Goal: Information Seeking & Learning: Learn about a topic

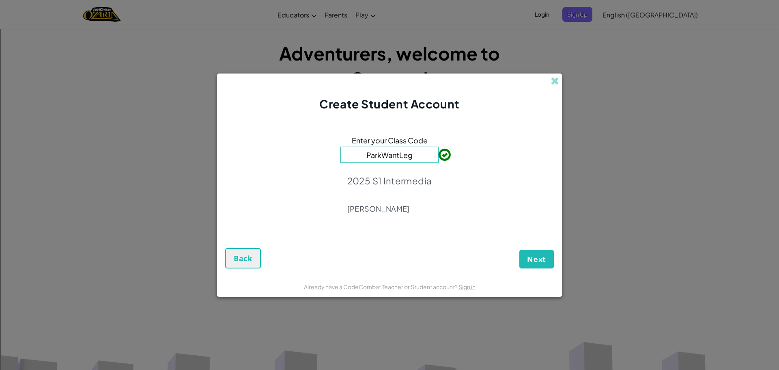
click at [456, 230] on div "Enter your Class Code ParkWantLeg 2025 S1 Intermedia James Lynch" at bounding box center [389, 176] width 329 height 113
click at [529, 260] on span "Next" at bounding box center [536, 259] width 19 height 10
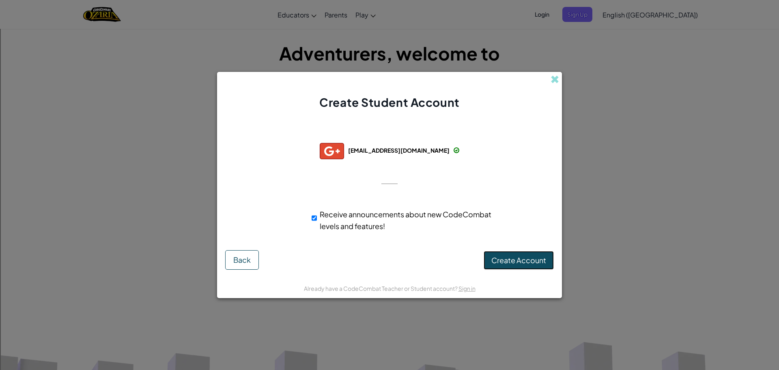
click at [519, 259] on span "Create Account" at bounding box center [518, 259] width 55 height 9
click at [527, 258] on button "Create Account" at bounding box center [519, 260] width 70 height 19
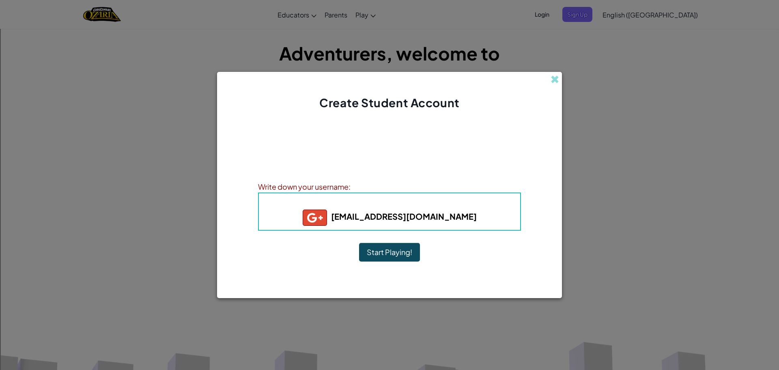
click at [394, 248] on button "Start Playing!" at bounding box center [389, 252] width 61 height 19
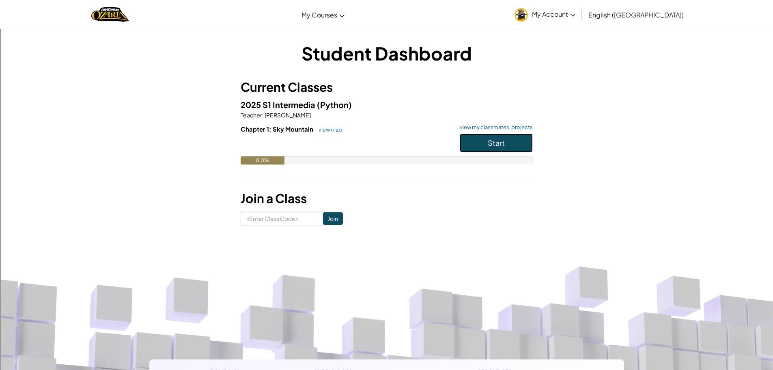
click at [494, 134] on button "Start" at bounding box center [496, 142] width 73 height 19
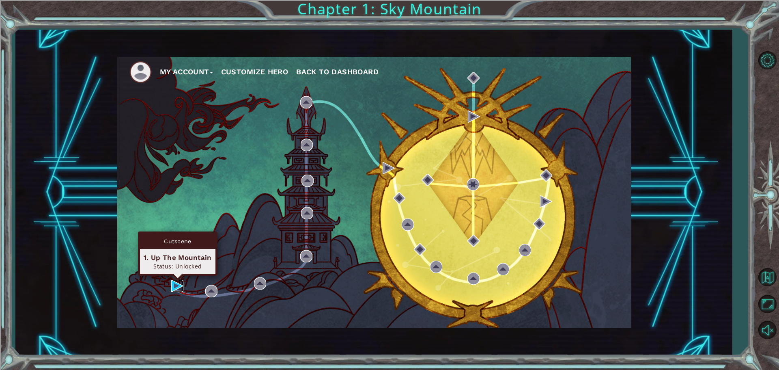
click at [174, 285] on img at bounding box center [177, 286] width 12 height 12
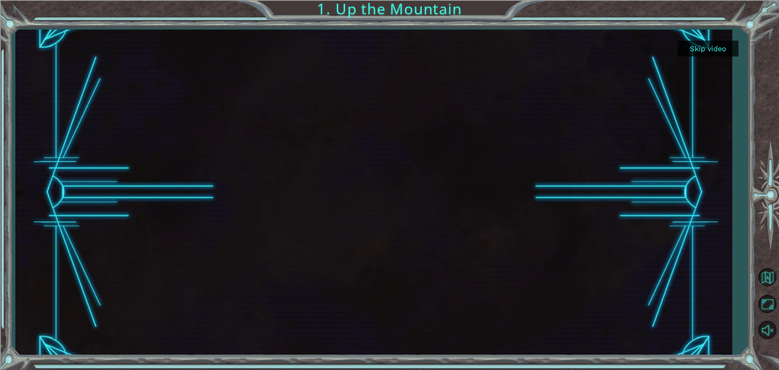
click at [511, 112] on div at bounding box center [374, 192] width 578 height 325
drag, startPoint x: 194, startPoint y: 172, endPoint x: 318, endPoint y: 161, distance: 124.3
click at [234, 168] on div at bounding box center [374, 192] width 578 height 325
drag, startPoint x: 309, startPoint y: 218, endPoint x: 297, endPoint y: 249, distance: 33.5
click at [293, 261] on div at bounding box center [374, 192] width 578 height 325
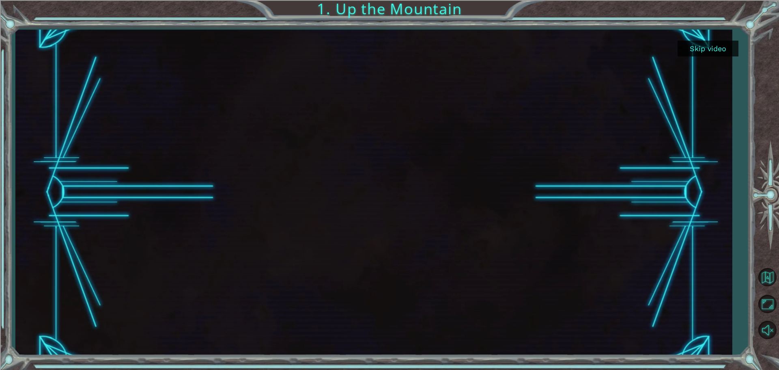
drag, startPoint x: 297, startPoint y: 249, endPoint x: 592, endPoint y: 69, distance: 345.6
click at [434, 161] on div at bounding box center [374, 192] width 578 height 325
drag, startPoint x: 592, startPoint y: 69, endPoint x: 598, endPoint y: 75, distance: 8.9
click at [586, 85] on div at bounding box center [374, 192] width 578 height 325
drag, startPoint x: 691, startPoint y: 41, endPoint x: 697, endPoint y: 44, distance: 7.1
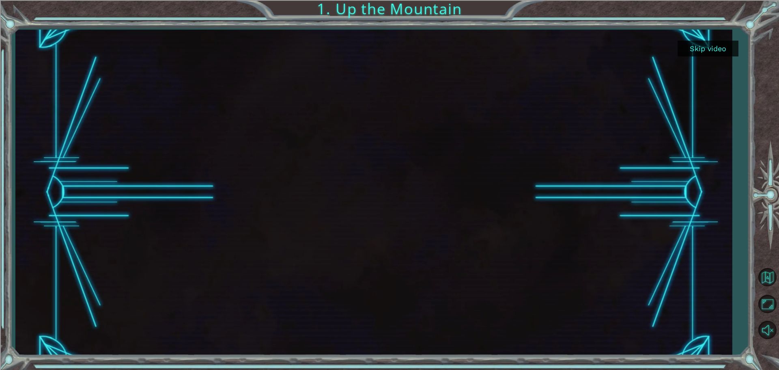
click at [691, 41] on button "Skip video" at bounding box center [708, 49] width 61 height 16
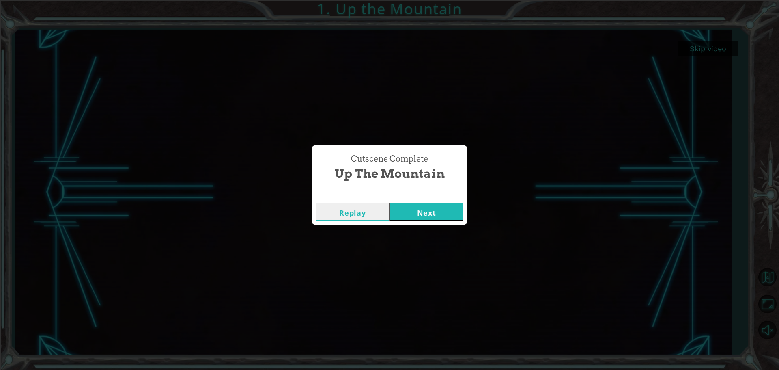
click at [430, 209] on button "Next" at bounding box center [427, 211] width 74 height 18
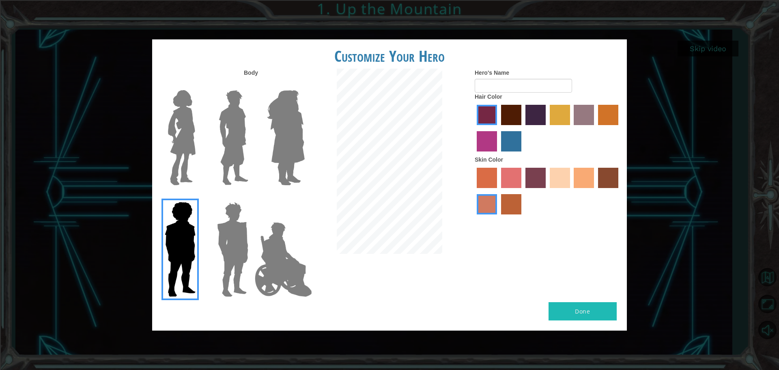
click at [281, 244] on img at bounding box center [284, 259] width 64 height 81
click at [304, 196] on input "Hero Jamie" at bounding box center [304, 196] width 0 height 0
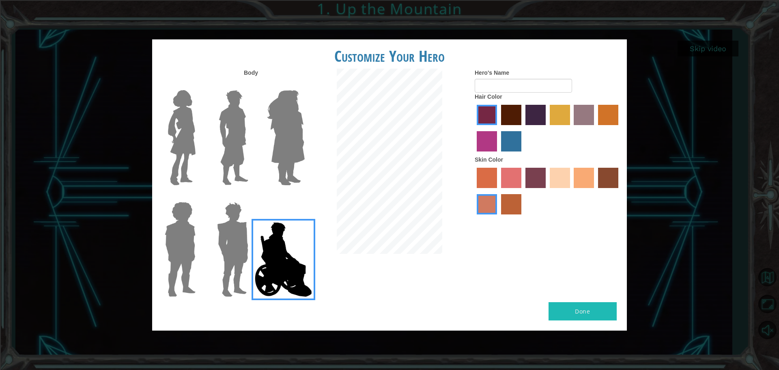
click at [235, 237] on img at bounding box center [233, 248] width 38 height 101
click at [252, 196] on input "Hero Garnet" at bounding box center [252, 196] width 0 height 0
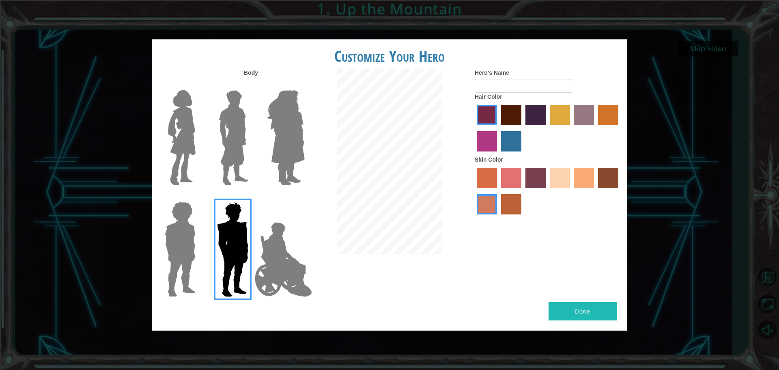
click at [301, 103] on img at bounding box center [286, 137] width 44 height 101
click at [304, 85] on input "Hero Amethyst" at bounding box center [304, 85] width 0 height 0
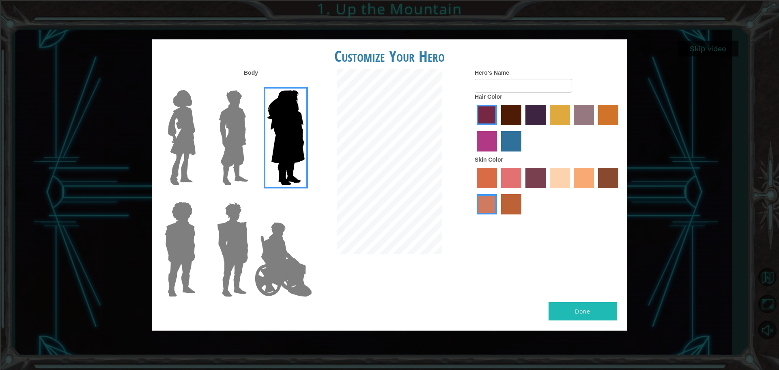
click at [229, 134] on img at bounding box center [233, 137] width 36 height 101
click at [252, 85] on input "Hero Lars" at bounding box center [252, 85] width 0 height 0
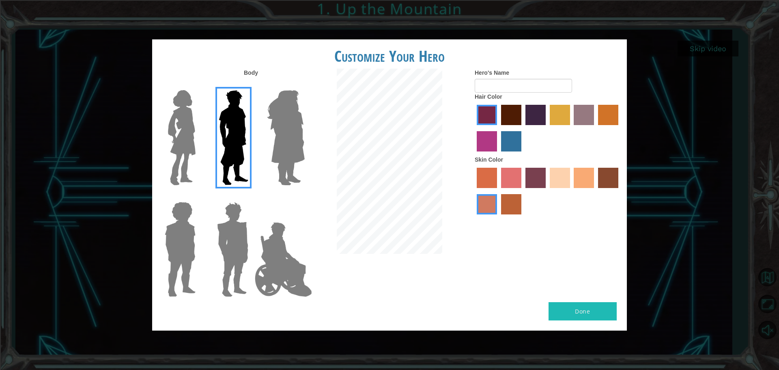
click at [173, 137] on img at bounding box center [182, 137] width 34 height 101
click at [199, 85] on input "Hero Connie" at bounding box center [199, 85] width 0 height 0
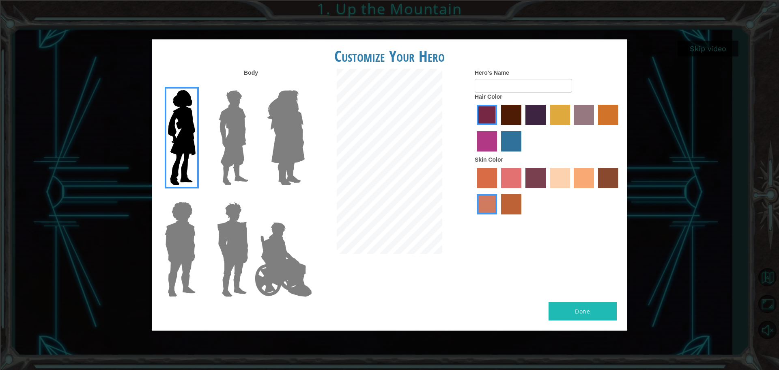
click at [215, 134] on label at bounding box center [231, 137] width 41 height 101
click at [252, 85] on input "Hero Lars" at bounding box center [252, 85] width 0 height 0
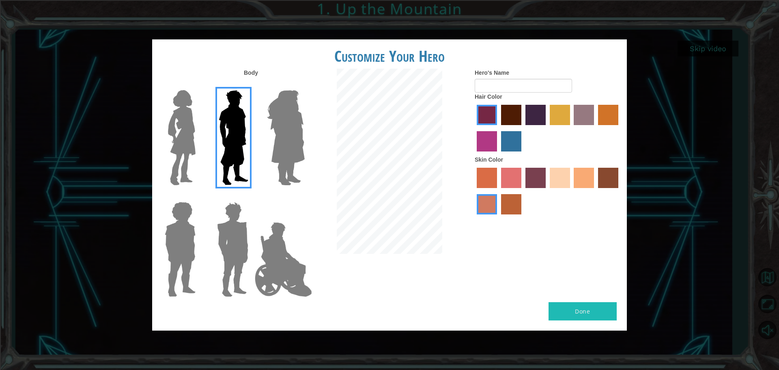
click at [166, 250] on img at bounding box center [179, 248] width 37 height 101
click at [199, 196] on input "Hero Steven" at bounding box center [199, 196] width 0 height 0
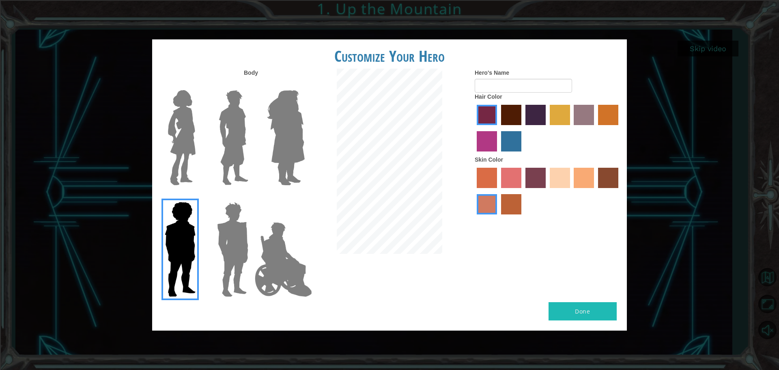
click at [253, 149] on div at bounding box center [231, 135] width 53 height 112
click at [218, 157] on img at bounding box center [233, 137] width 36 height 101
click at [252, 85] on input "Hero Lars" at bounding box center [252, 85] width 0 height 0
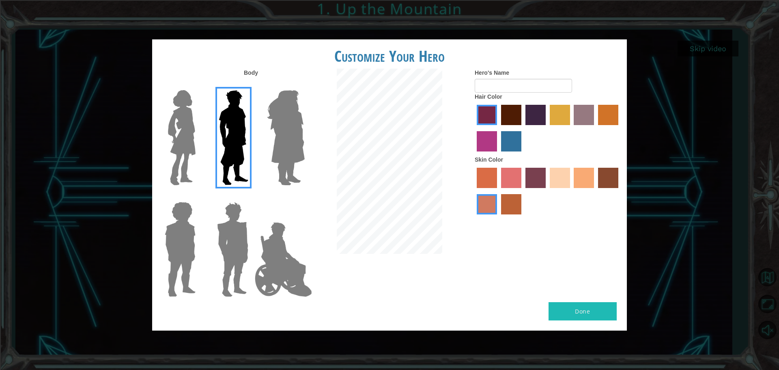
click at [515, 119] on label "maroon hair color" at bounding box center [511, 115] width 20 height 20
click at [498, 128] on input "maroon hair color" at bounding box center [498, 128] width 0 height 0
click at [567, 170] on label "sandy beach skin color" at bounding box center [560, 178] width 20 height 20
click at [547, 191] on input "sandy beach skin color" at bounding box center [547, 191] width 0 height 0
click at [596, 174] on div at bounding box center [548, 192] width 146 height 53
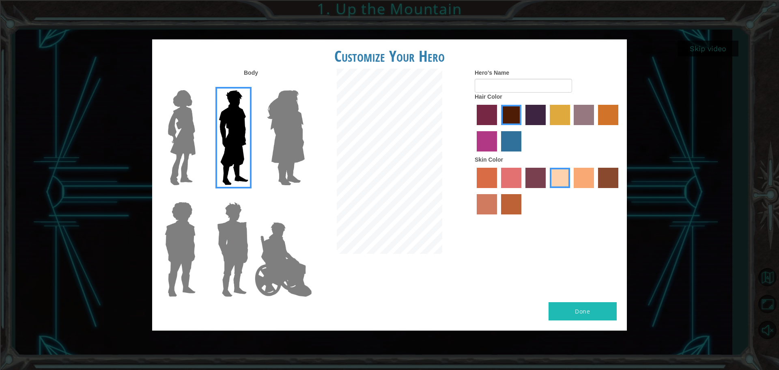
click at [589, 178] on label "tacao skin color" at bounding box center [584, 178] width 20 height 20
click at [571, 191] on input "tacao skin color" at bounding box center [571, 191] width 0 height 0
click at [543, 89] on input "Hero's Name" at bounding box center [523, 86] width 97 height 14
type input "Lando"
click at [565, 306] on button "Done" at bounding box center [583, 311] width 68 height 18
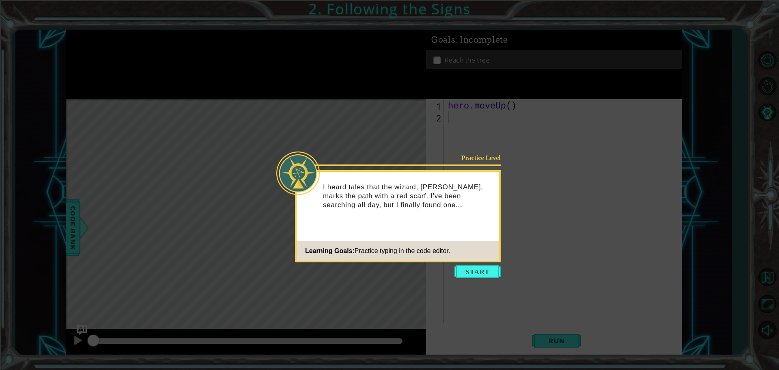
click at [484, 250] on footer "Learning Goals: Practice typing in the code editor." at bounding box center [398, 251] width 202 height 20
click at [471, 273] on button "Start" at bounding box center [477, 271] width 46 height 13
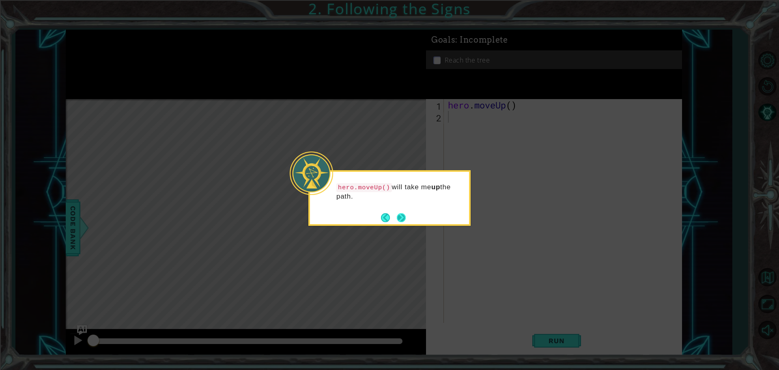
click at [404, 218] on button "Next" at bounding box center [401, 217] width 9 height 9
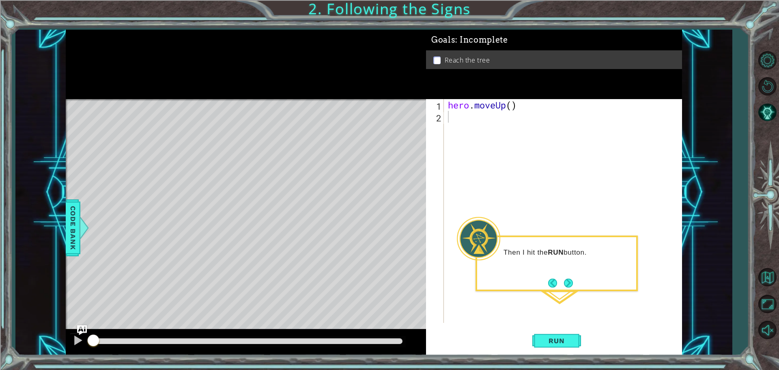
click at [581, 263] on div "Then I hit the RUN button." at bounding box center [556, 256] width 159 height 32
click at [571, 284] on button "Next" at bounding box center [568, 282] width 9 height 9
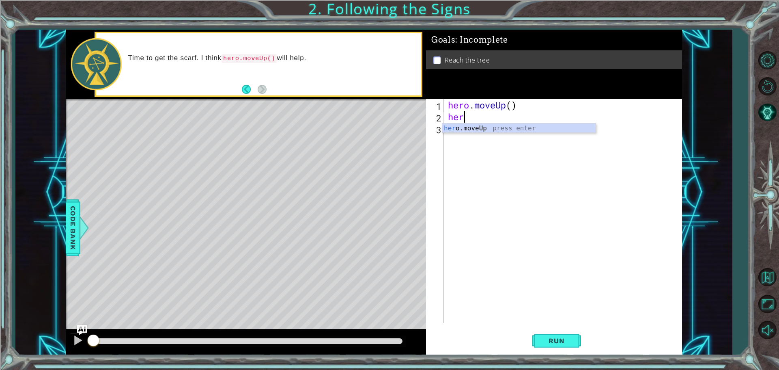
type textarea "hero"
click at [557, 337] on span "Run" at bounding box center [556, 340] width 32 height 8
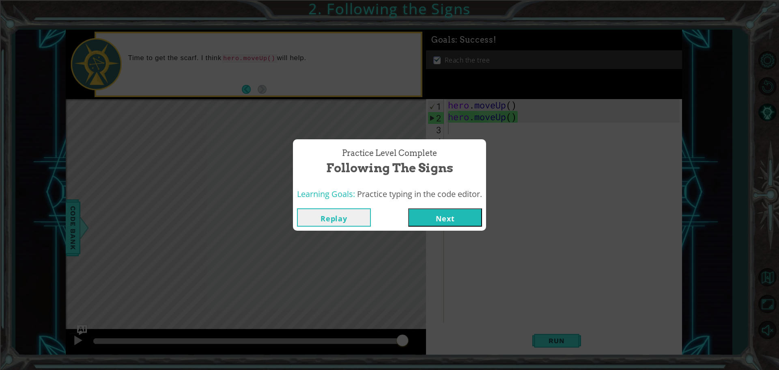
click at [443, 216] on button "Next" at bounding box center [445, 217] width 74 height 18
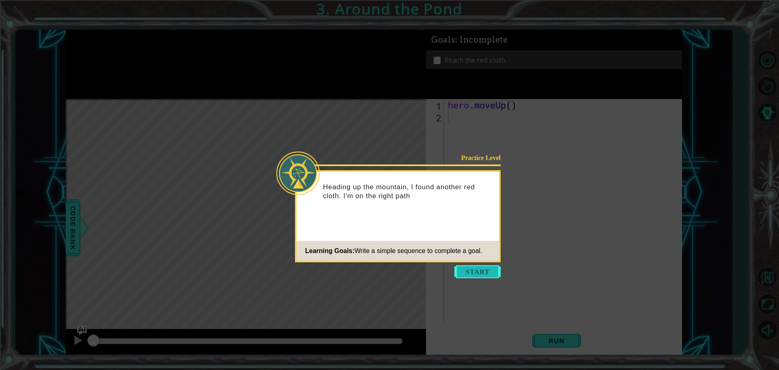
click at [467, 266] on button "Start" at bounding box center [477, 271] width 46 height 13
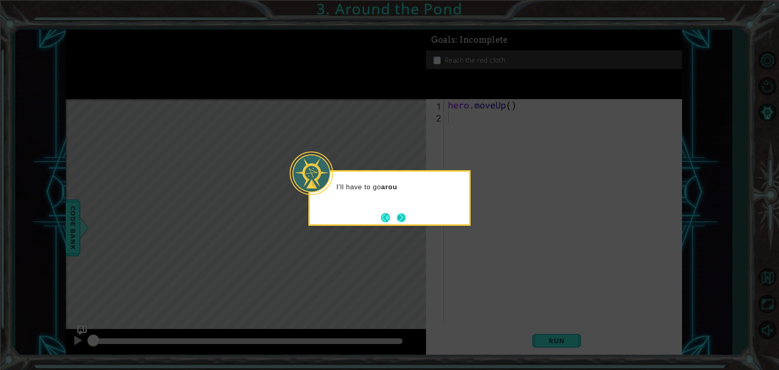
click at [406, 222] on button "Next" at bounding box center [401, 217] width 9 height 9
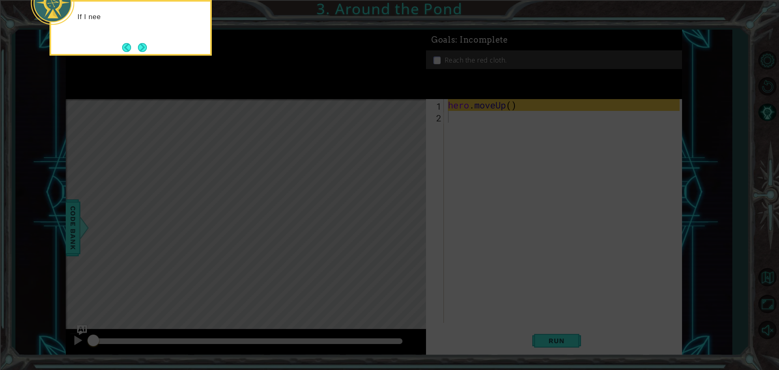
click at [392, 194] on icon at bounding box center [389, 55] width 779 height 628
click at [138, 42] on button "Next" at bounding box center [142, 47] width 10 height 10
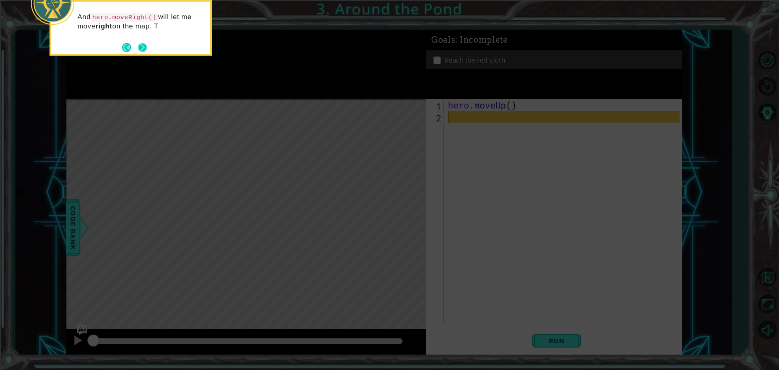
click at [147, 44] on button "Next" at bounding box center [142, 47] width 9 height 9
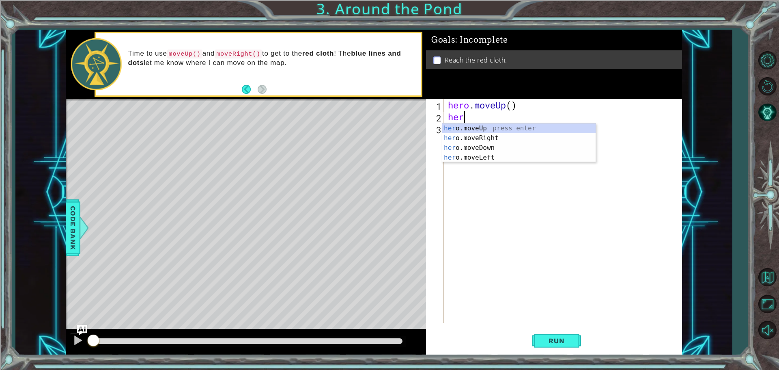
type textarea "her"
click at [467, 133] on div "her o.moveUp press enter her o.moveRight press enter her o.moveDown press enter…" at bounding box center [518, 152] width 153 height 58
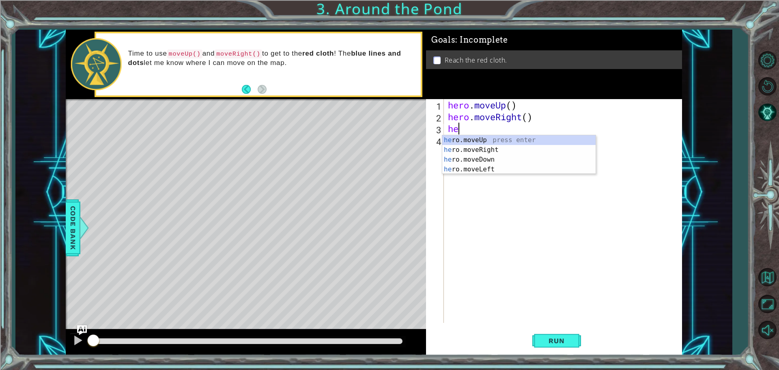
type textarea "her"
click at [508, 139] on div "her o.moveUp press enter her o.moveRight press enter her o.moveDown press enter…" at bounding box center [518, 164] width 153 height 58
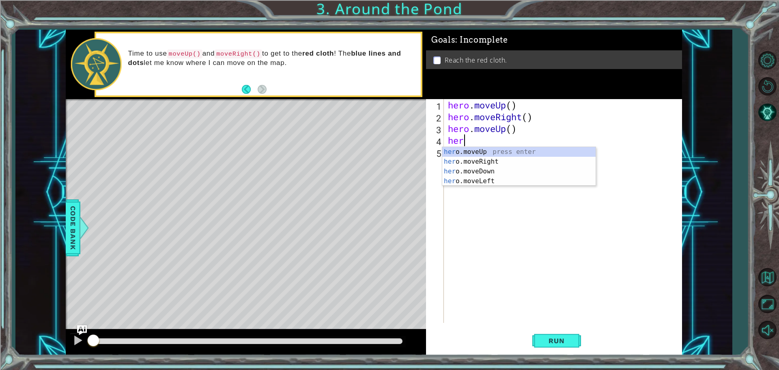
type textarea "hero"
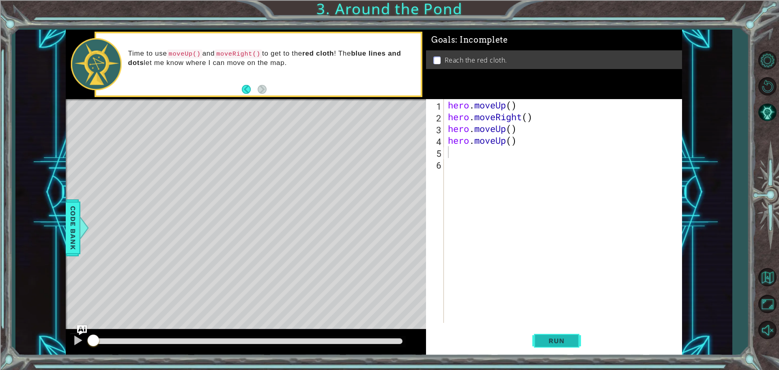
click at [575, 346] on button "Run" at bounding box center [556, 340] width 49 height 26
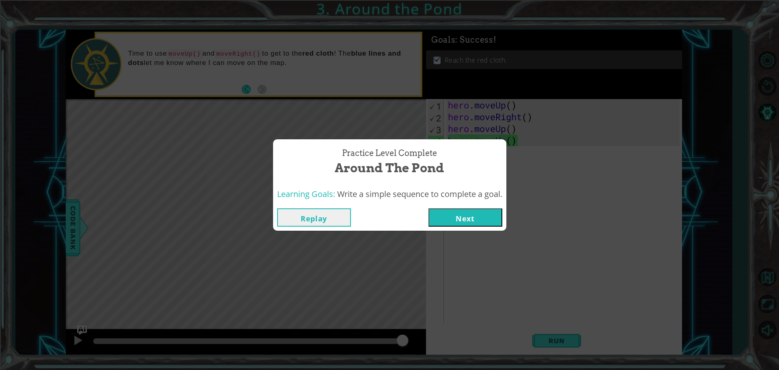
click at [439, 222] on button "Next" at bounding box center [465, 217] width 74 height 18
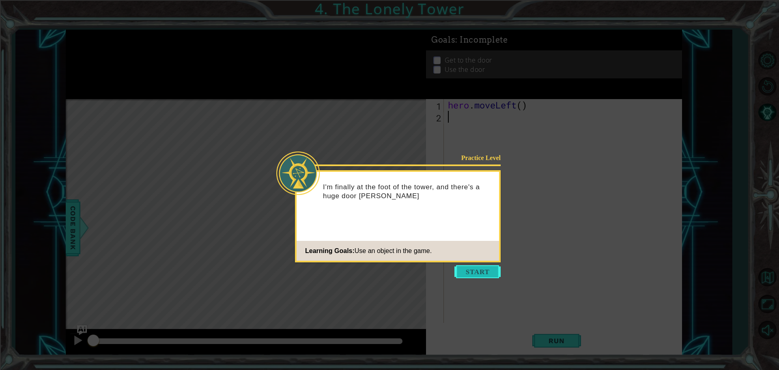
click at [480, 269] on button "Start" at bounding box center [477, 271] width 46 height 13
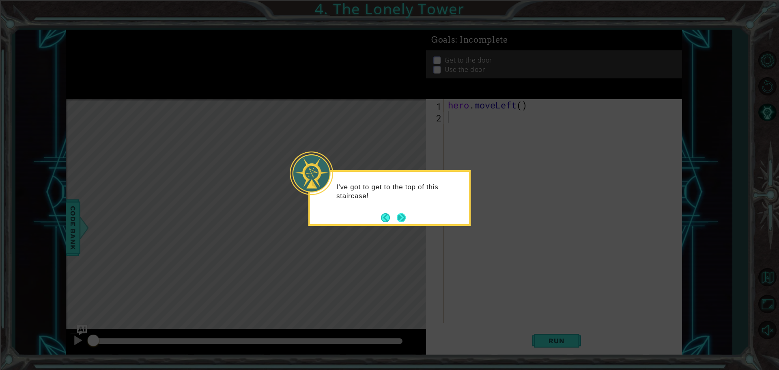
click at [400, 219] on button "Next" at bounding box center [401, 217] width 9 height 9
click at [400, 219] on button "Next" at bounding box center [401, 218] width 10 height 10
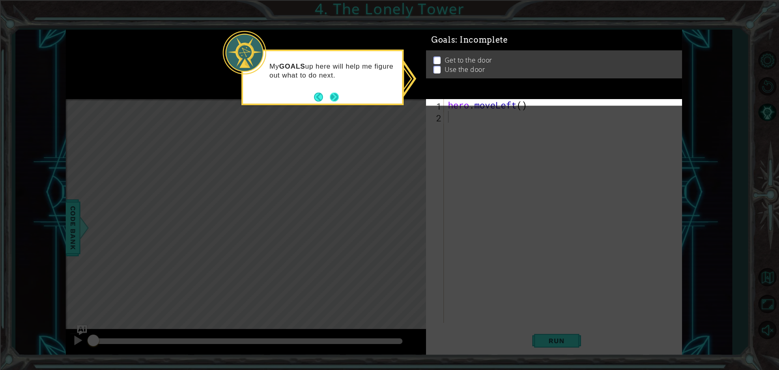
click at [335, 97] on button "Next" at bounding box center [334, 96] width 11 height 11
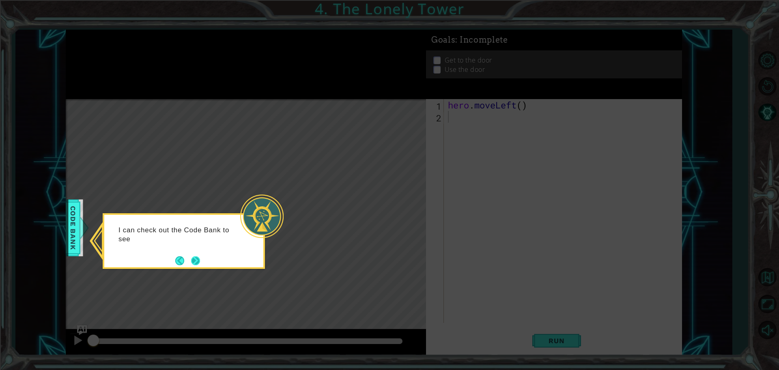
click at [196, 257] on button "Next" at bounding box center [195, 260] width 10 height 10
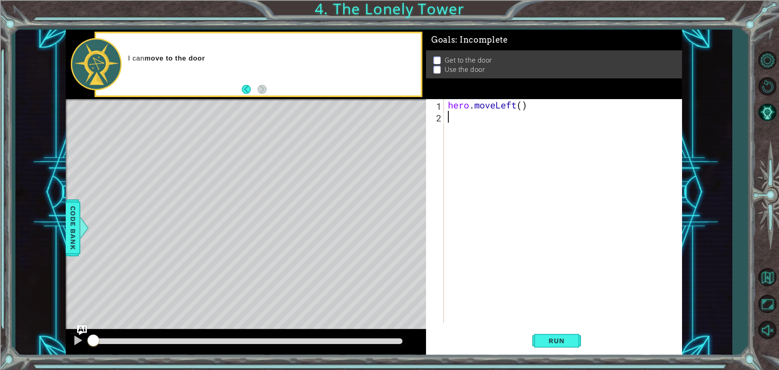
click at [466, 85] on div "Goals : Incomplete Get to the door Use the door" at bounding box center [554, 64] width 256 height 69
click at [347, 94] on div "I can move to the door and then open it with hero.use("do" at bounding box center [258, 64] width 325 height 62
click at [389, 77] on div "I can move to the door and then open it with hero.use("door") ." at bounding box center [272, 63] width 299 height 29
click at [454, 112] on div "hero . moveLeft ( )" at bounding box center [564, 222] width 237 height 247
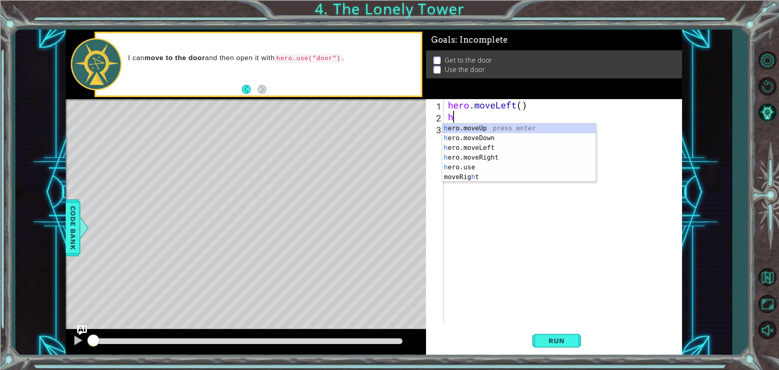
type textarea "he"
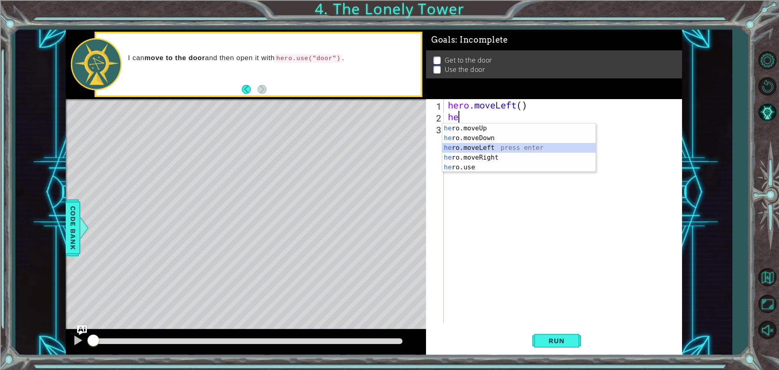
click at [480, 145] on div "he ro.moveUp press enter he ro.moveDown press enter he ro.moveLeft press enter …" at bounding box center [518, 157] width 153 height 68
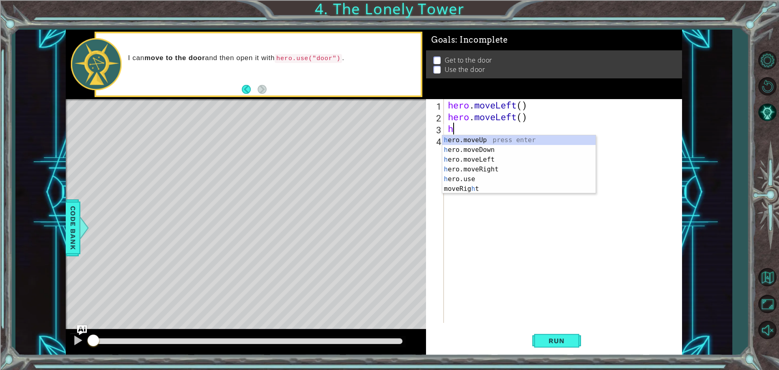
type textarea "he"
click at [491, 139] on div "he ro.moveUp press enter he ro.moveDown press enter he ro.moveLeft press enter …" at bounding box center [518, 169] width 153 height 68
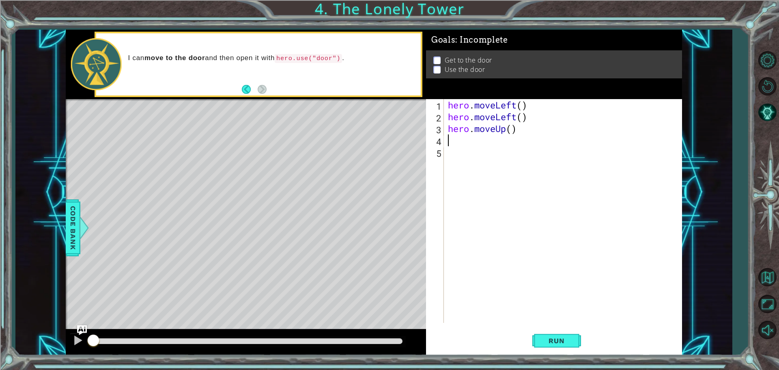
type textarea "h"
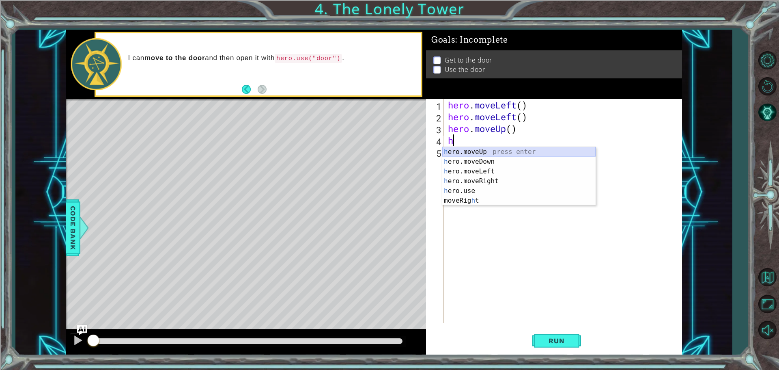
click at [484, 153] on div "h ero.moveUp press enter h ero.moveDown press enter h ero.moveLeft press enter …" at bounding box center [518, 186] width 153 height 78
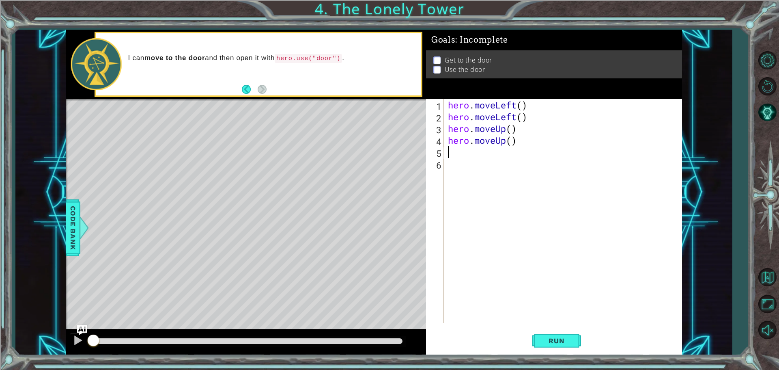
type textarea "h"
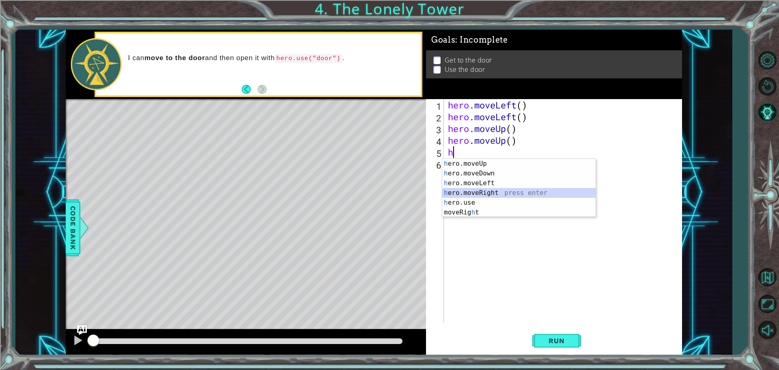
click at [484, 189] on div "h ero.moveUp press enter h ero.moveDown press enter h ero.moveLeft press enter …" at bounding box center [518, 198] width 153 height 78
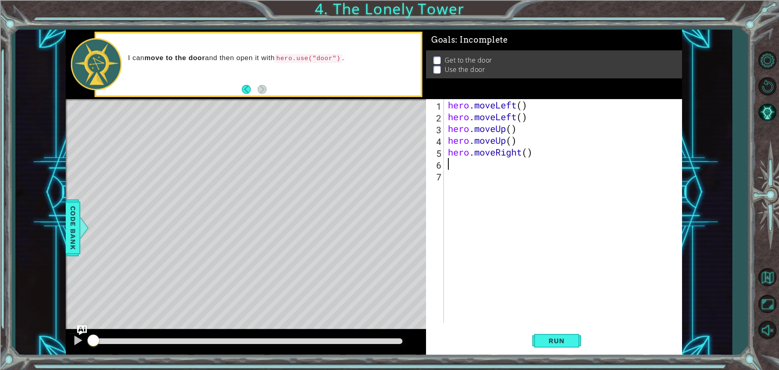
type textarea "h"
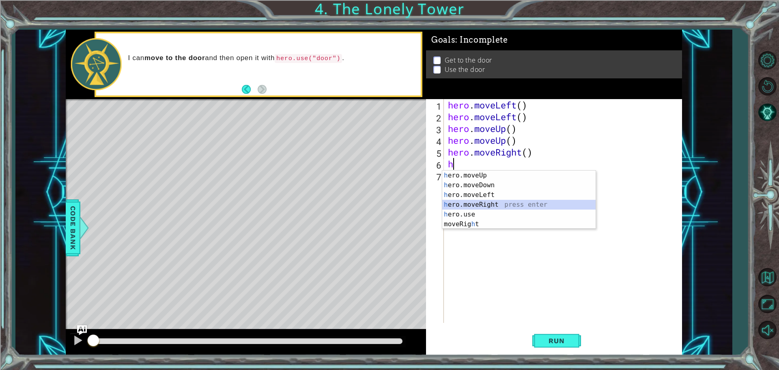
click at [486, 203] on div "h ero.moveUp press enter h ero.moveDown press enter h ero.moveLeft press enter …" at bounding box center [518, 209] width 153 height 78
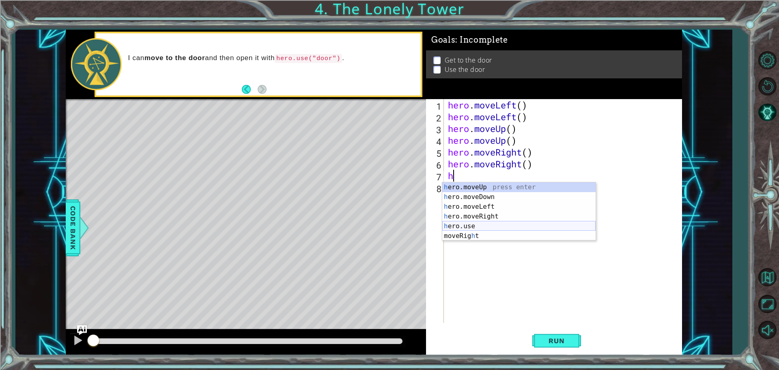
click at [469, 226] on div "h ero.moveUp press enter h ero.moveDown press enter h ero.moveLeft press enter …" at bounding box center [518, 221] width 153 height 78
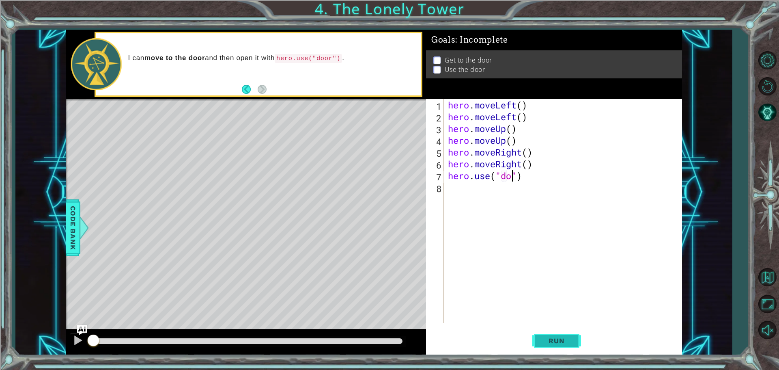
type textarea "hero.use("door")"
click at [553, 338] on span "Run" at bounding box center [556, 340] width 32 height 8
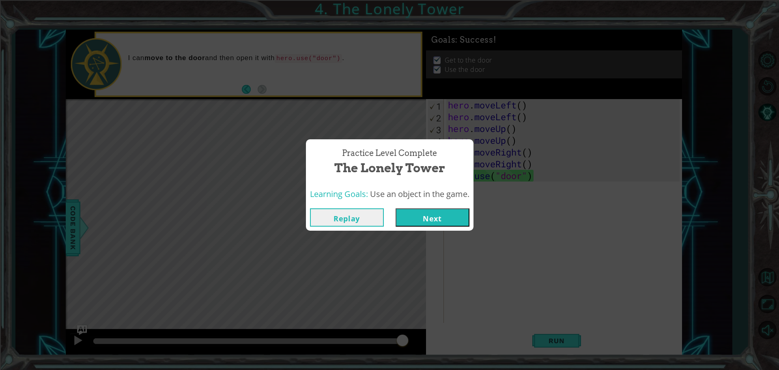
click at [436, 210] on button "Next" at bounding box center [433, 217] width 74 height 18
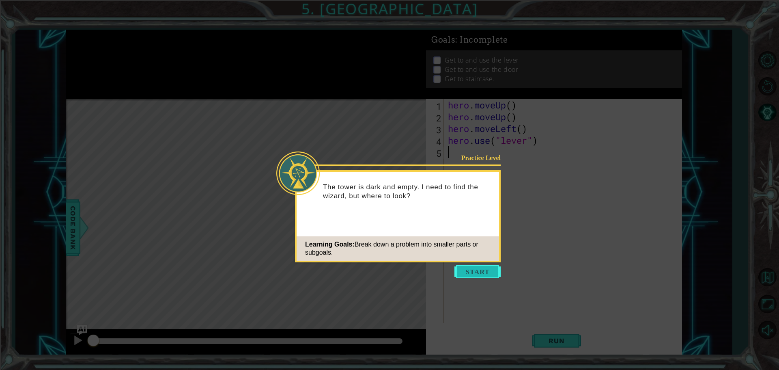
drag, startPoint x: 476, startPoint y: 261, endPoint x: 485, endPoint y: 273, distance: 15.3
click at [480, 262] on div "Practice Level The tower is dark and empty. I need to find the wizard, but wher…" at bounding box center [398, 216] width 206 height 92
click at [486, 273] on button "Start" at bounding box center [477, 271] width 46 height 13
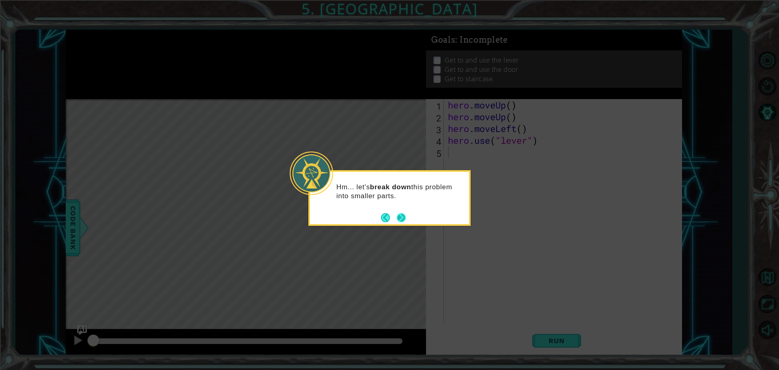
click at [406, 214] on button "Next" at bounding box center [401, 217] width 9 height 9
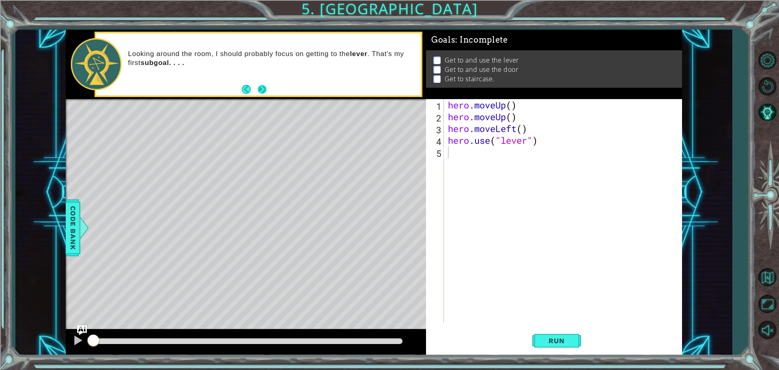
click at [260, 85] on button "Next" at bounding box center [261, 88] width 9 height 9
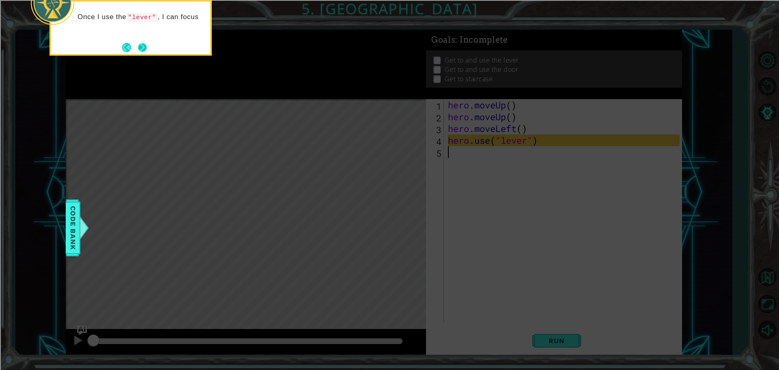
click at [138, 45] on button "Next" at bounding box center [142, 47] width 9 height 9
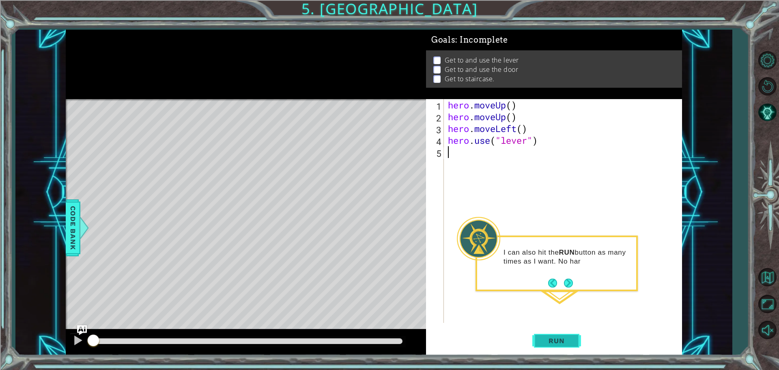
click at [563, 341] on span "Run" at bounding box center [556, 340] width 32 height 8
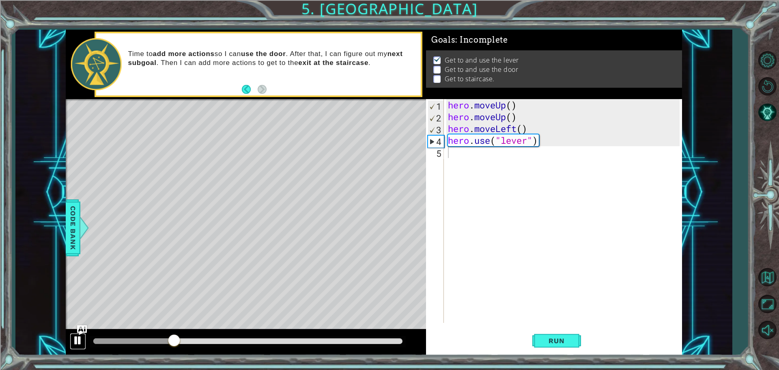
click at [73, 338] on div at bounding box center [78, 340] width 11 height 11
click at [260, 97] on div "Time to add more actions so I can use the door . After that, I can figure out m…" at bounding box center [246, 64] width 360 height 69
click at [80, 336] on div at bounding box center [78, 340] width 11 height 11
drag, startPoint x: 192, startPoint y: 342, endPoint x: 0, endPoint y: 369, distance: 193.8
click at [0, 369] on div "1 ההההההההההההההההההההההההההההההההההההההההההההההההההההההההההההההההההההההההההההה…" at bounding box center [389, 185] width 779 height 370
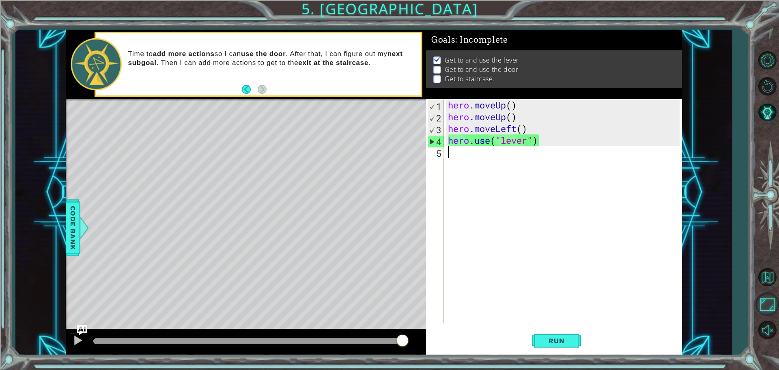
drag, startPoint x: 360, startPoint y: 343, endPoint x: 779, endPoint y: 298, distance: 420.7
click at [773, 298] on div "1 ההההההההההההההההההההההההההההההההההההההההההההההההההההההההההההההההההההההההההההה…" at bounding box center [389, 185] width 779 height 370
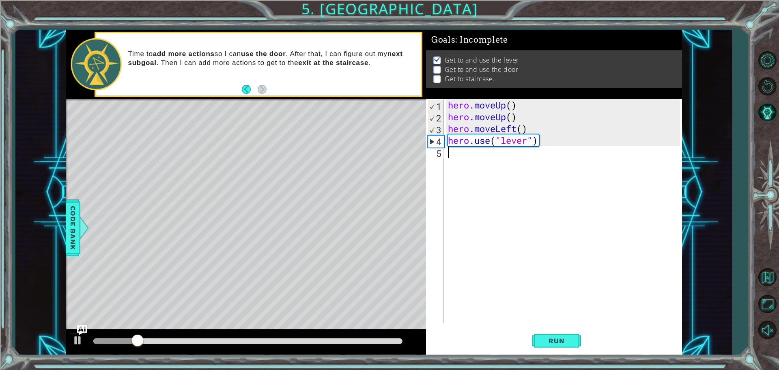
click at [469, 163] on div "hero . moveUp ( ) hero . moveUp ( ) hero . moveLeft ( ) hero . use ( "lever" )" at bounding box center [564, 222] width 237 height 247
type textarea "h"
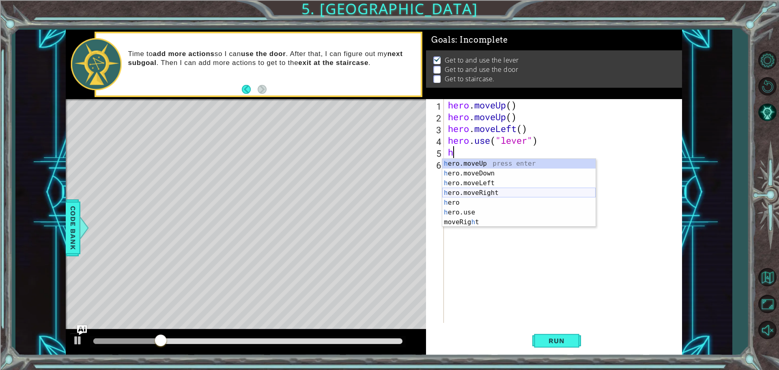
click at [491, 190] on div "h ero.moveUp press enter h ero.moveDown press enter h ero.moveLeft press enter …" at bounding box center [518, 203] width 153 height 88
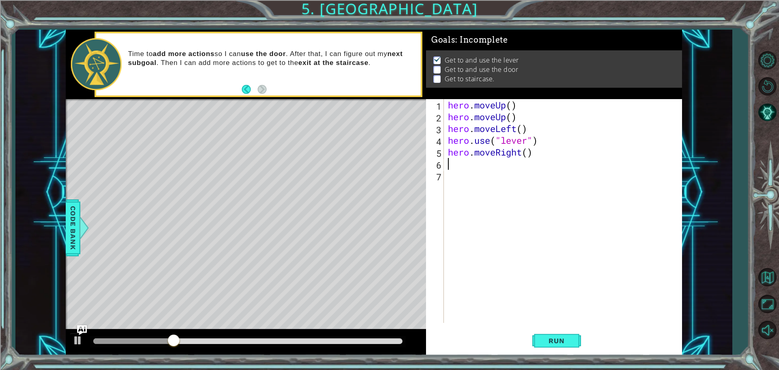
type textarea "h"
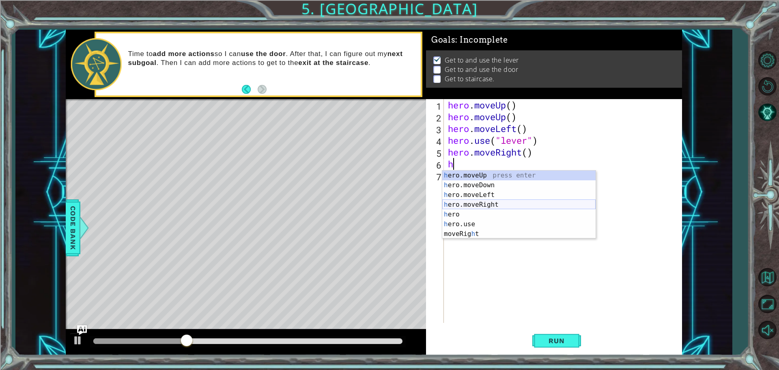
click at [494, 202] on div "h ero.moveUp press enter h ero.moveDown press enter h ero.moveLeft press enter …" at bounding box center [518, 214] width 153 height 88
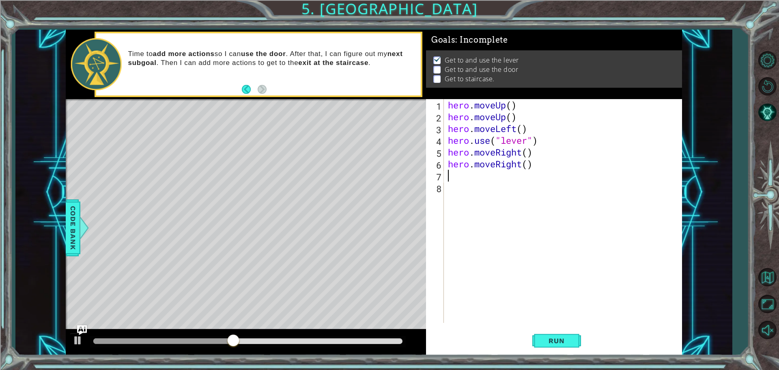
type textarea "h"
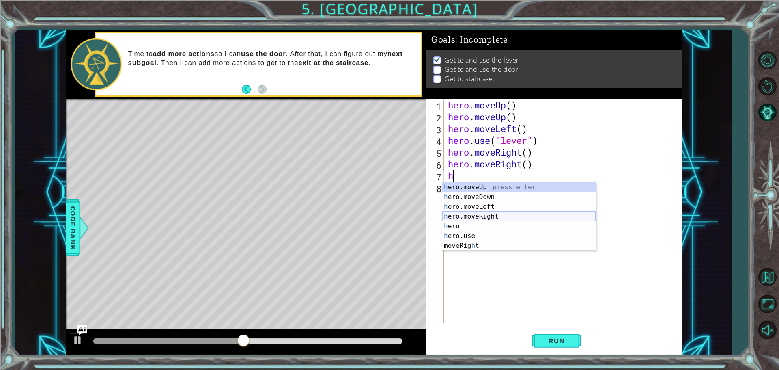
click at [488, 218] on div "h ero.moveUp press enter h ero.moveDown press enter h ero.moveLeft press enter …" at bounding box center [518, 226] width 153 height 88
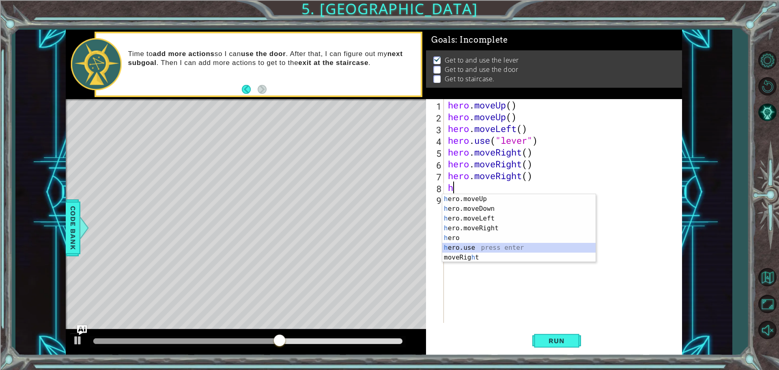
click at [462, 245] on div "h ero.moveUp press enter h ero.moveDown press enter h ero.moveLeft press enter …" at bounding box center [518, 238] width 153 height 88
type textarea "hero.use("name")"
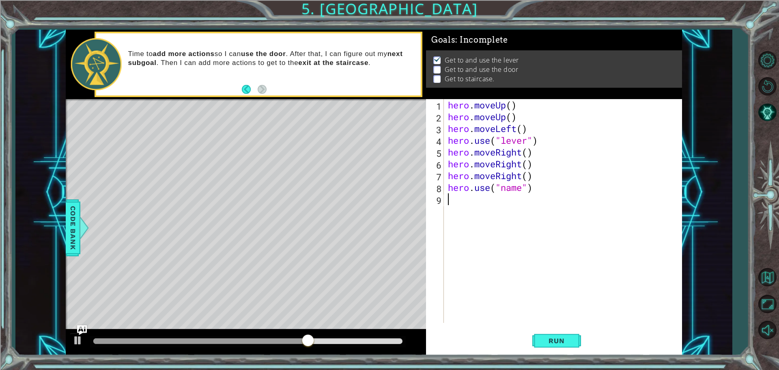
click at [495, 205] on div "hero . moveUp ( ) hero . moveUp ( ) hero . moveLeft ( ) hero . use ( "lever" ) …" at bounding box center [564, 222] width 237 height 247
type textarea "h"
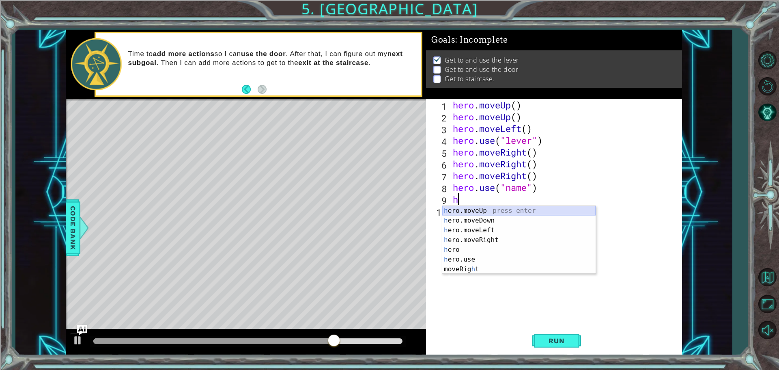
click at [488, 213] on div "h ero.moveUp press enter h ero.moveDown press enter h ero.moveLeft press enter …" at bounding box center [518, 250] width 153 height 88
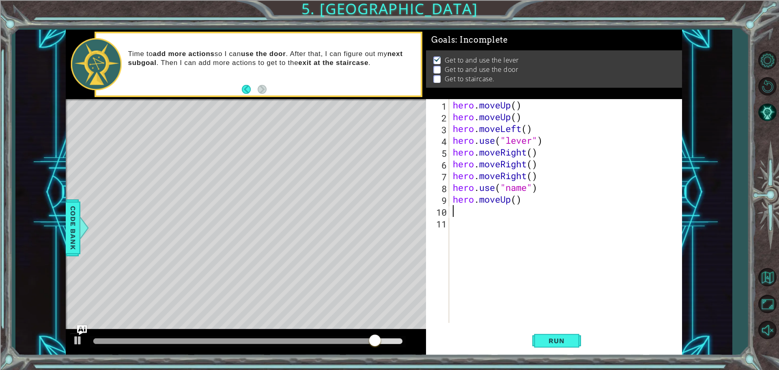
type textarea "h"
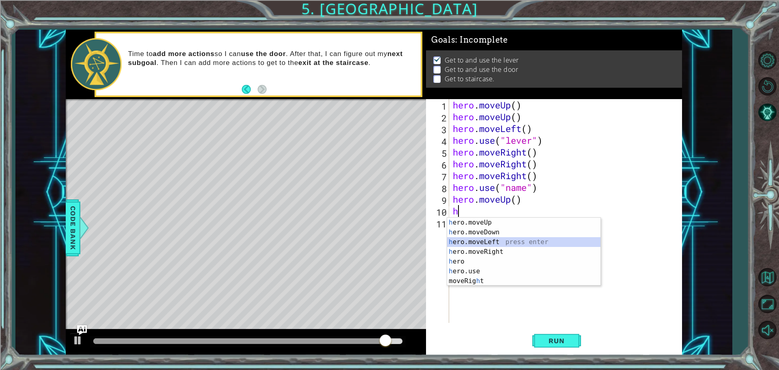
click at [491, 241] on div "h ero.moveUp press enter h ero.moveDown press enter h ero.moveLeft press enter …" at bounding box center [523, 261] width 153 height 88
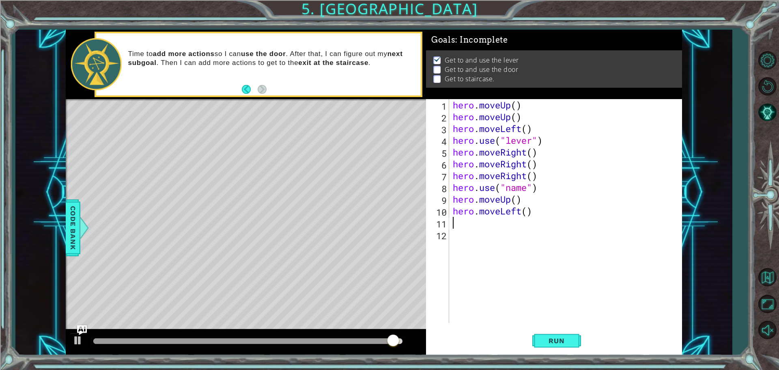
type textarea "h"
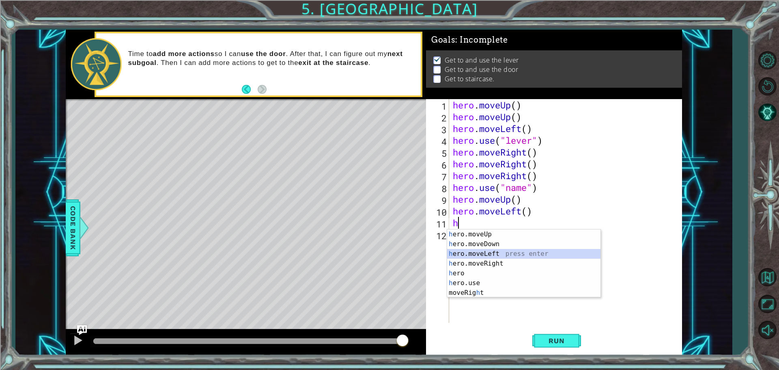
click at [489, 250] on div "h ero.moveUp press enter h ero.moveDown press enter h ero.moveLeft press enter …" at bounding box center [523, 273] width 153 height 88
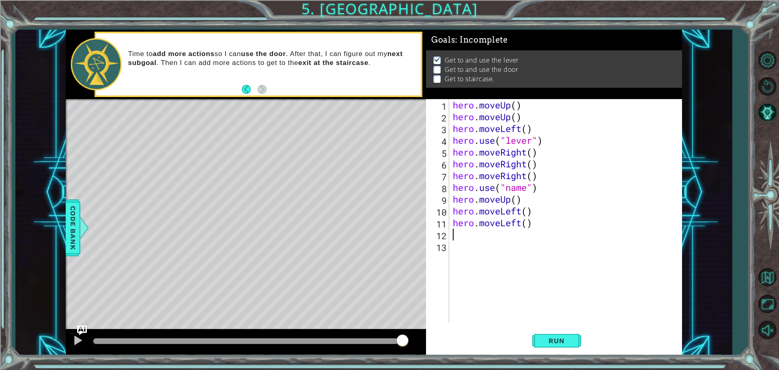
type textarea "h"
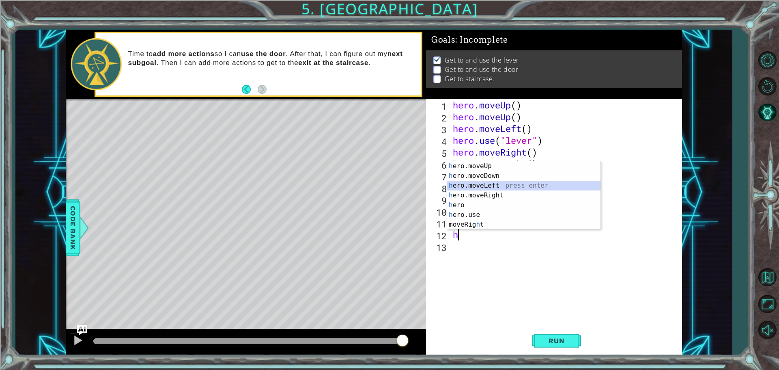
click at [485, 187] on div "h ero.moveUp press enter h ero.moveDown press enter h ero.moveLeft press enter …" at bounding box center [523, 205] width 153 height 88
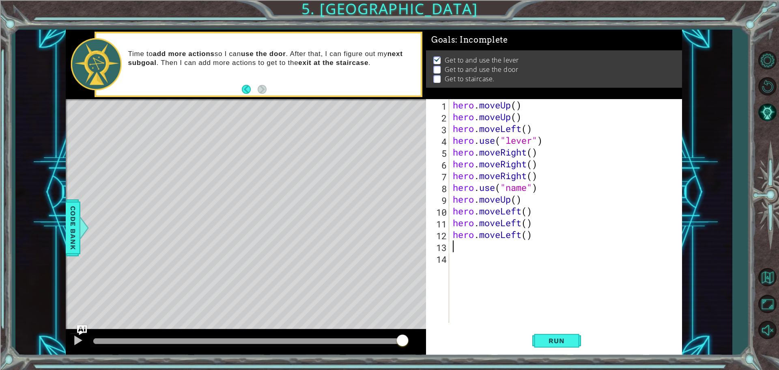
type textarea "h"
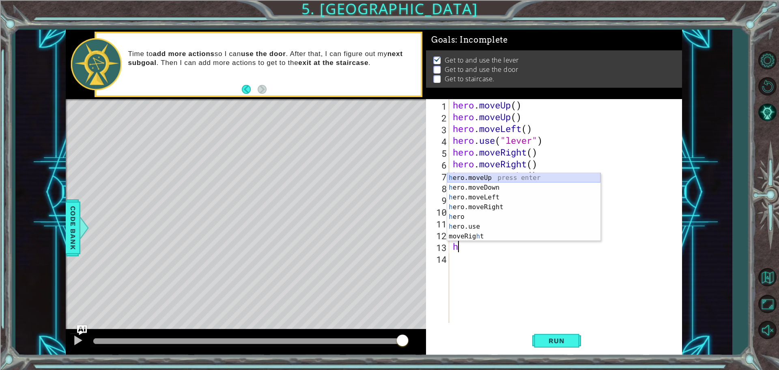
click at [493, 177] on div "h ero.moveUp press enter h ero.moveDown press enter h ero.moveLeft press enter …" at bounding box center [523, 217] width 153 height 88
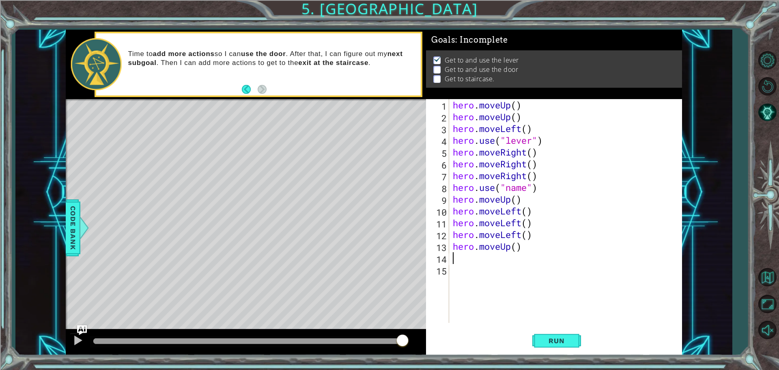
type textarea "h"
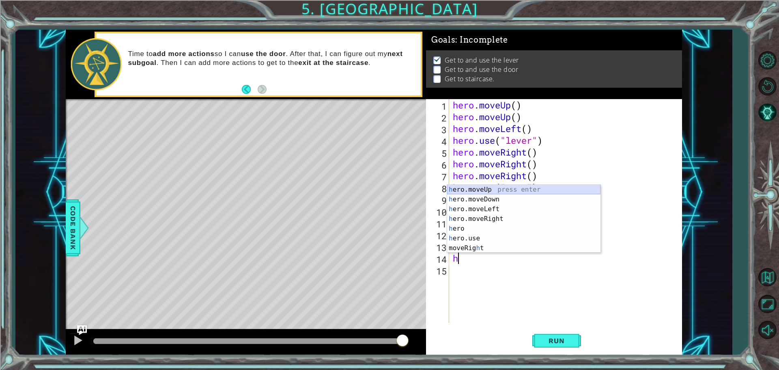
click at [494, 190] on div "h ero.moveUp press enter h ero.moveDown press enter h ero.moveLeft press enter …" at bounding box center [523, 229] width 153 height 88
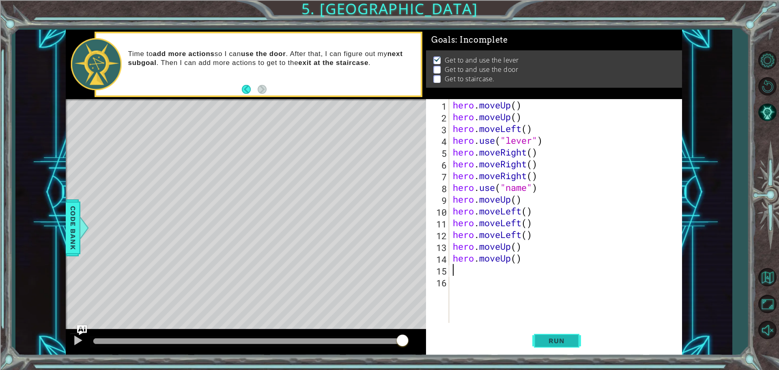
click at [564, 338] on span "Run" at bounding box center [556, 340] width 32 height 8
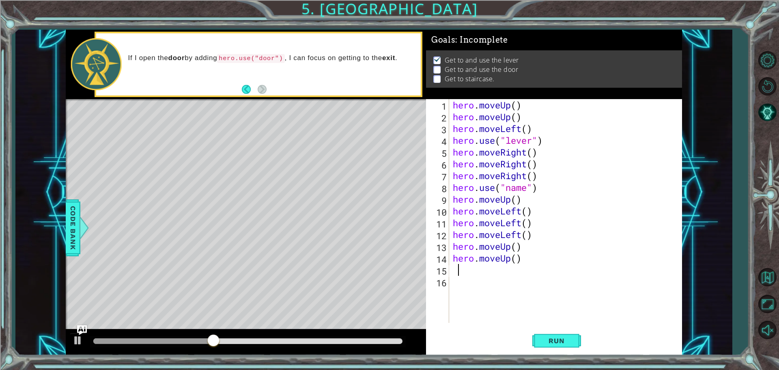
click at [526, 189] on div "hero . moveUp ( ) hero . moveUp ( ) hero . moveLeft ( ) hero . use ( "lever" ) …" at bounding box center [567, 222] width 232 height 247
type textarea "hero.use("door")"
click at [563, 351] on button "Run" at bounding box center [556, 340] width 49 height 26
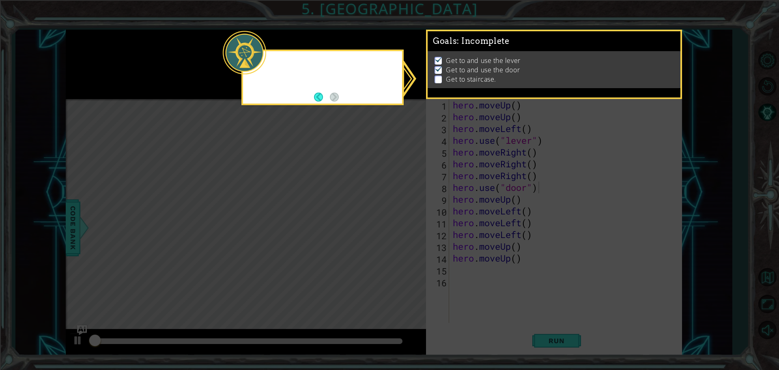
click at [562, 346] on icon at bounding box center [389, 185] width 779 height 370
click at [562, 340] on icon at bounding box center [389, 185] width 779 height 370
click at [374, 103] on div "I can always check my GOALS and figure out what to do next." at bounding box center [322, 77] width 162 height 56
click at [315, 95] on button "Back" at bounding box center [322, 97] width 16 height 9
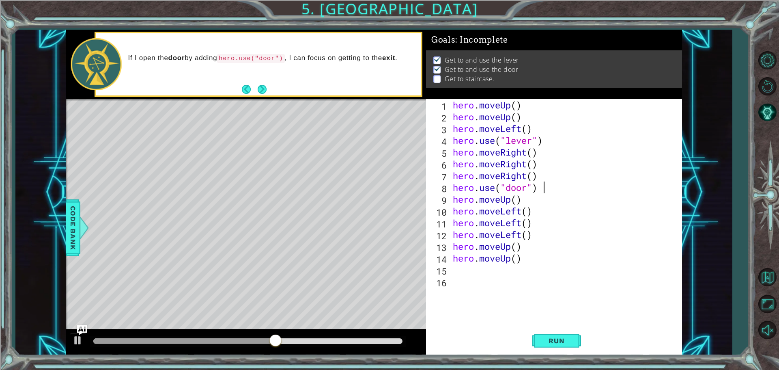
click at [524, 198] on div "hero . moveUp ( ) hero . moveUp ( ) hero . moveLeft ( ) hero . use ( "lever" ) …" at bounding box center [567, 222] width 232 height 247
type textarea "hero.moveUp()"
type textarea "h"
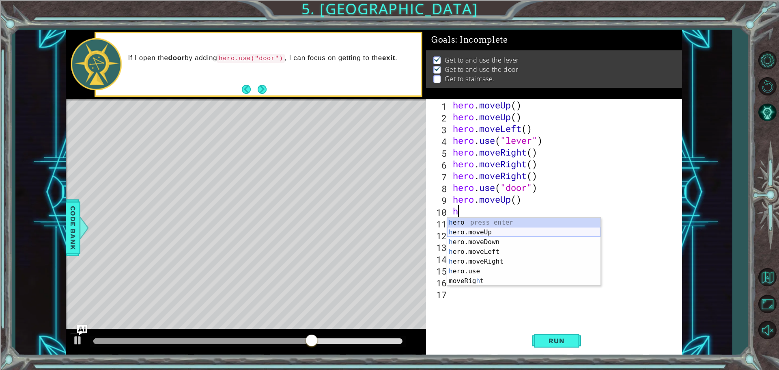
click at [475, 230] on div "h ero press enter h ero.moveUp press enter h ero.moveDown press enter h ero.mov…" at bounding box center [523, 261] width 153 height 88
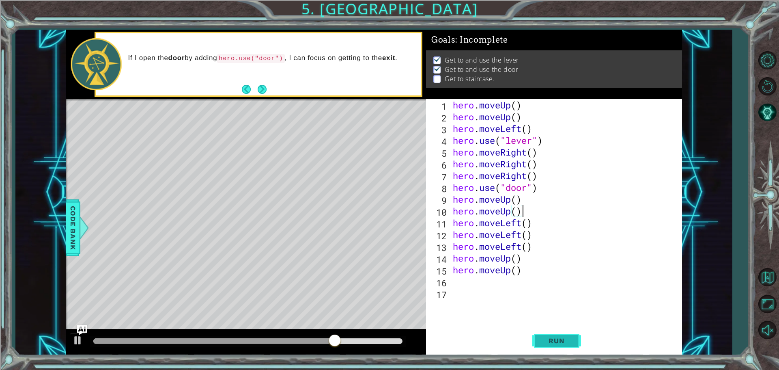
type textarea "hero.moveUp()"
click at [564, 337] on span "Run" at bounding box center [556, 340] width 32 height 8
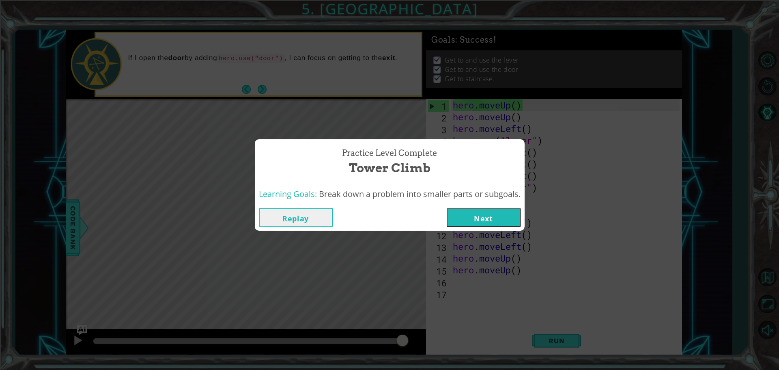
click at [469, 207] on div "Replay Next" at bounding box center [390, 217] width 270 height 26
click at [484, 215] on button "Next" at bounding box center [484, 217] width 74 height 18
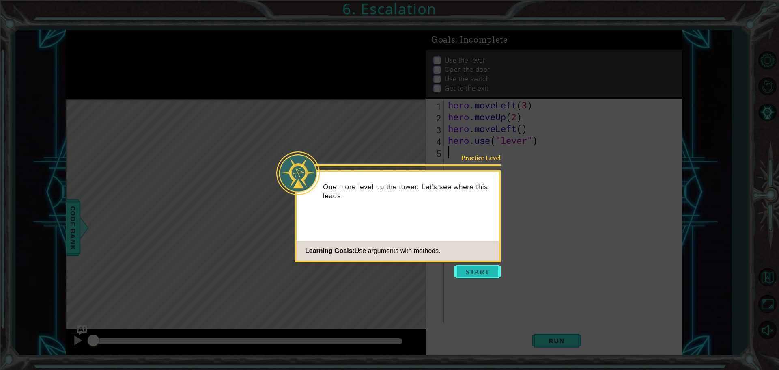
click at [478, 268] on button "Start" at bounding box center [477, 271] width 46 height 13
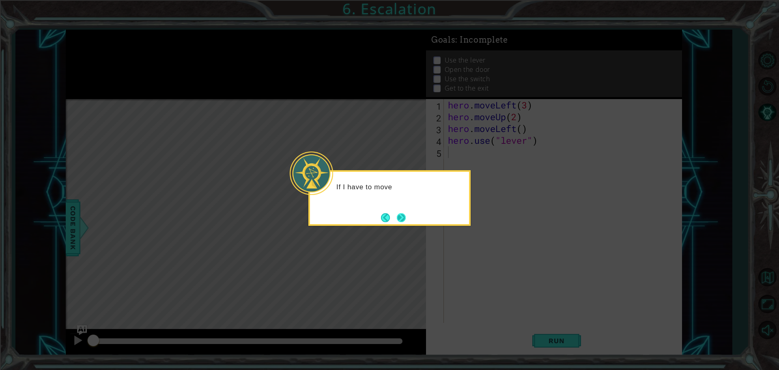
click at [398, 218] on button "Next" at bounding box center [401, 217] width 9 height 9
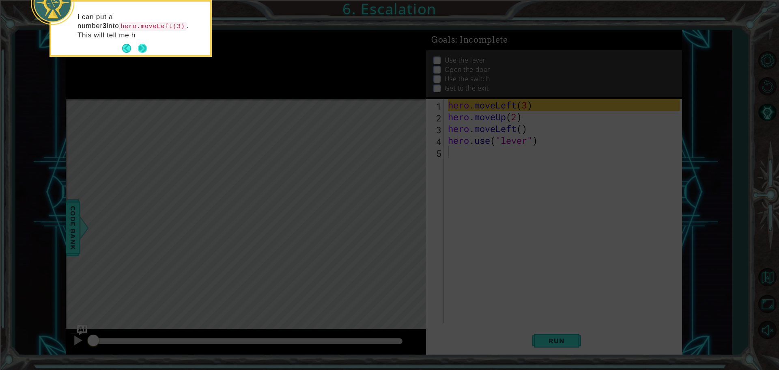
click at [142, 46] on button "Next" at bounding box center [142, 48] width 9 height 9
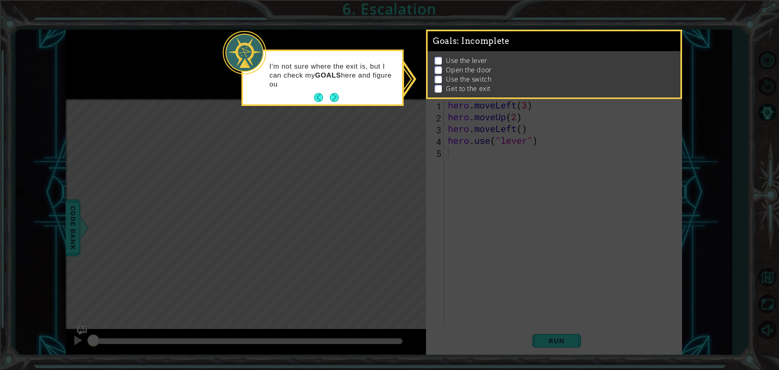
click at [530, 139] on icon at bounding box center [389, 185] width 779 height 370
click at [339, 95] on button "Next" at bounding box center [334, 97] width 9 height 9
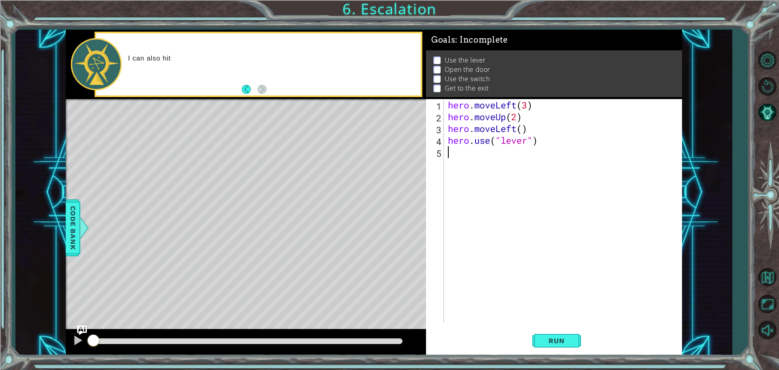
click at [358, 177] on div "Level Map" at bounding box center [253, 218] width 375 height 239
click at [284, 118] on div "Level Map" at bounding box center [253, 218] width 375 height 239
click at [288, 128] on div "Level Map" at bounding box center [253, 218] width 375 height 239
click at [288, 141] on div "Level Map" at bounding box center [253, 218] width 375 height 239
type textarea "hero.moveLeft()"
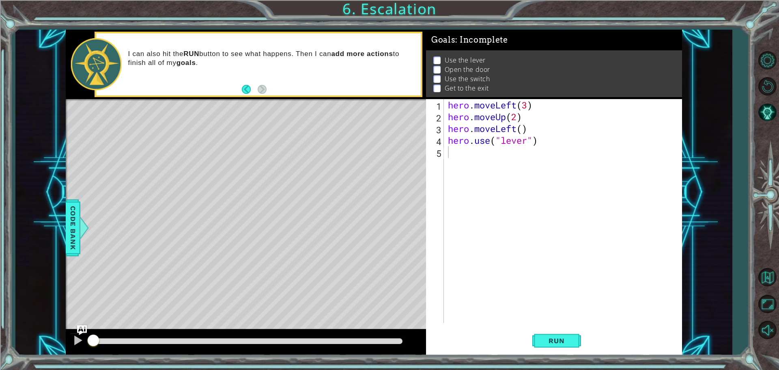
click at [542, 126] on div "hero . moveLeft ( 3 ) hero . moveUp ( 2 ) hero . moveLeft ( ) hero . use ( "lev…" at bounding box center [564, 222] width 237 height 247
click at [564, 338] on span "Run" at bounding box center [556, 340] width 32 height 8
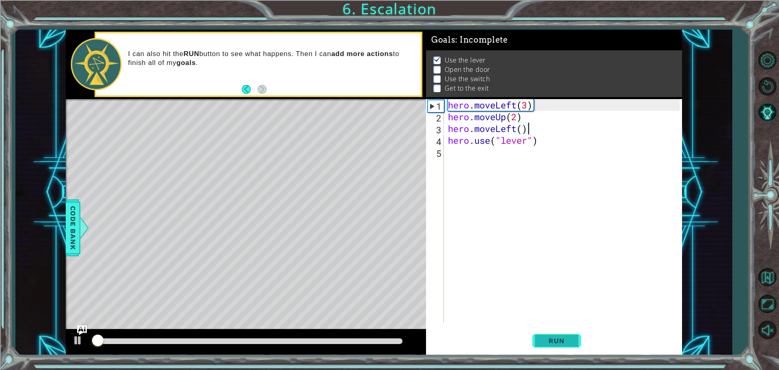
scroll to position [4, 0]
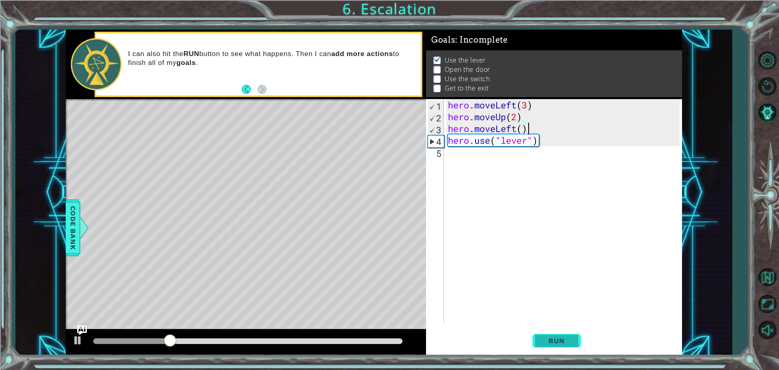
type textarea "hero.moveLeft()"
click at [492, 153] on div "hero . moveLeft ( 3 ) hero . moveUp ( 2 ) hero . moveLeft ( ) hero . use ( "lev…" at bounding box center [564, 222] width 237 height 247
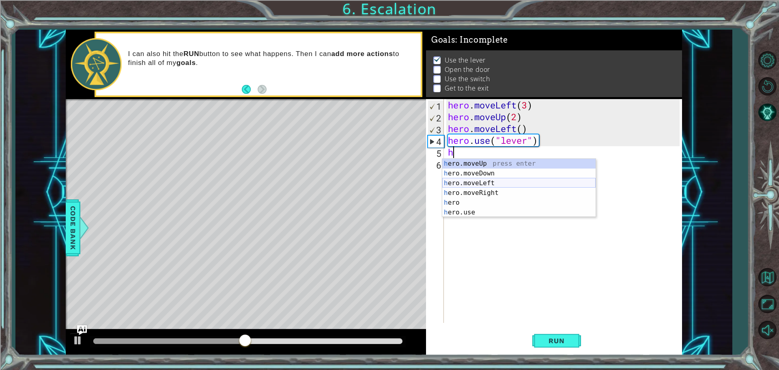
click at [477, 179] on div "h ero.moveUp press enter h ero.moveDown press enter h ero.moveLeft press enter …" at bounding box center [518, 198] width 153 height 78
type textarea "hero.moveLeft(1)"
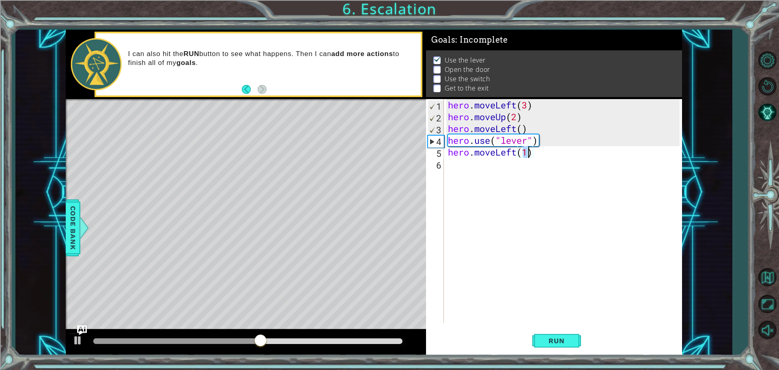
click at [469, 168] on div "hero . moveLeft ( 3 ) hero . moveUp ( 2 ) hero . moveLeft ( ) hero . use ( "lev…" at bounding box center [564, 222] width 237 height 247
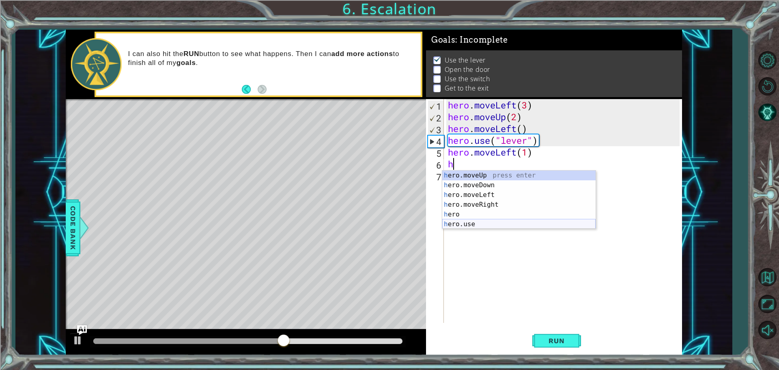
click at [482, 224] on div "h ero.moveUp press enter h ero.moveDown press enter h ero.moveLeft press enter …" at bounding box center [518, 209] width 153 height 78
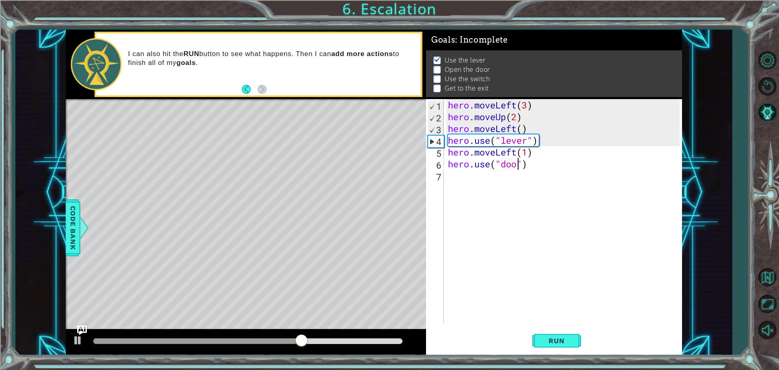
type textarea "hero.use("door")"
click at [523, 177] on div "hero . moveLeft ( 3 ) hero . moveUp ( 2 ) hero . moveLeft ( ) hero . use ( "lev…" at bounding box center [564, 222] width 237 height 247
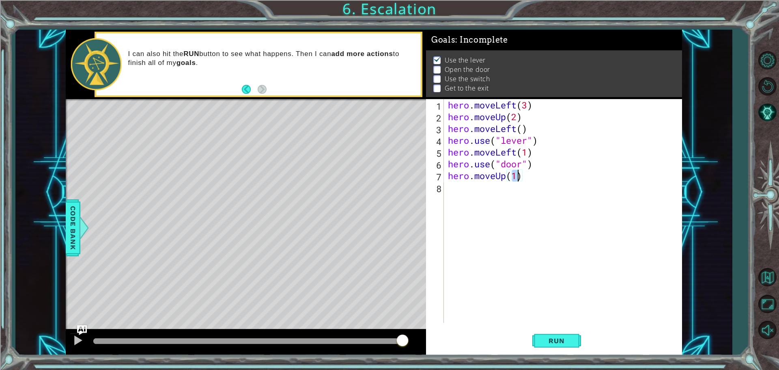
type textarea "hero.moveUp(2)"
click at [522, 186] on div "hero . moveLeft ( 3 ) hero . moveUp ( 2 ) hero . moveLeft ( ) hero . use ( "lev…" at bounding box center [564, 222] width 237 height 247
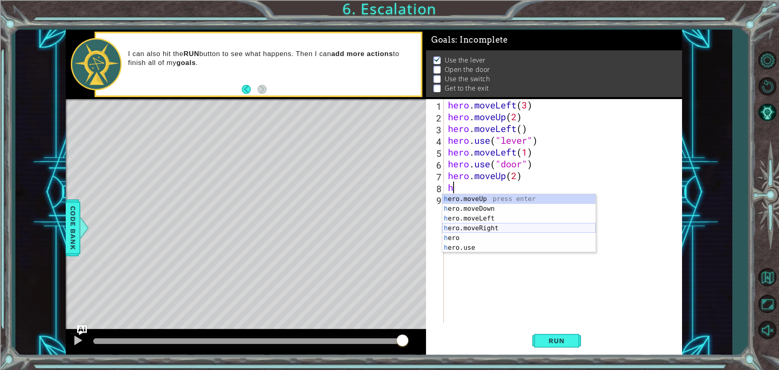
click at [485, 224] on div "h ero.moveUp press enter h ero.moveDown press enter h ero.moveLeft press enter …" at bounding box center [518, 233] width 153 height 78
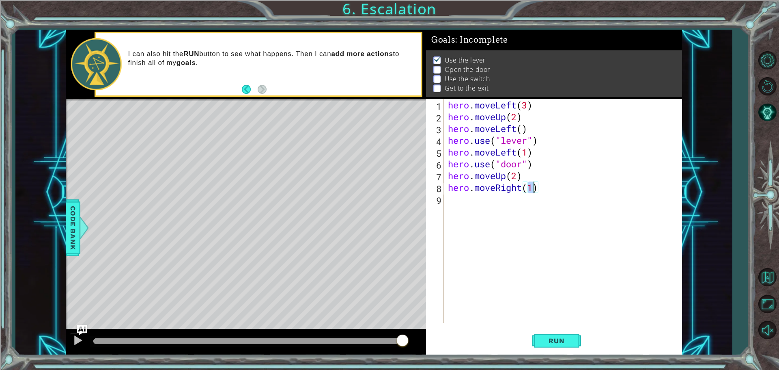
type textarea "hero.moveRight(2)"
click at [479, 207] on div "hero . moveLeft ( 3 ) hero . moveUp ( 2 ) hero . moveLeft ( ) hero . use ( "lev…" at bounding box center [564, 222] width 237 height 247
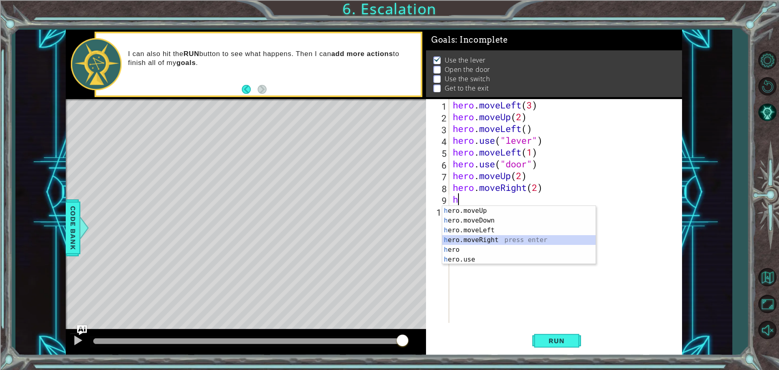
click at [497, 237] on div "h ero.moveUp press enter h ero.moveDown press enter h ero.moveLeft press enter …" at bounding box center [518, 245] width 153 height 78
type textarea "hero.moveRight(1)"
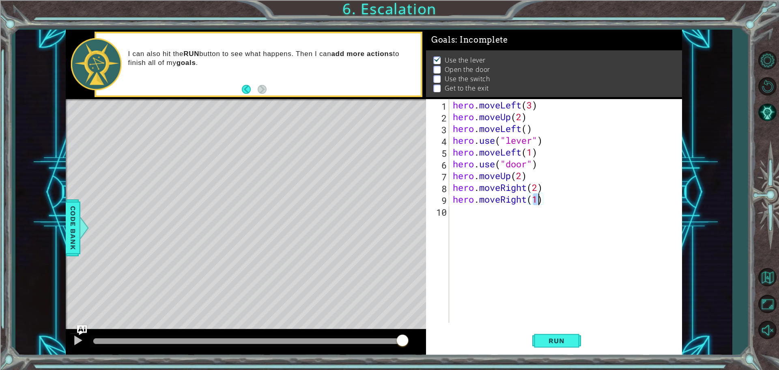
click at [570, 233] on div "hero . moveLeft ( 3 ) hero . moveUp ( 2 ) hero . moveLeft ( ) hero . use ( "lev…" at bounding box center [567, 222] width 232 height 247
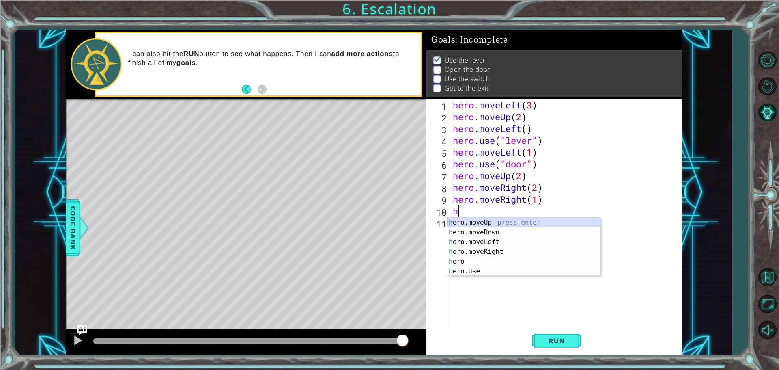
click at [484, 222] on div "h ero.moveUp press enter h ero.moveDown press enter h ero.moveLeft press enter …" at bounding box center [523, 256] width 153 height 78
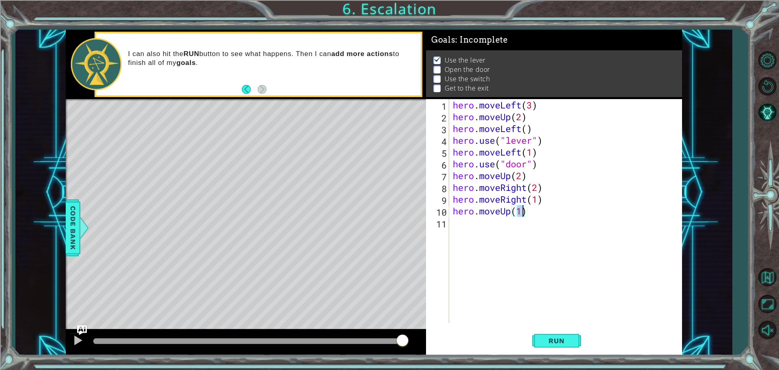
scroll to position [0, 3]
click at [558, 340] on span "Run" at bounding box center [556, 340] width 32 height 8
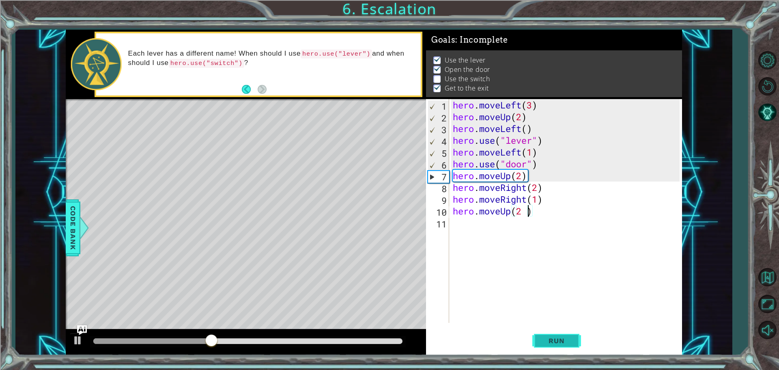
type textarea "hero.moveUp(2)"
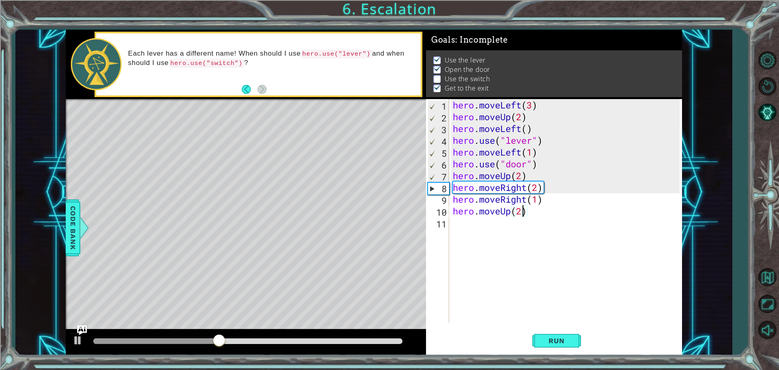
click at [513, 226] on div "hero . moveLeft ( 3 ) hero . moveUp ( 2 ) hero . moveLeft ( ) hero . use ( "lev…" at bounding box center [567, 222] width 232 height 247
click at [532, 219] on div "hero . moveLeft ( 3 ) hero . moveUp ( 2 ) hero . moveLeft ( ) hero . use ( "lev…" at bounding box center [567, 222] width 232 height 247
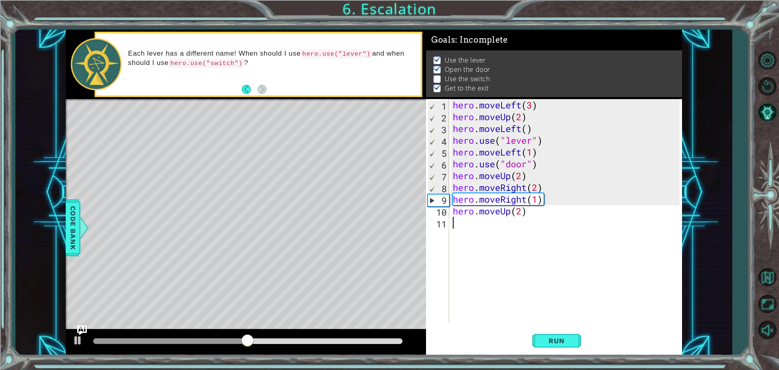
click at [536, 226] on div "hero . moveLeft ( 3 ) hero . moveUp ( 2 ) hero . moveLeft ( ) hero . use ( "lev…" at bounding box center [567, 222] width 232 height 247
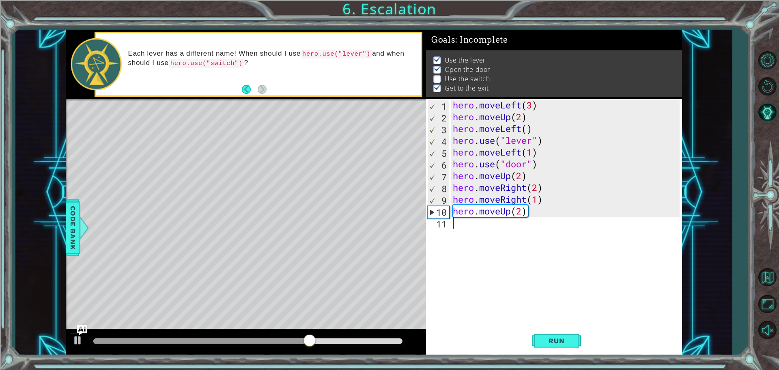
click at [545, 193] on div "hero . moveLeft ( 3 ) hero . moveUp ( 2 ) hero . moveLeft ( ) hero . use ( "lev…" at bounding box center [567, 222] width 232 height 247
type textarea "hero.moveRight(2)"
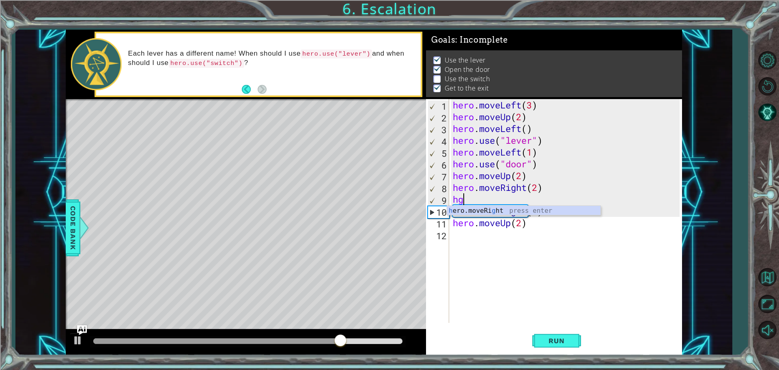
type textarea "h"
click at [466, 200] on div "hero . moveLeft ( 3 ) hero . moveUp ( 2 ) hero . moveLeft ( ) hero . use ( "lev…" at bounding box center [567, 222] width 232 height 247
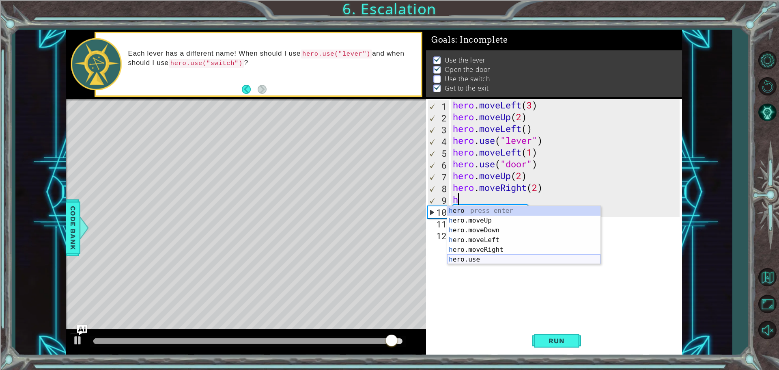
click at [489, 257] on div "h ero press enter h ero.moveUp press enter h ero.moveDown press enter h ero.mov…" at bounding box center [523, 245] width 153 height 78
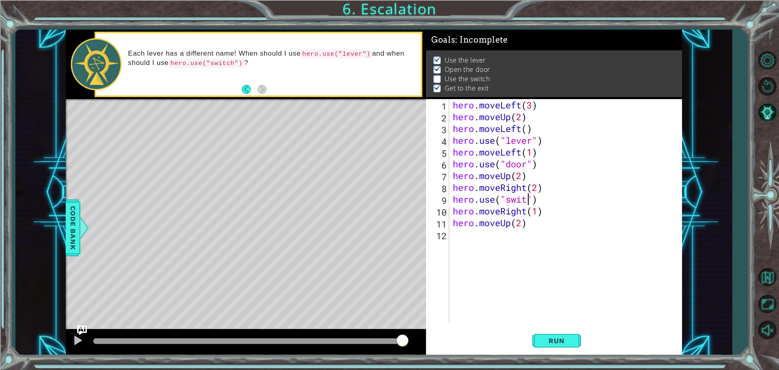
scroll to position [0, 4]
type textarea "hero.use("switch")"
click at [554, 345] on button "Run" at bounding box center [556, 340] width 49 height 26
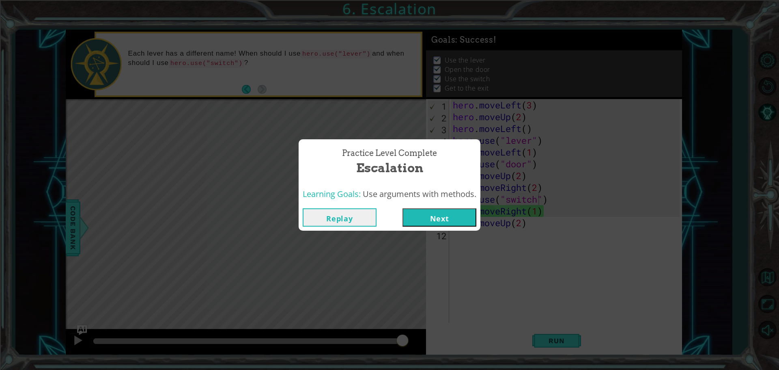
click at [460, 222] on button "Next" at bounding box center [439, 217] width 74 height 18
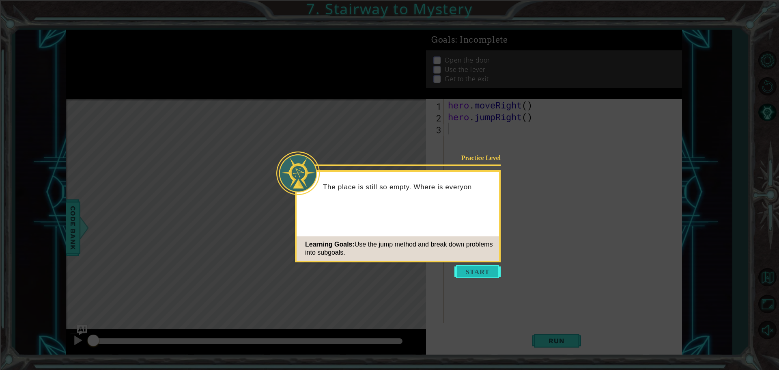
click at [469, 267] on button "Start" at bounding box center [477, 271] width 46 height 13
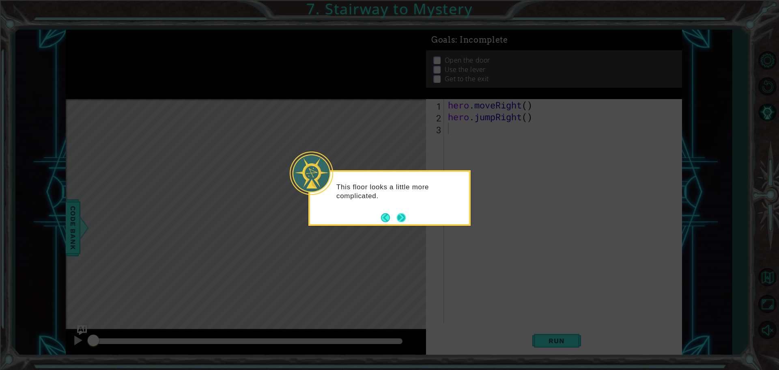
click at [398, 217] on button "Next" at bounding box center [401, 217] width 9 height 9
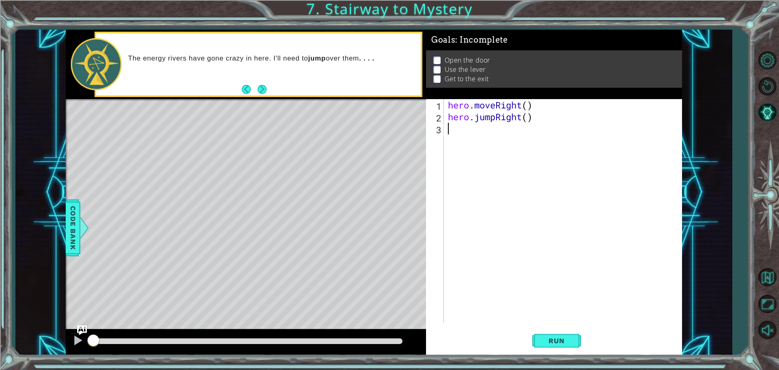
click at [519, 131] on div "hero . moveRight ( ) hero . jumpRight ( )" at bounding box center [564, 222] width 237 height 247
type textarea "h"
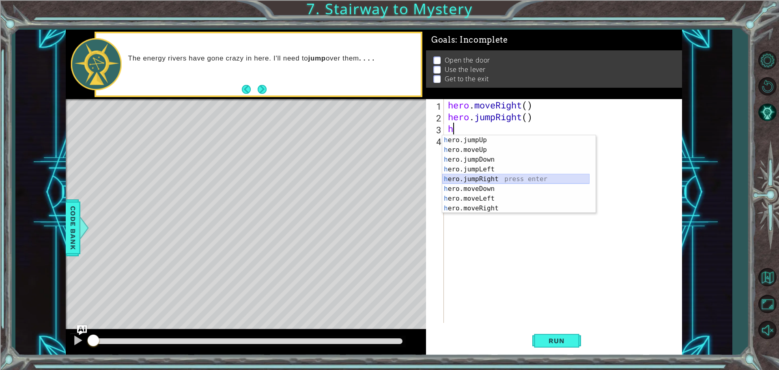
click at [487, 176] on div "h ero.jumpUp press enter h ero.moveUp press enter h ero.jumpDown press enter h …" at bounding box center [515, 183] width 147 height 97
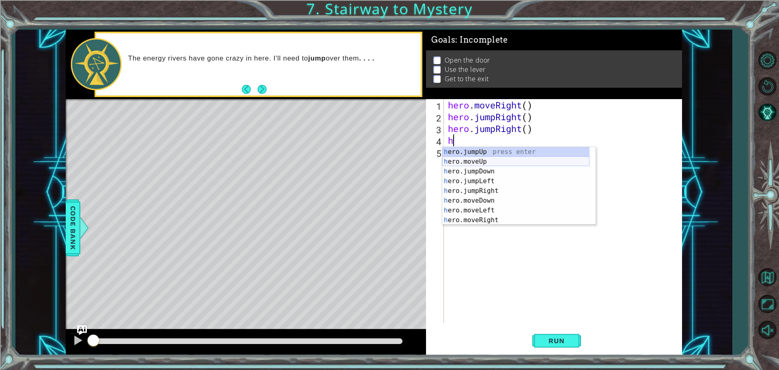
click at [488, 162] on div "h ero.jumpUp press enter h ero.moveUp press enter h ero.jumpDown press enter h …" at bounding box center [515, 195] width 147 height 97
type textarea "hero.moveUp(1)"
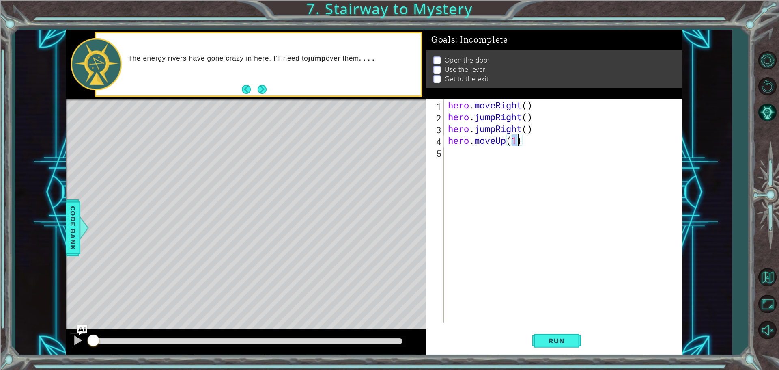
click at [531, 158] on div "hero . moveRight ( ) hero . jumpRight ( ) hero . jumpRight ( ) hero . moveUp ( …" at bounding box center [564, 222] width 237 height 247
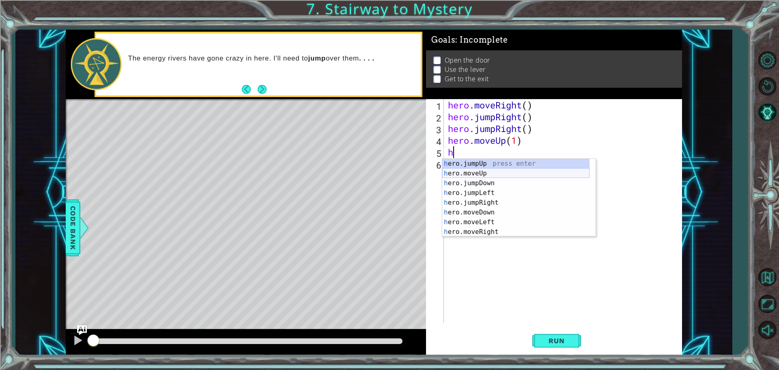
click at [488, 174] on div "h ero.jumpUp press enter h ero.moveUp press enter h ero.jumpDown press enter h …" at bounding box center [515, 207] width 147 height 97
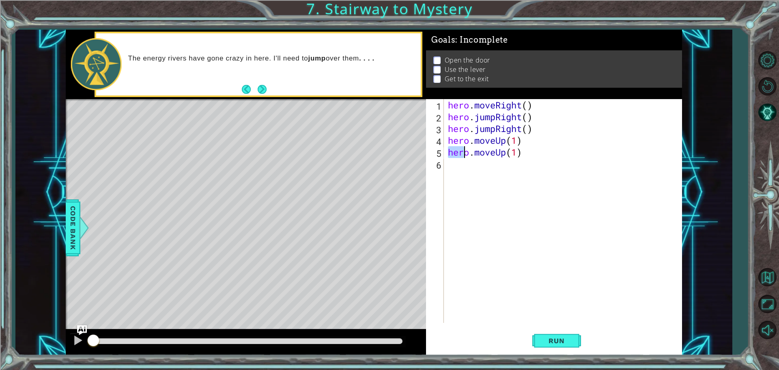
drag, startPoint x: 447, startPoint y: 150, endPoint x: 640, endPoint y: 174, distance: 194.2
click at [640, 174] on div "hero . moveRight ( ) hero . jumpRight ( ) hero . jumpRight ( ) hero . moveUp ( …" at bounding box center [564, 222] width 237 height 247
type textarea "hero.moveUp(1)"
click at [517, 143] on div "hero . moveRight ( ) hero . jumpRight ( ) hero . jumpRight ( ) hero . moveUp ( …" at bounding box center [564, 222] width 237 height 247
drag, startPoint x: 448, startPoint y: 128, endPoint x: 702, endPoint y: 127, distance: 254.4
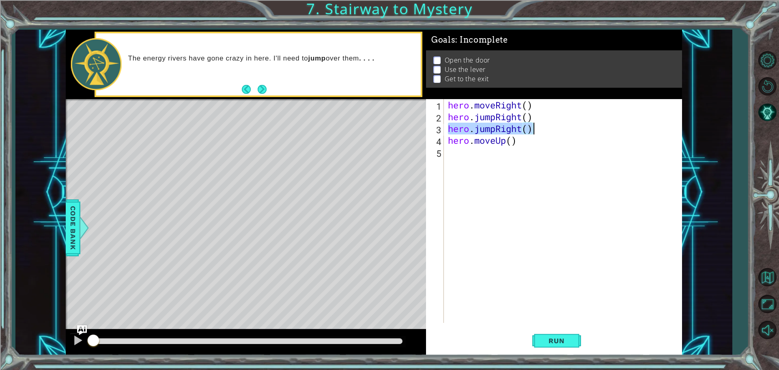
click at [702, 127] on div "1 ההההההההההההההההההההההההההההההההההההההההההההההההההההההההההההההההההההההההההההה…" at bounding box center [373, 192] width 717 height 325
type textarea "hero.jumpRight()"
click at [563, 334] on button "Run" at bounding box center [556, 340] width 49 height 26
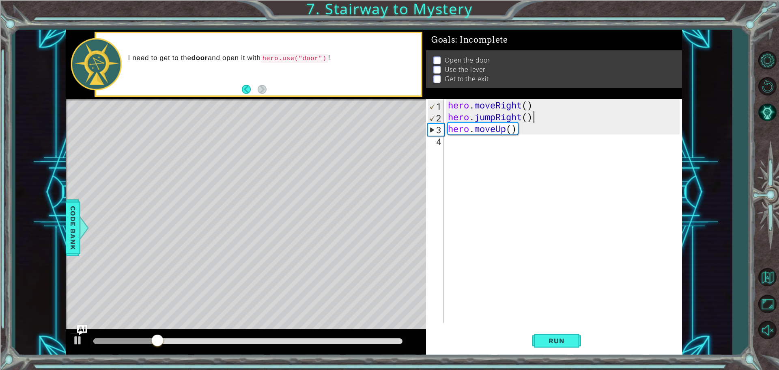
click at [507, 143] on div "hero . moveRight ( ) hero . jumpRight ( ) hero . moveUp ( )" at bounding box center [564, 222] width 237 height 247
type textarea "h"
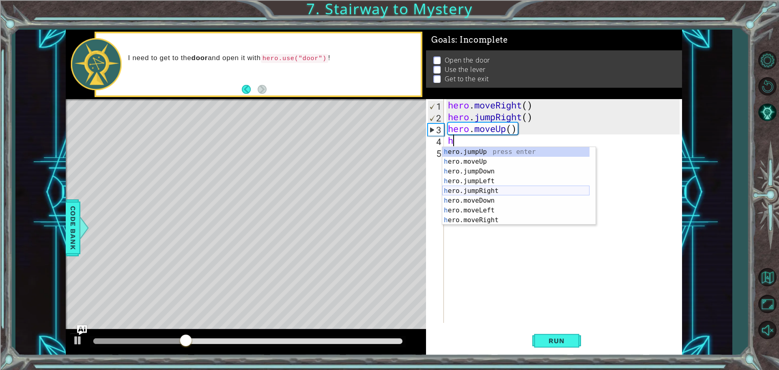
click at [488, 189] on div "h ero.jumpUp press enter h ero.moveUp press enter h ero.jumpDown press enter h …" at bounding box center [515, 195] width 147 height 97
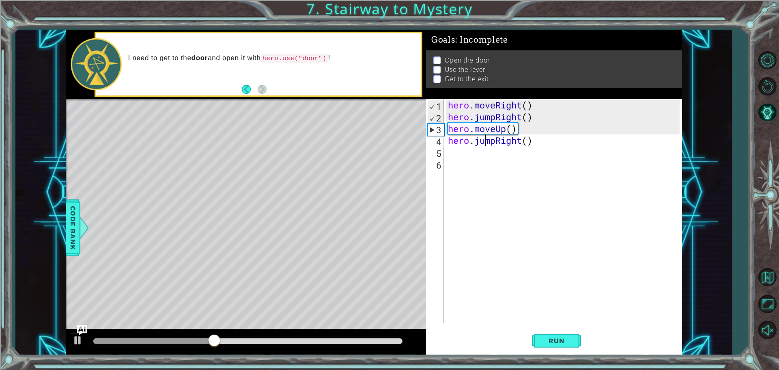
click at [487, 141] on div "hero . moveRight ( ) hero . jumpRight ( ) hero . moveUp ( ) hero . jumpRight ( )" at bounding box center [564, 222] width 237 height 247
drag, startPoint x: 495, startPoint y: 143, endPoint x: 476, endPoint y: 142, distance: 19.5
click at [476, 142] on div "hero . moveRight ( ) hero . jumpRight ( ) hero . moveUp ( ) hero . jumpRight ( )" at bounding box center [564, 222] width 237 height 247
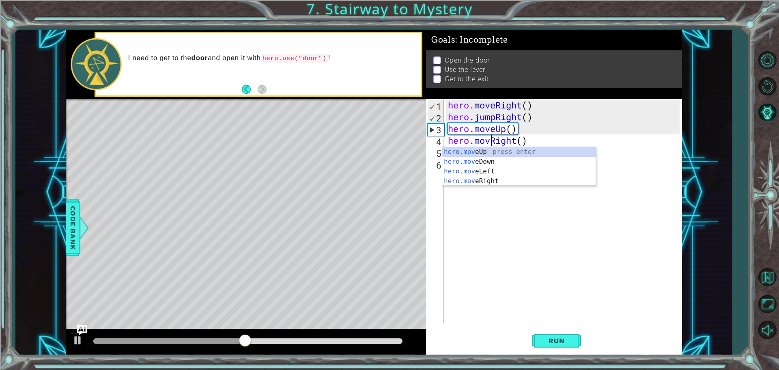
scroll to position [0, 2]
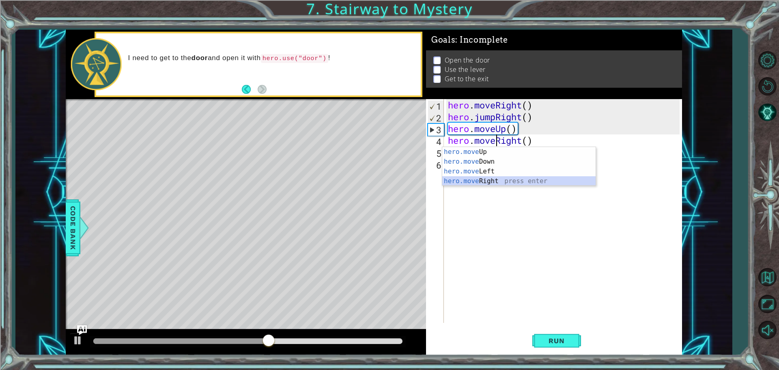
click at [494, 180] on div "hero.move Up press enter hero.move Down press enter hero.move Left press enter …" at bounding box center [518, 176] width 153 height 58
type textarea "hero.moveRight(1)"
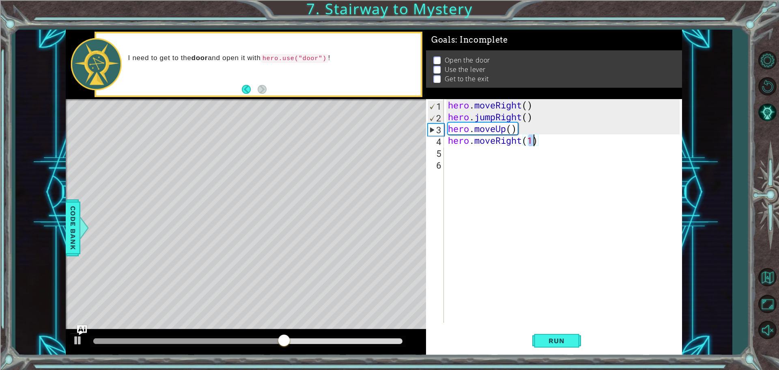
click at [515, 169] on div "hero . moveRight ( ) hero . jumpRight ( ) hero . moveUp ( ) hero . moveRight ( …" at bounding box center [564, 222] width 237 height 247
click at [491, 157] on div "hero . moveRight ( ) hero . jumpRight ( ) hero . moveUp ( ) hero . moveRight ( …" at bounding box center [564, 222] width 237 height 247
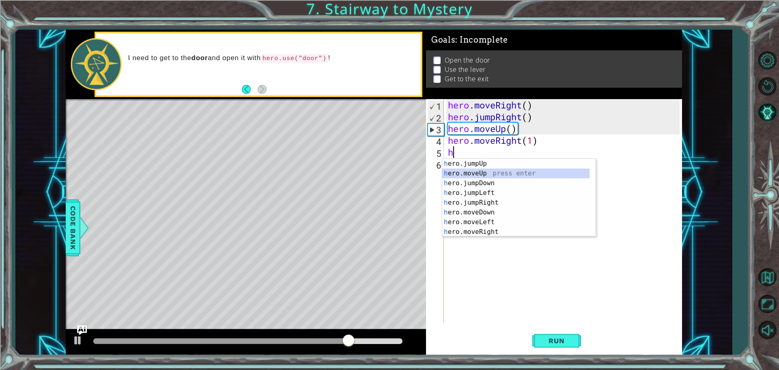
click at [480, 174] on div "h ero.jumpUp press enter h ero.moveUp press enter h ero.jumpDown press enter h …" at bounding box center [515, 207] width 147 height 97
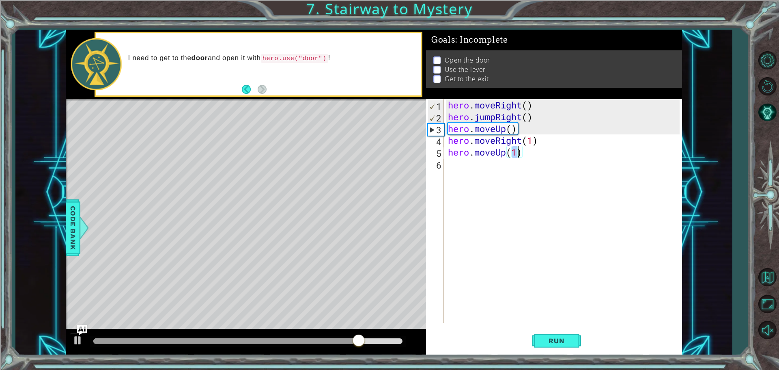
type textarea "hero.moveUp(2)"
click at [470, 172] on div "hero . moveRight ( ) hero . jumpRight ( ) hero . moveUp ( ) hero . moveRight ( …" at bounding box center [564, 222] width 237 height 247
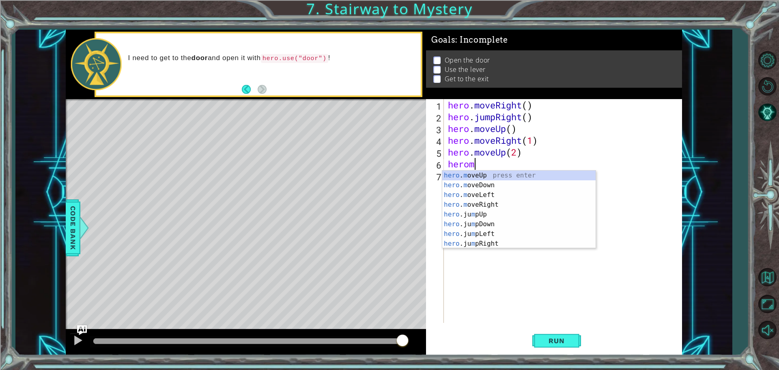
scroll to position [0, 1]
click at [478, 191] on div "hero . mo veUp press enter hero . mo veDown press enter hero . mo veLeft press …" at bounding box center [518, 204] width 153 height 68
type textarea "hero.moveLeft(1)"
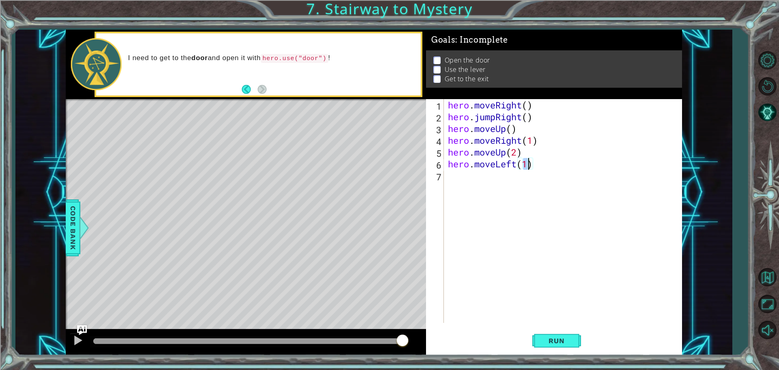
click at [495, 184] on div "hero . moveRight ( ) hero . jumpRight ( ) hero . moveUp ( ) hero . moveRight ( …" at bounding box center [564, 222] width 237 height 247
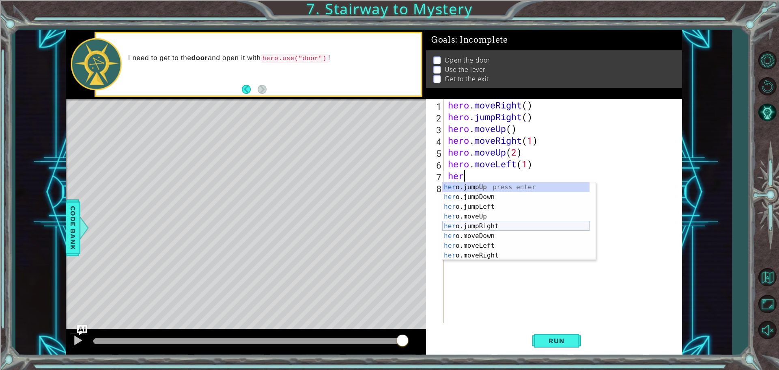
scroll to position [10, 0]
click at [486, 254] on div "her o.jumpDown press enter her o.jumpLeft press enter her o.moveUp press enter …" at bounding box center [515, 230] width 147 height 97
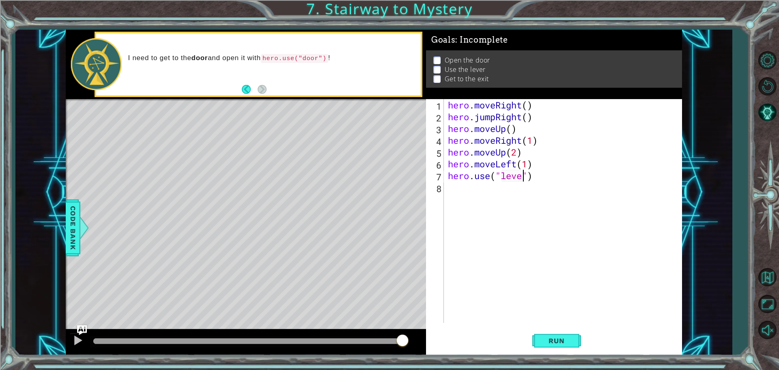
scroll to position [0, 4]
type textarea "hero.use("lever")"
click at [501, 194] on div "hero . moveRight ( ) hero . jumpRight ( ) hero . moveUp ( ) hero . moveRight ( …" at bounding box center [564, 222] width 237 height 247
type textarea "h"
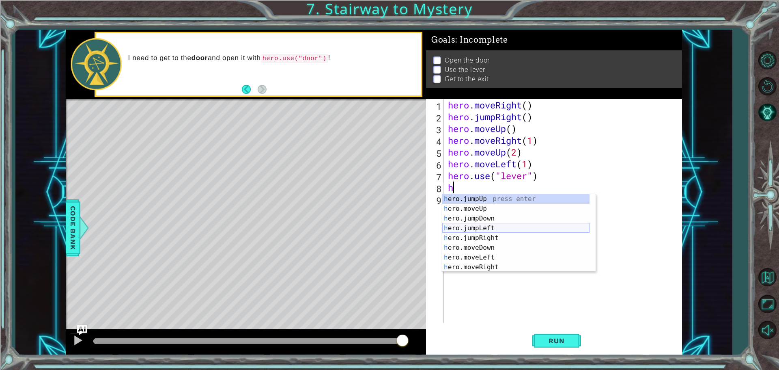
click at [464, 224] on div "h ero.jumpUp press enter h ero.moveUp press enter h ero.jumpDown press enter h …" at bounding box center [515, 242] width 147 height 97
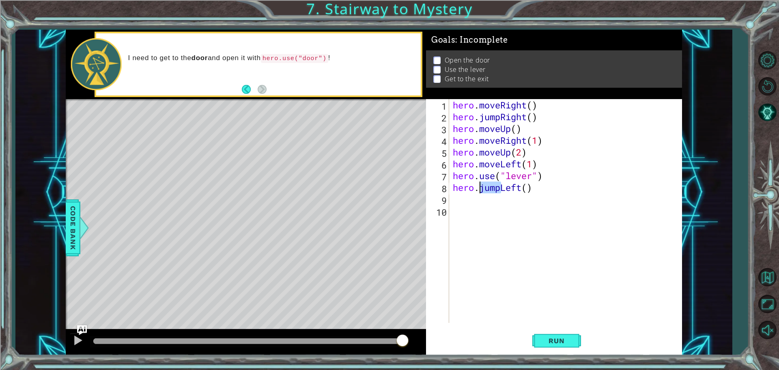
drag, startPoint x: 499, startPoint y: 189, endPoint x: 478, endPoint y: 189, distance: 20.7
click at [478, 189] on div "hero . moveRight ( ) hero . jumpRight ( ) hero . moveUp ( ) hero . moveRight ( …" at bounding box center [567, 222] width 232 height 247
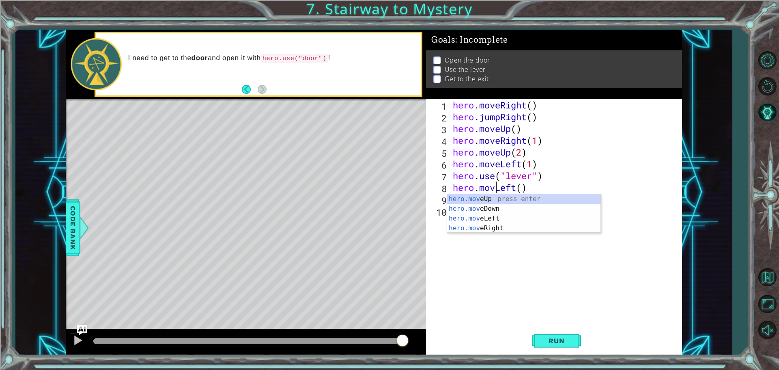
scroll to position [0, 2]
click at [501, 219] on div "hero.move Up press enter hero.move Down press enter hero.move Left press enter …" at bounding box center [523, 223] width 153 height 58
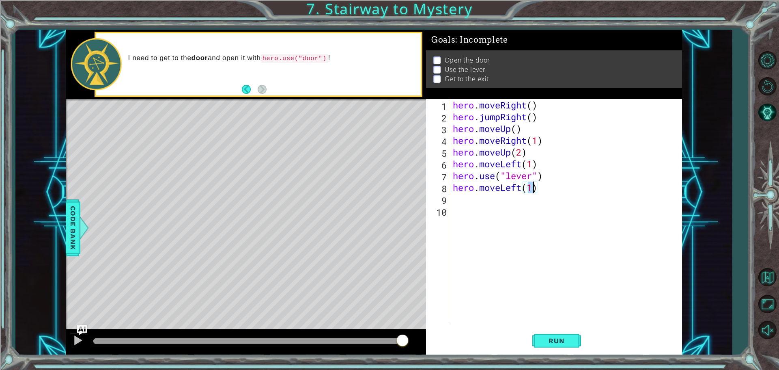
type textarea "hero.moveLeft(2)"
click at [527, 202] on div "hero . moveRight ( ) hero . jumpRight ( ) hero . moveUp ( ) hero . moveRight ( …" at bounding box center [567, 222] width 232 height 247
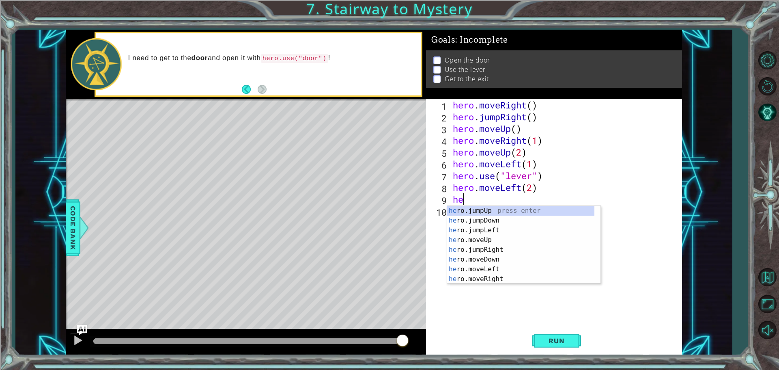
type textarea "her"
click at [491, 210] on div "her o.jumpUp press enter her o.jumpDown press enter her o.jumpLeft press enter …" at bounding box center [520, 254] width 147 height 97
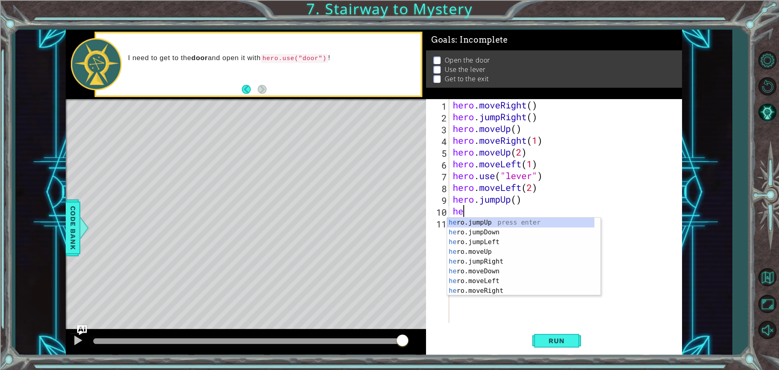
type textarea "her"
click at [491, 260] on div "her o.jumpUp press enter her o.jumpDown press enter her o.jumpLeft press enter …" at bounding box center [520, 265] width 147 height 97
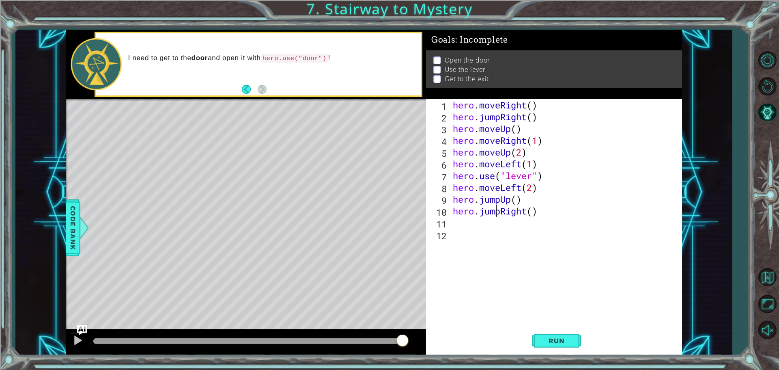
click at [497, 211] on div "hero . moveRight ( ) hero . jumpRight ( ) hero . moveUp ( ) hero . moveRight ( …" at bounding box center [567, 222] width 232 height 247
drag, startPoint x: 501, startPoint y: 212, endPoint x: 479, endPoint y: 213, distance: 21.5
click at [479, 213] on div "hero . moveRight ( ) hero . jumpRight ( ) hero . moveUp ( ) hero . moveRight ( …" at bounding box center [567, 222] width 232 height 247
click at [532, 214] on div "hero . moveRight ( ) hero . jumpRight ( ) hero . moveUp ( ) hero . moveRight ( …" at bounding box center [567, 222] width 232 height 247
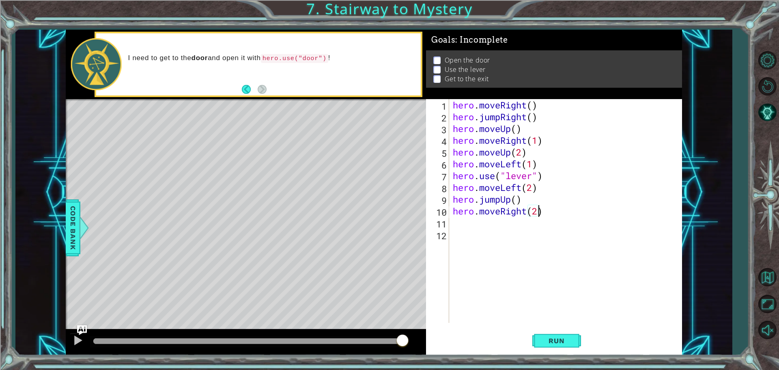
scroll to position [0, 4]
click at [555, 337] on span "Run" at bounding box center [556, 340] width 32 height 8
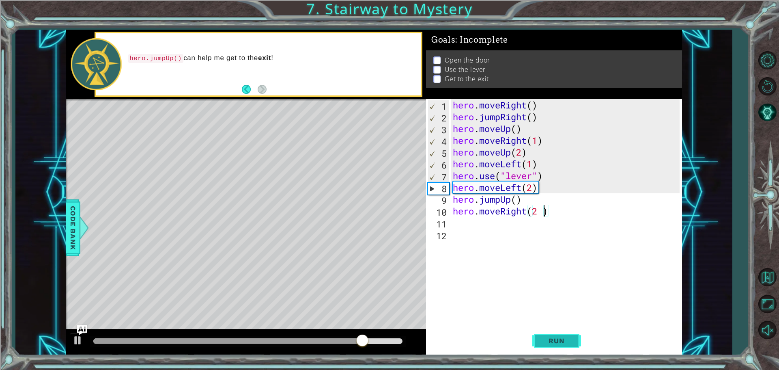
click at [545, 336] on button "Run" at bounding box center [556, 340] width 49 height 26
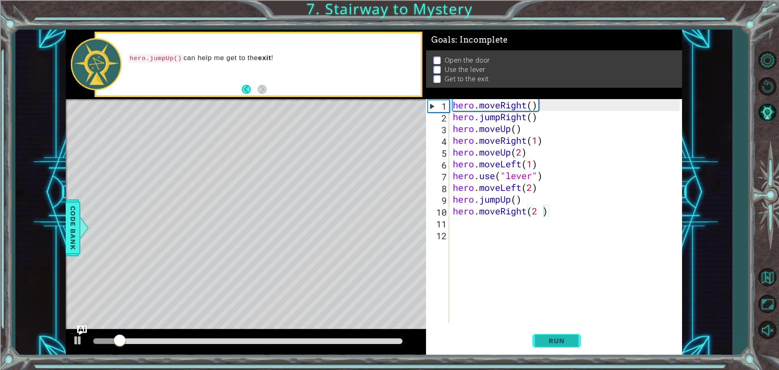
click at [557, 340] on span "Run" at bounding box center [556, 340] width 32 height 8
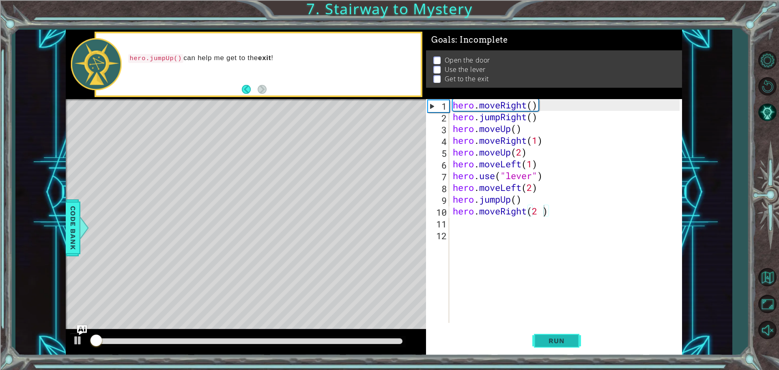
click at [557, 340] on span "Run" at bounding box center [556, 340] width 32 height 8
click at [78, 342] on div at bounding box center [78, 340] width 11 height 11
click at [546, 142] on div "hero . moveRight ( ) hero . jumpRight ( ) hero . moveUp ( ) hero . moveRight ( …" at bounding box center [567, 222] width 232 height 247
type textarea "hero.moveRight(1)"
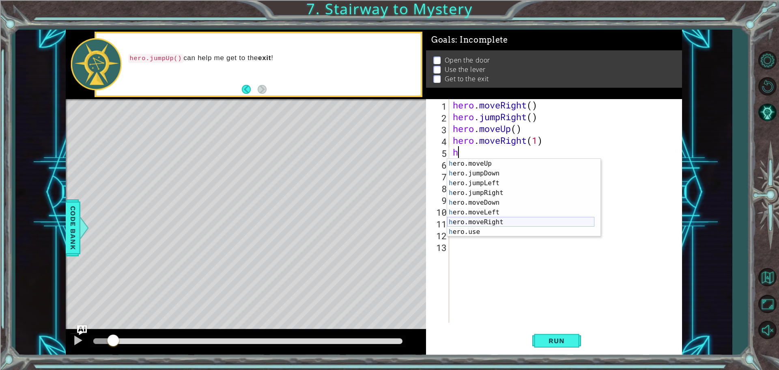
scroll to position [19, 0]
click at [484, 230] on div "h ero.moveUp press enter h ero.jumpDown press enter h ero.jumpLeft press enter …" at bounding box center [520, 207] width 147 height 97
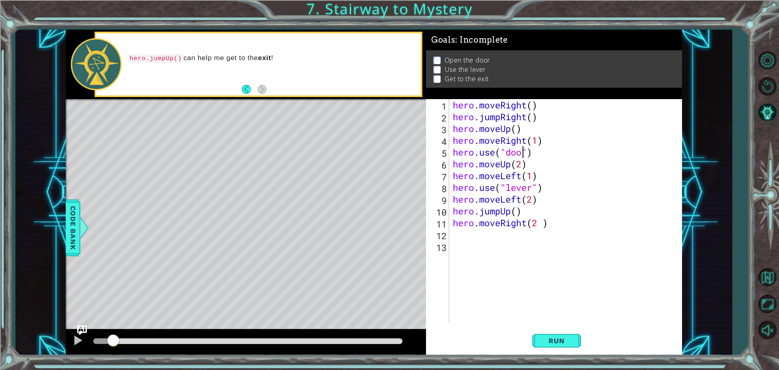
type textarea "hero.use("door")"
click at [558, 337] on span "Run" at bounding box center [556, 340] width 32 height 8
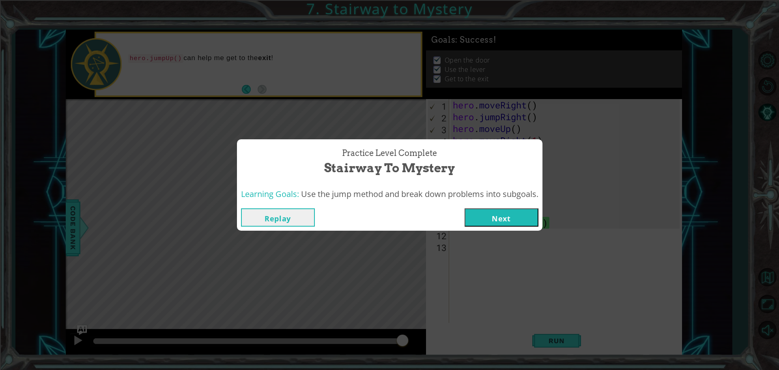
click at [501, 208] on button "Next" at bounding box center [502, 217] width 74 height 18
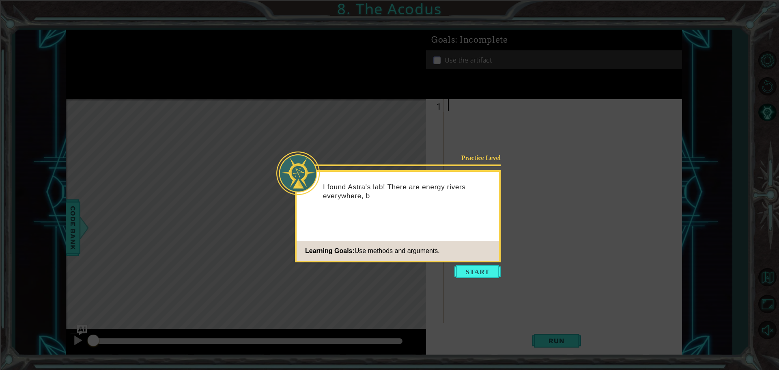
click at [482, 263] on icon at bounding box center [389, 185] width 779 height 370
click at [487, 269] on button "Start" at bounding box center [477, 271] width 46 height 13
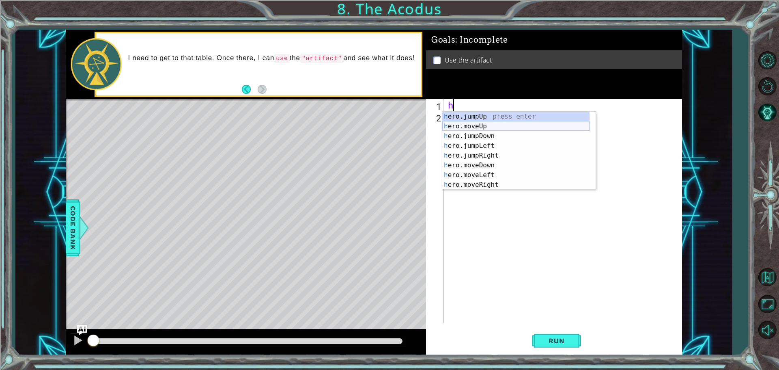
click at [487, 127] on div "h ero.jumpUp press enter h ero.moveUp press enter h ero.jumpDown press enter h …" at bounding box center [515, 160] width 147 height 97
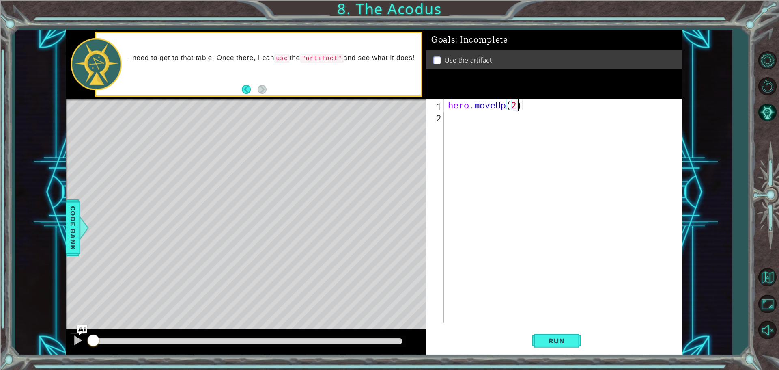
scroll to position [0, 3]
click at [483, 119] on div "hero . moveUp ( 2 )" at bounding box center [564, 222] width 237 height 247
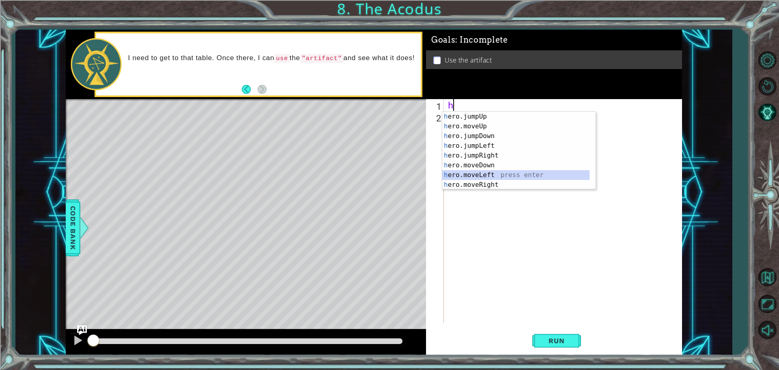
click at [492, 174] on div "h ero.jumpUp press enter h ero.moveUp press enter h ero.jumpDown press enter h …" at bounding box center [515, 160] width 147 height 97
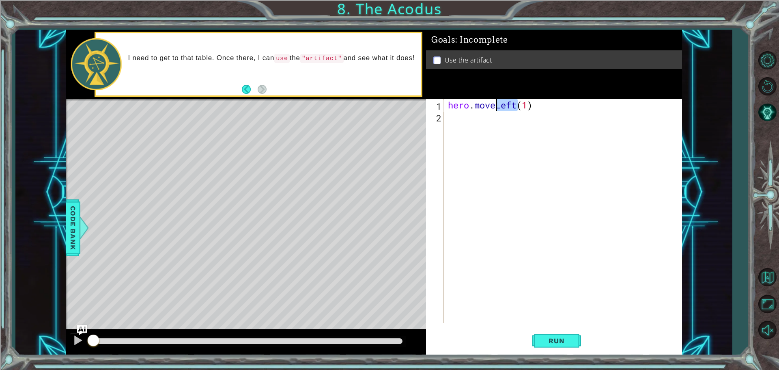
drag, startPoint x: 518, startPoint y: 104, endPoint x: 497, endPoint y: 110, distance: 21.7
click at [497, 110] on div "hero . moveLeft ( 1 )" at bounding box center [564, 222] width 237 height 247
click at [477, 117] on div "hero.moveUp press enter" at bounding box center [518, 126] width 153 height 29
drag, startPoint x: 537, startPoint y: 106, endPoint x: 525, endPoint y: 107, distance: 12.2
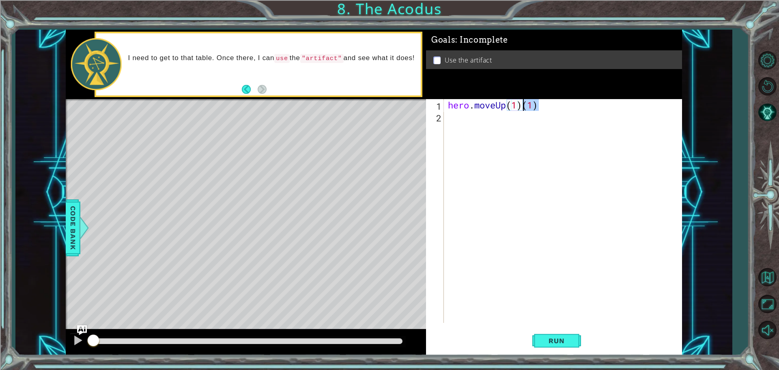
click at [525, 107] on div "hero . moveUp ( 1 ) ( 1 )" at bounding box center [564, 222] width 237 height 247
click at [515, 105] on div "hero . moveUp ( 1 )" at bounding box center [564, 222] width 237 height 247
type textarea "hero.moveUp(2)"
click at [523, 127] on div "hero . moveUp ( 2 )" at bounding box center [564, 222] width 237 height 247
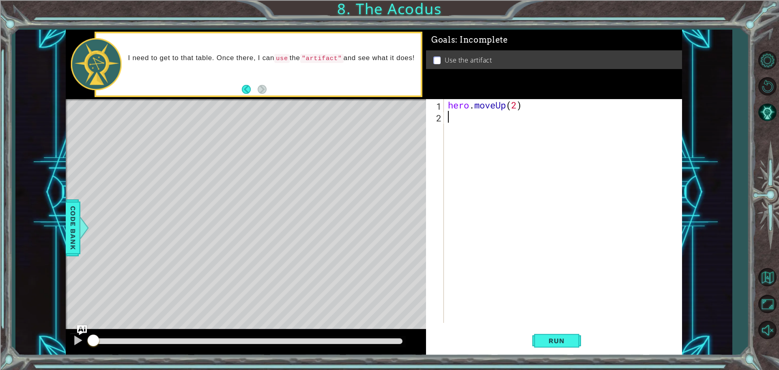
scroll to position [0, 0]
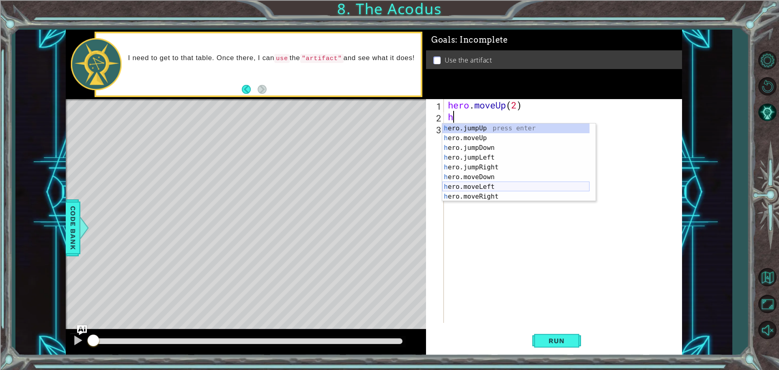
click at [483, 189] on div "h ero.jumpUp press enter h ero.moveUp press enter h ero.jumpDown press enter h …" at bounding box center [515, 171] width 147 height 97
type textarea "hero.moveLeft(1)"
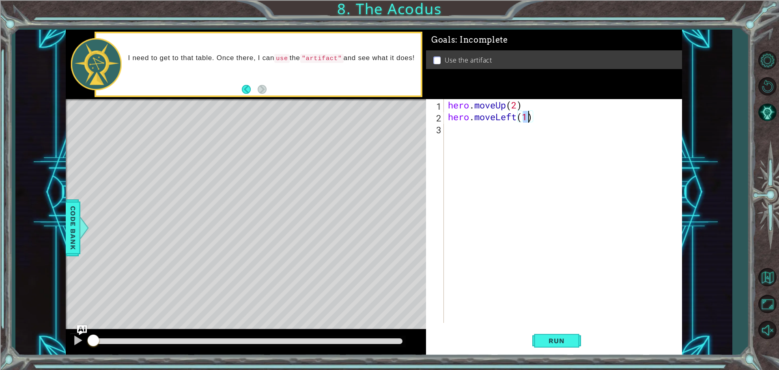
click at [472, 135] on div "hero . moveUp ( 2 ) hero . moveLeft ( 1 )" at bounding box center [564, 222] width 237 height 247
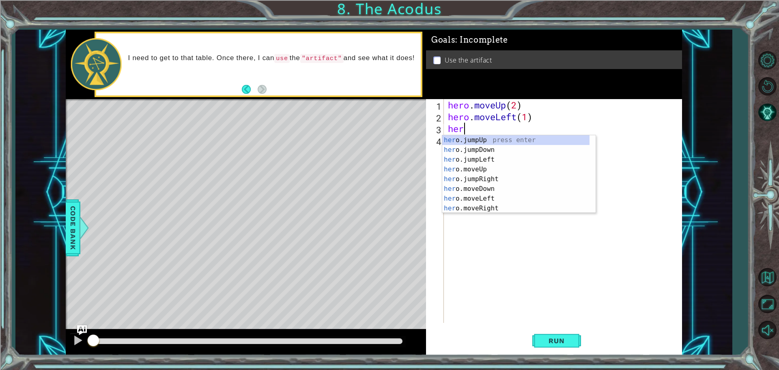
scroll to position [0, 0]
click at [482, 186] on div "hero .jumpUp press enter hero .jumpDown press enter hero .jumpLeft press enter …" at bounding box center [515, 183] width 147 height 97
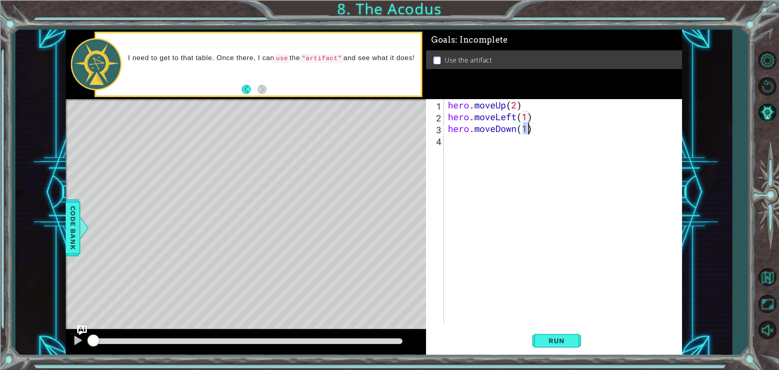
type textarea "hero.moveDown(2)"
click at [504, 140] on div "hero . moveUp ( 2 ) hero . moveLeft ( 1 ) hero . moveDown ( 2 )" at bounding box center [564, 222] width 237 height 247
type textarea "h"
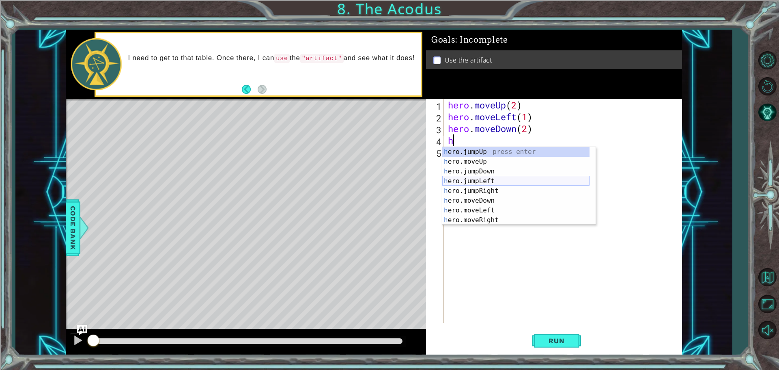
click at [489, 181] on div "h ero.jumpUp press enter h ero.moveUp press enter h ero.jumpDown press enter h …" at bounding box center [515, 195] width 147 height 97
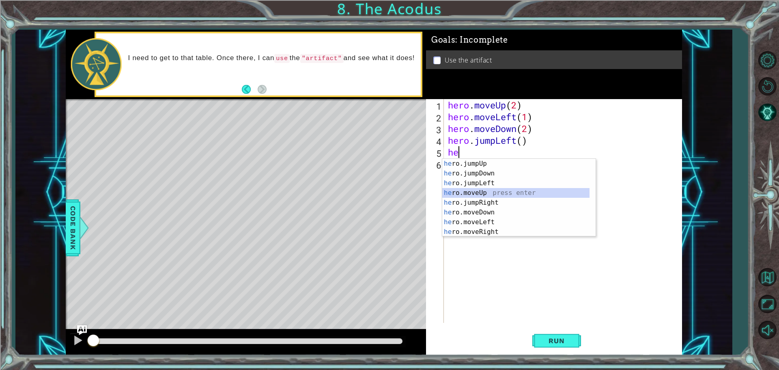
click at [491, 191] on div "he ro.jumpUp press enter he ro.jumpDown press enter he ro.jumpLeft press enter …" at bounding box center [515, 207] width 147 height 97
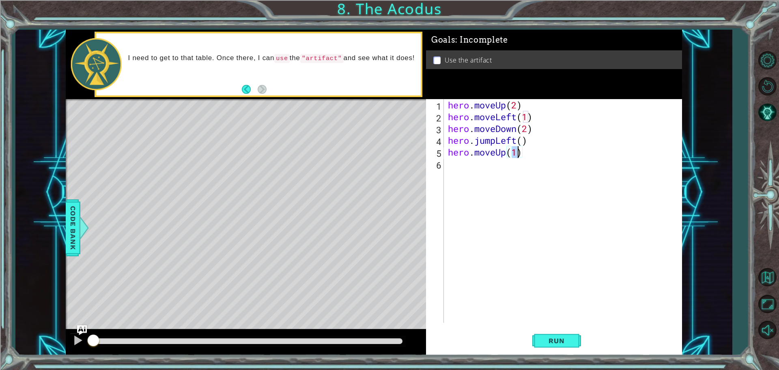
type textarea "hero.moveUp(2)"
click at [499, 172] on div "hero . moveUp ( 2 ) hero . moveLeft ( 1 ) hero . moveDown ( 2 ) hero . jumpLeft…" at bounding box center [564, 222] width 237 height 247
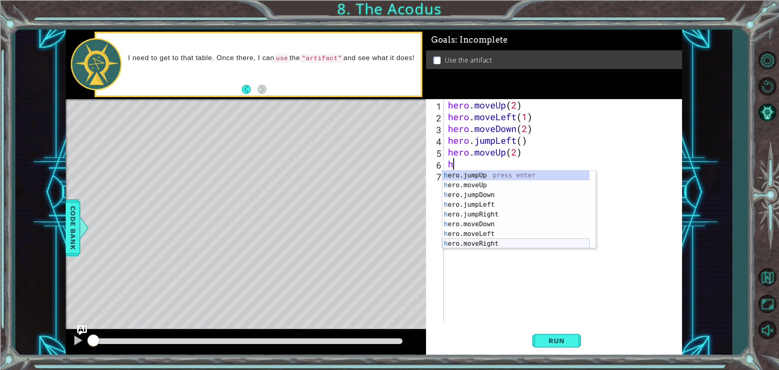
click at [489, 243] on div "h ero.jumpUp press enter h ero.moveUp press enter h ero.jumpDown press enter h …" at bounding box center [515, 218] width 147 height 97
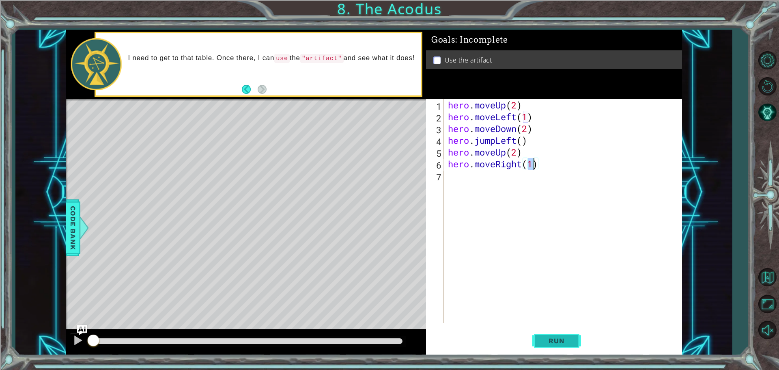
type textarea "hero.moveRight(1)"
click at [558, 337] on button "Run" at bounding box center [556, 340] width 49 height 26
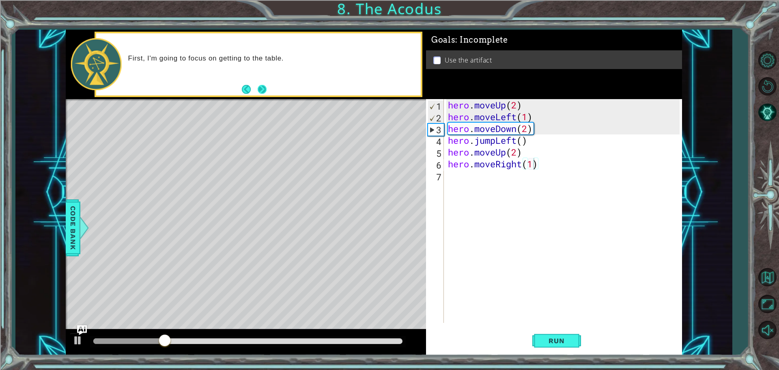
click at [264, 89] on button "Next" at bounding box center [262, 89] width 10 height 10
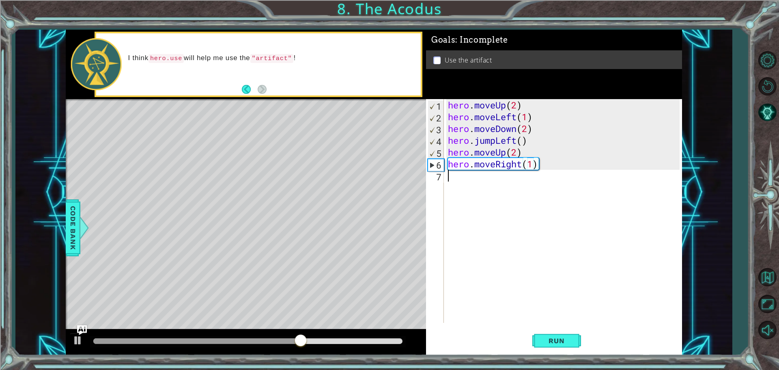
click at [528, 181] on div "hero . moveUp ( 2 ) hero . moveLeft ( 1 ) hero . moveDown ( 2 ) hero . jumpLeft…" at bounding box center [564, 222] width 237 height 247
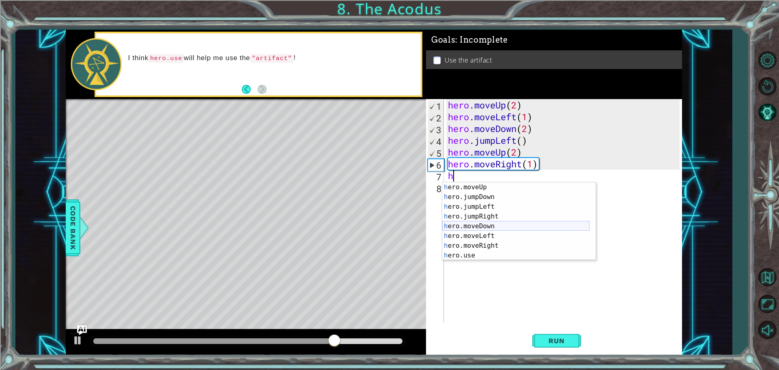
scroll to position [10, 0]
click at [483, 250] on div "h ero.moveUp press enter h ero.jumpDown press enter h ero.jumpLeft press enter …" at bounding box center [515, 230] width 147 height 97
type textarea "hero.moveRight(1)"
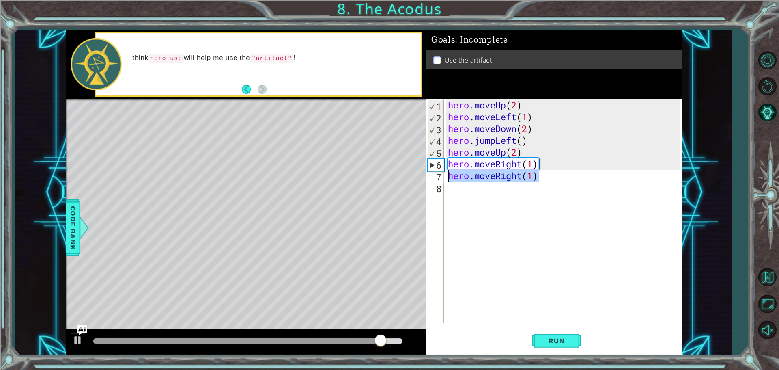
drag, startPoint x: 540, startPoint y: 177, endPoint x: 445, endPoint y: 174, distance: 94.6
click at [445, 174] on div "hero.moveRight(1) 1 2 3 4 5 6 7 8 hero . moveUp ( 2 ) hero . moveLeft ( 1 ) her…" at bounding box center [553, 211] width 254 height 224
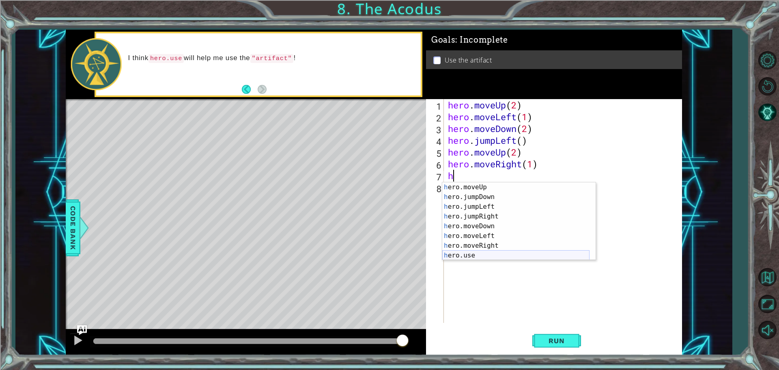
click at [480, 256] on div "h ero.moveUp press enter h ero.jumpDown press enter h ero.jumpLeft press enter …" at bounding box center [515, 230] width 147 height 97
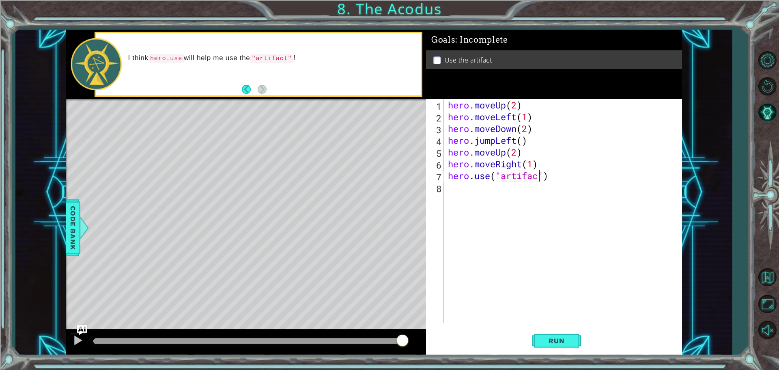
scroll to position [0, 4]
type textarea "hero.use("artifact")"
click at [569, 325] on div "hero.use("artifact") 1 2 3 4 5 6 7 8 hero . moveUp ( 2 ) hero . moveLeft ( 1 ) …" at bounding box center [554, 227] width 256 height 256
click at [560, 340] on span "Run" at bounding box center [556, 340] width 32 height 8
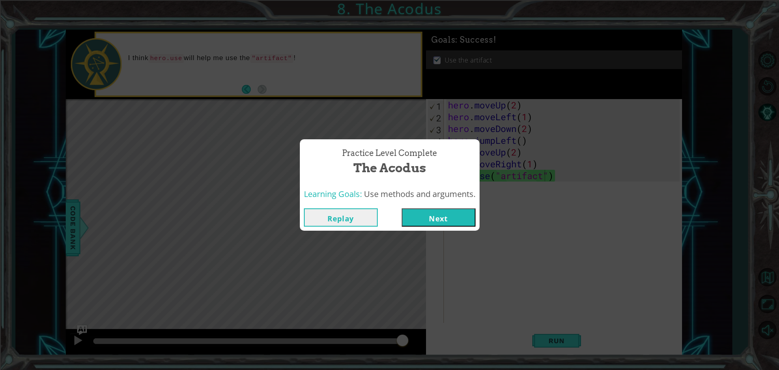
click at [434, 215] on button "Next" at bounding box center [439, 217] width 74 height 18
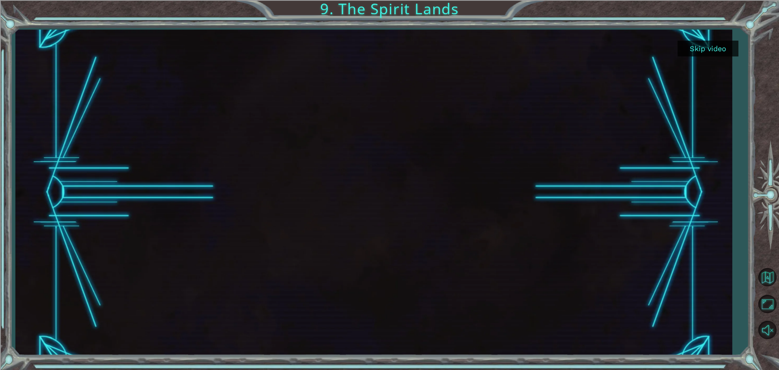
click at [710, 51] on button "Skip video" at bounding box center [708, 49] width 61 height 16
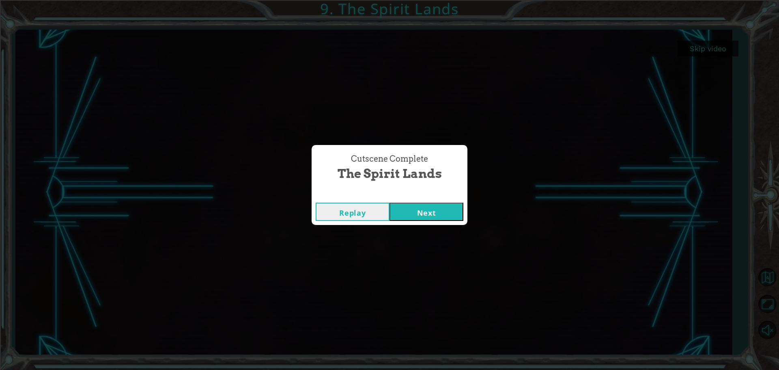
drag, startPoint x: 409, startPoint y: 213, endPoint x: 428, endPoint y: 204, distance: 21.2
click at [410, 212] on button "Next" at bounding box center [427, 211] width 74 height 18
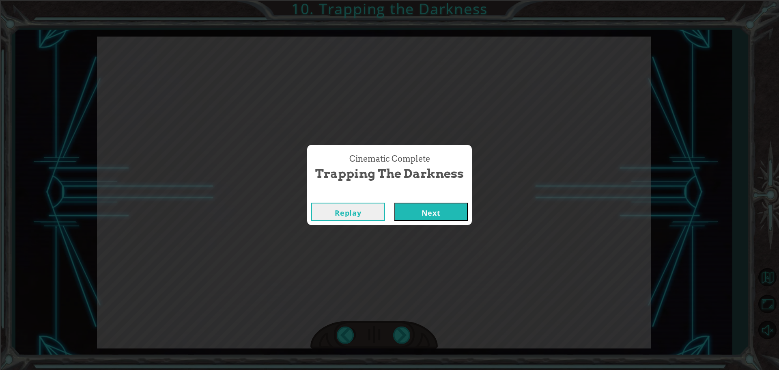
click at [443, 213] on button "Next" at bounding box center [431, 211] width 74 height 18
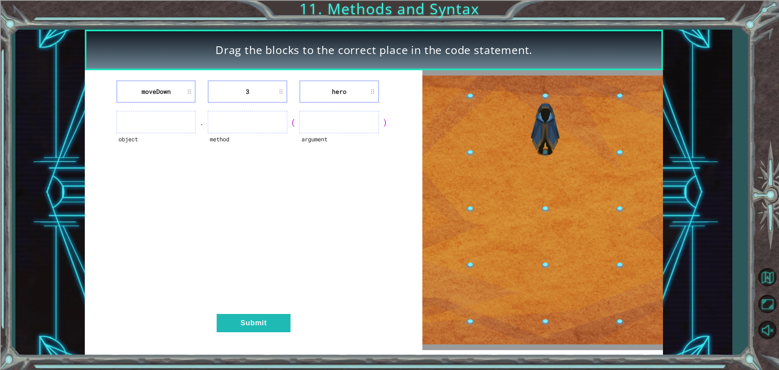
click at [179, 97] on li "moveDown" at bounding box center [156, 91] width 80 height 22
click at [162, 123] on ul at bounding box center [156, 122] width 80 height 22
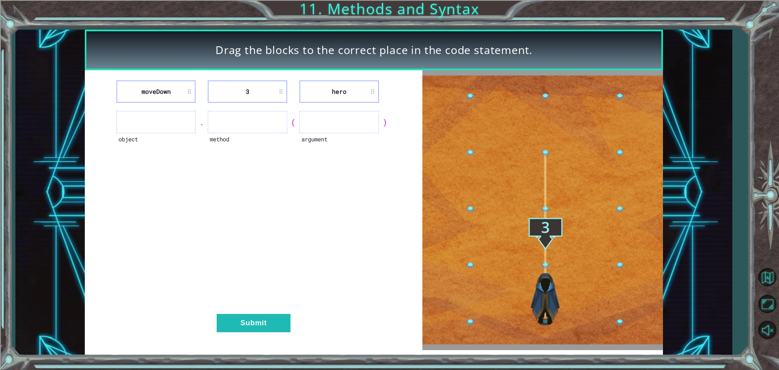
click at [243, 118] on ul at bounding box center [248, 122] width 80 height 22
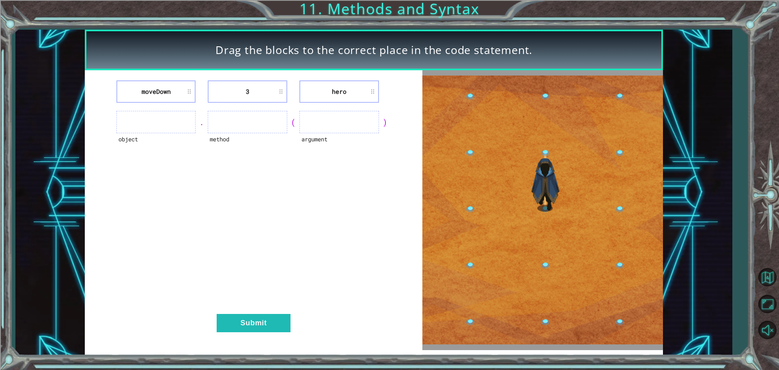
click at [248, 113] on ul at bounding box center [248, 122] width 80 height 22
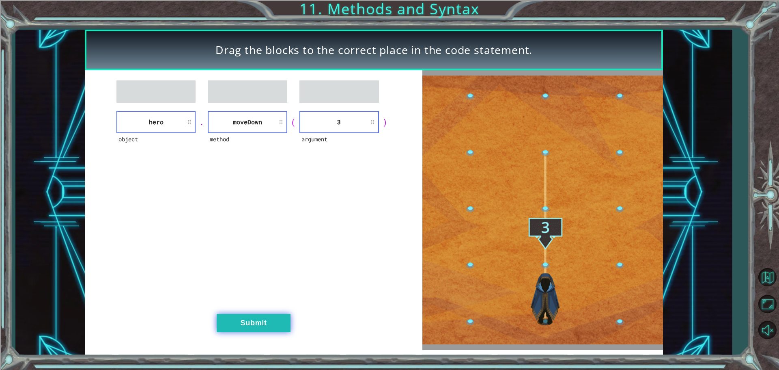
click at [249, 322] on button "Submit" at bounding box center [254, 323] width 74 height 18
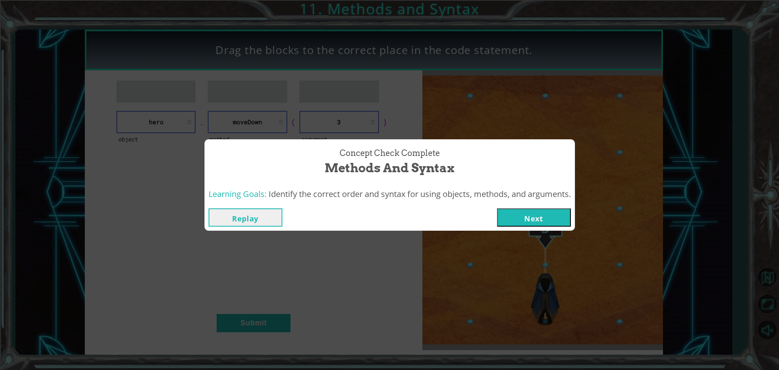
click at [537, 217] on button "Next" at bounding box center [534, 217] width 74 height 18
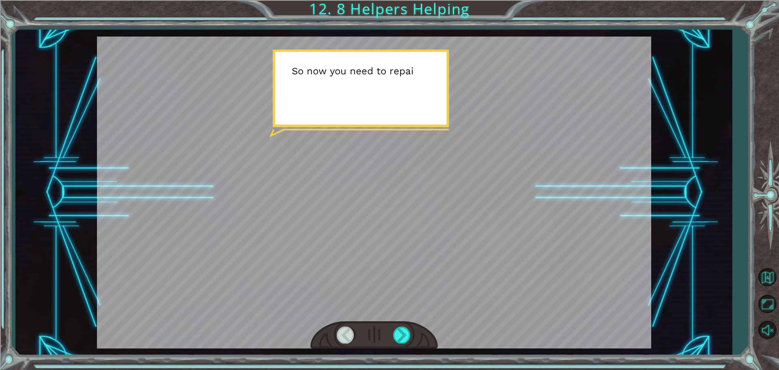
click at [372, 125] on div at bounding box center [374, 193] width 554 height 312
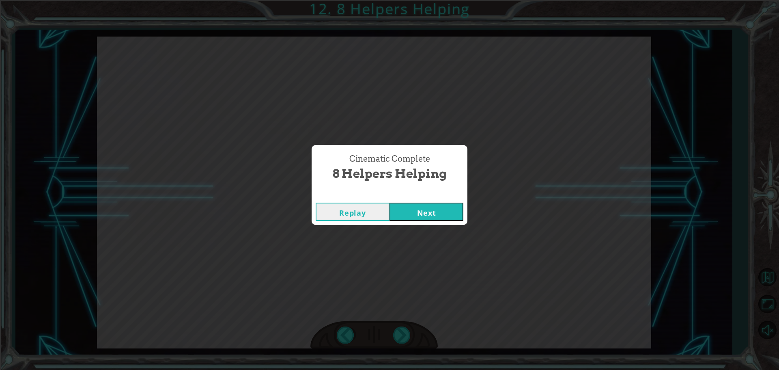
click at [439, 224] on div "Replay Next" at bounding box center [390, 211] width 156 height 26
click at [419, 214] on button "Next" at bounding box center [427, 211] width 74 height 18
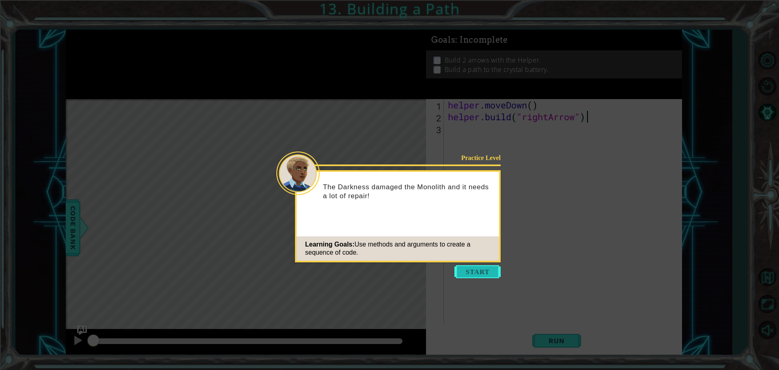
click at [466, 269] on button "Start" at bounding box center [477, 271] width 46 height 13
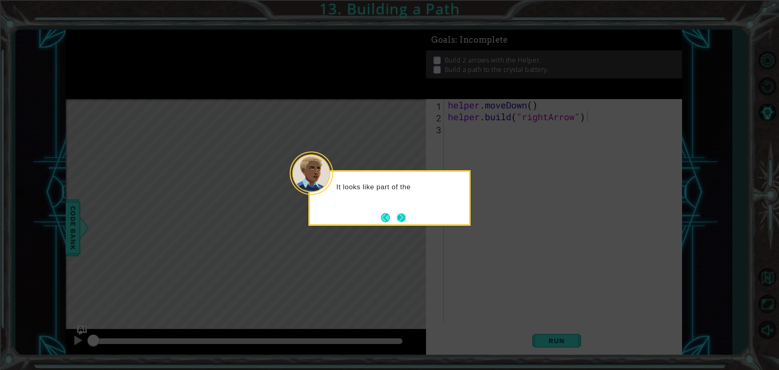
click at [397, 213] on button "Next" at bounding box center [400, 217] width 9 height 9
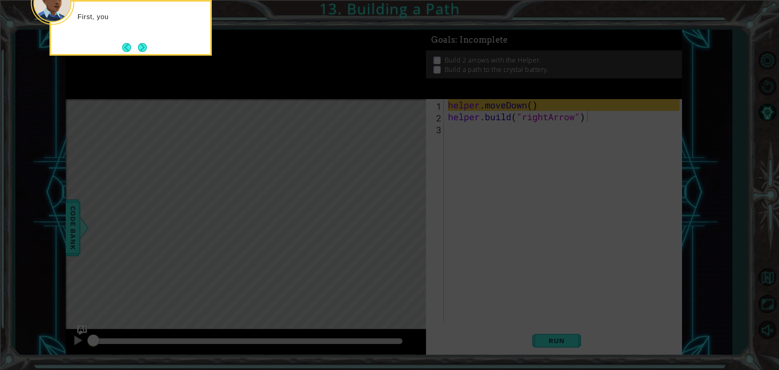
click at [456, 183] on icon at bounding box center [389, 55] width 779 height 628
click at [139, 44] on button "Next" at bounding box center [142, 47] width 11 height 11
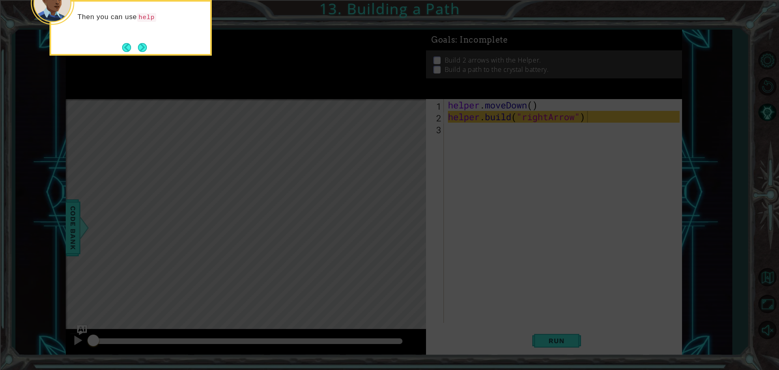
click at [137, 39] on div "Then you can use help" at bounding box center [130, 28] width 162 height 56
click at [141, 42] on button "Next" at bounding box center [142, 47] width 10 height 10
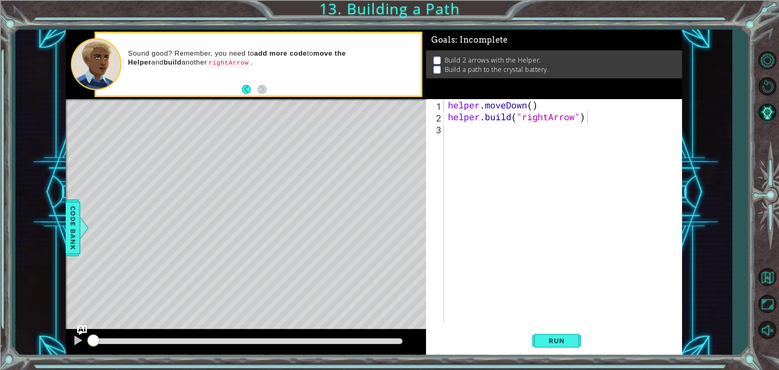
click at [562, 325] on div "[DOMAIN_NAME]("rightArrow") 1 2 3 helper . moveDown ( ) helper . build ( "right…" at bounding box center [554, 227] width 256 height 256
click at [557, 341] on span "Run" at bounding box center [556, 340] width 32 height 8
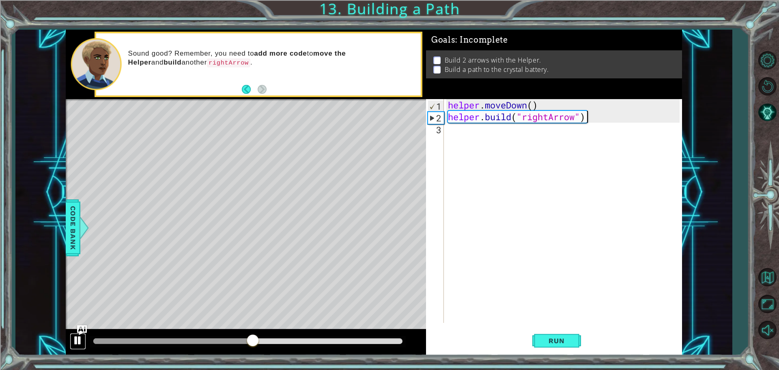
click at [81, 335] on div at bounding box center [78, 340] width 11 height 11
click at [477, 129] on div "helper . moveDown ( ) helper . build ( "rightArrow" )" at bounding box center [564, 222] width 237 height 247
drag, startPoint x: 241, startPoint y: 342, endPoint x: 83, endPoint y: 335, distance: 158.4
click at [85, 335] on div "1 ההההההההההההההההההההההההההההההההההההההההההההההההההההההההההההההההההההההההההההה…" at bounding box center [374, 192] width 616 height 325
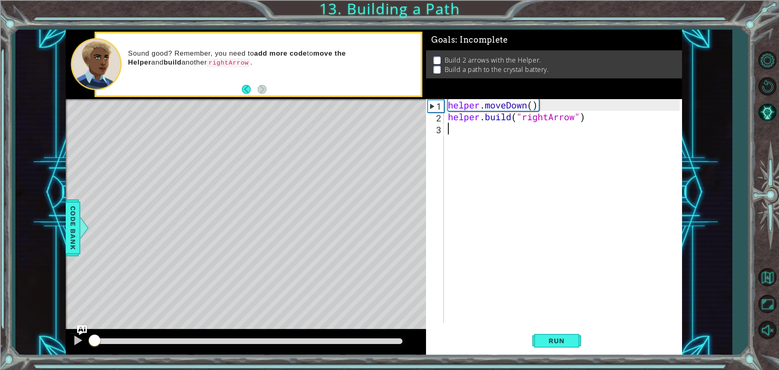
click at [458, 130] on div "helper . moveDown ( ) helper . build ( "rightArrow" )" at bounding box center [564, 222] width 237 height 247
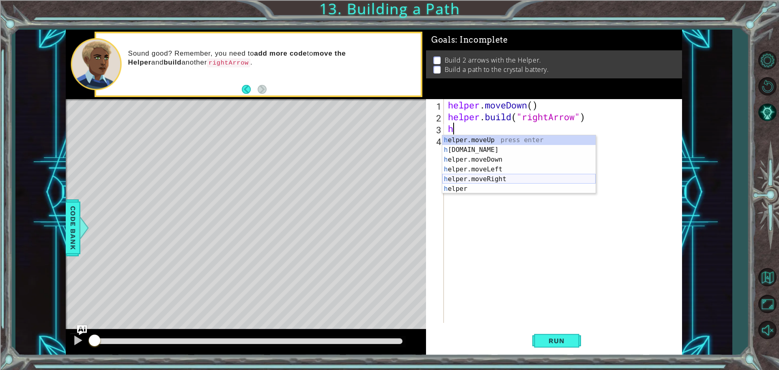
click at [495, 175] on div "h elper.moveUp press enter h [DOMAIN_NAME] press enter h elper.moveDown press e…" at bounding box center [518, 174] width 153 height 78
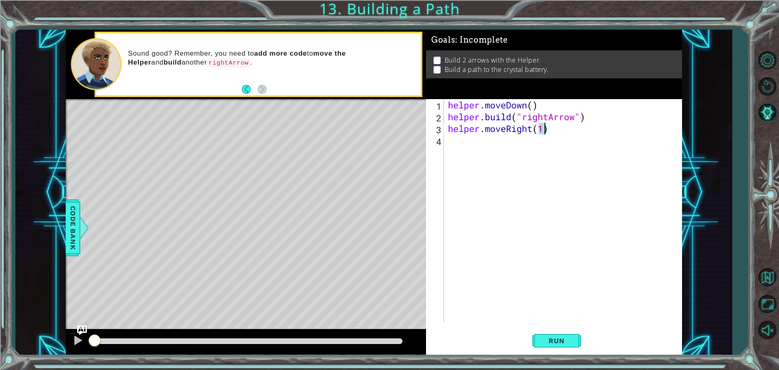
type textarea "helper.moveRight(4)"
click at [553, 336] on span "Run" at bounding box center [556, 340] width 32 height 8
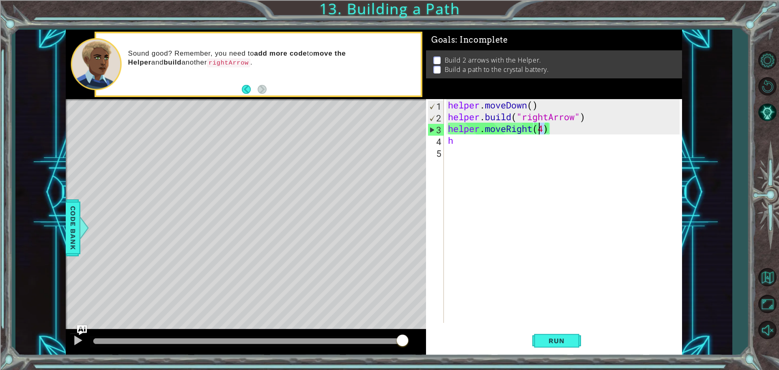
click at [542, 133] on div "helper . moveDown ( ) helper . build ( "rightArrow" ) helper . moveRight ( 4 ) h" at bounding box center [564, 222] width 237 height 247
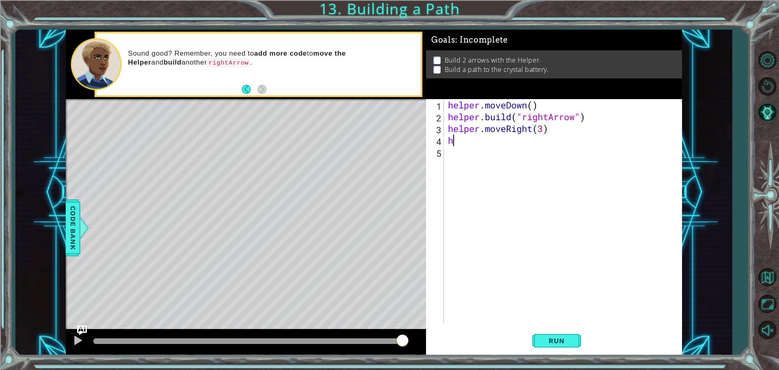
click at [520, 142] on div "helper . moveDown ( ) helper . build ( "rightArrow" ) helper . moveRight ( 3 ) h" at bounding box center [564, 222] width 237 height 247
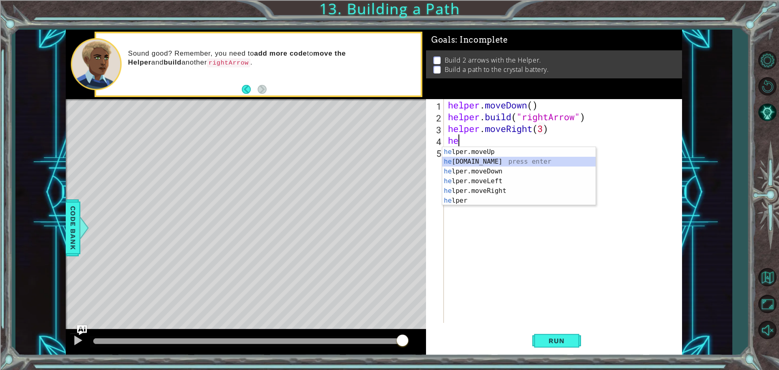
click at [506, 162] on div "he lper.moveUp press enter he [DOMAIN_NAME] press enter he lper.moveDown press …" at bounding box center [518, 186] width 153 height 78
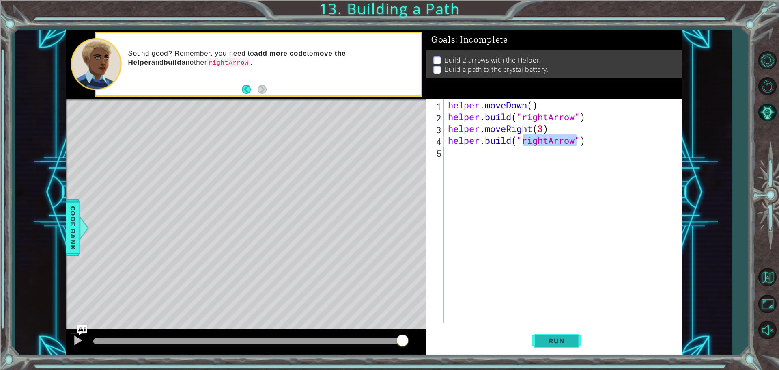
type textarea "[DOMAIN_NAME]("rightArrow")"
click at [566, 348] on button "Run" at bounding box center [556, 340] width 49 height 26
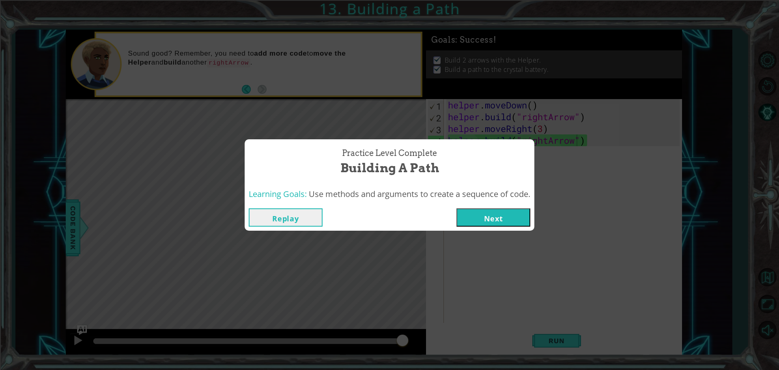
click at [507, 211] on button "Next" at bounding box center [493, 217] width 74 height 18
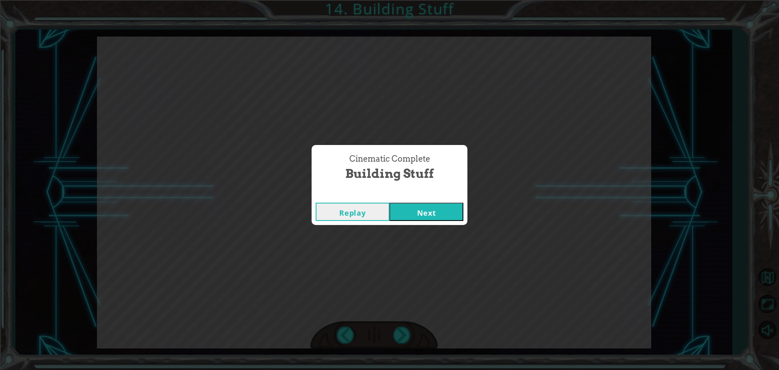
click at [412, 211] on button "Next" at bounding box center [427, 211] width 74 height 18
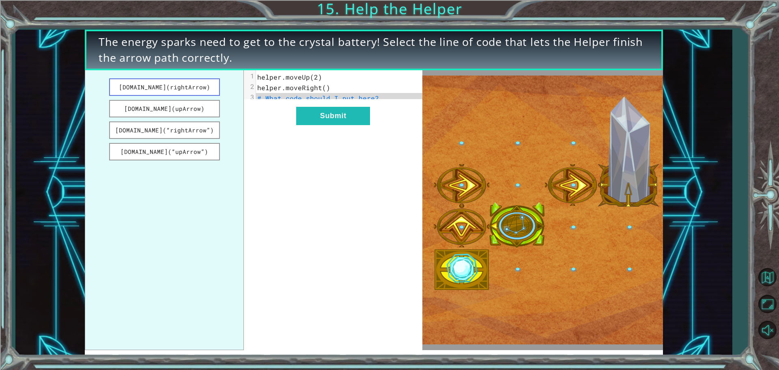
click at [181, 83] on button "[DOMAIN_NAME](rightArrow)" at bounding box center [164, 86] width 111 height 17
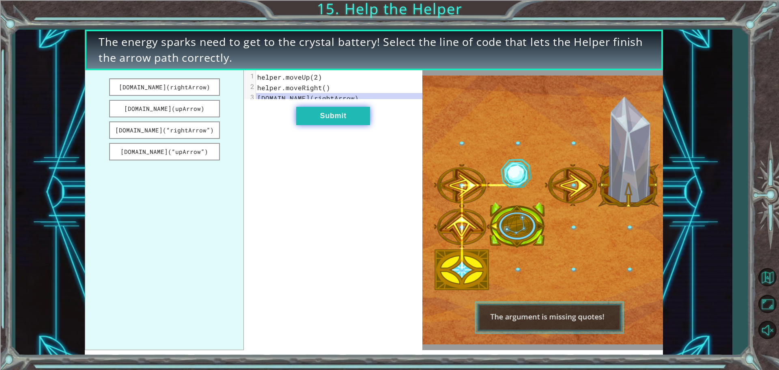
click at [333, 125] on button "Submit" at bounding box center [333, 116] width 74 height 18
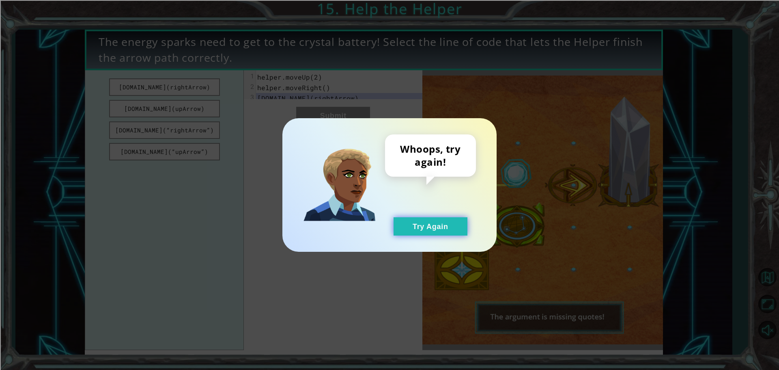
click at [446, 227] on button "Try Again" at bounding box center [431, 226] width 74 height 18
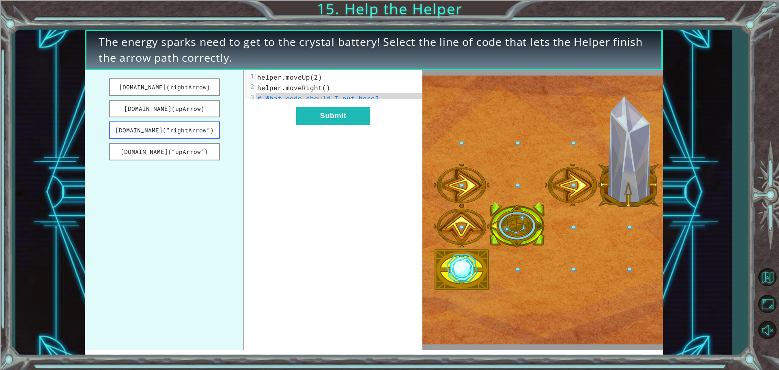
click at [206, 130] on button "[DOMAIN_NAME](“rightArrow”)" at bounding box center [164, 129] width 111 height 17
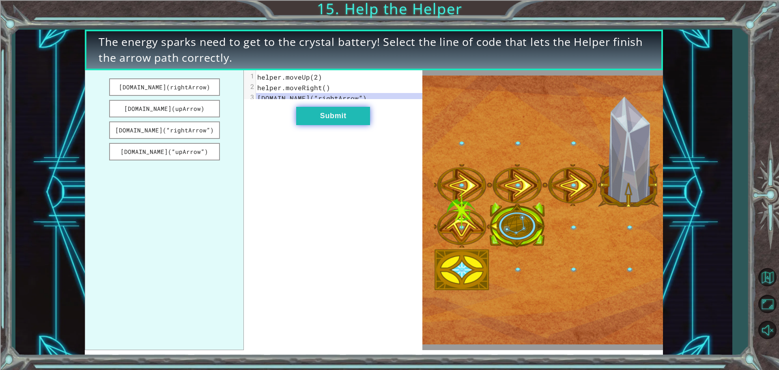
click at [367, 125] on button "Submit" at bounding box center [333, 116] width 74 height 18
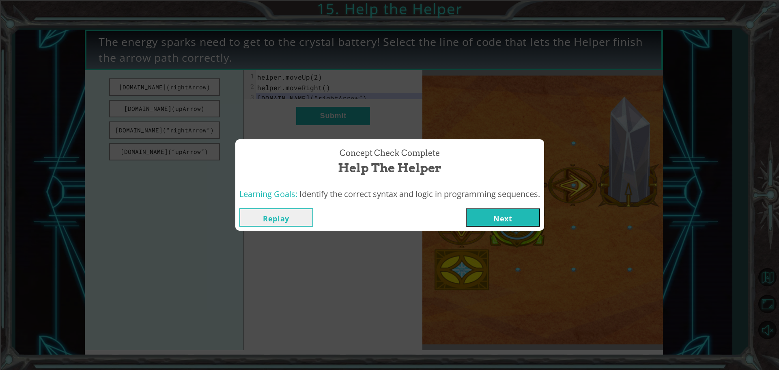
click at [480, 210] on button "Next" at bounding box center [503, 217] width 74 height 18
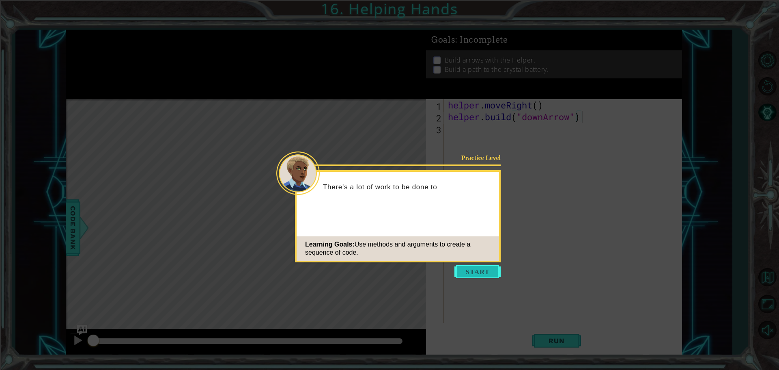
click at [468, 269] on button "Start" at bounding box center [477, 271] width 46 height 13
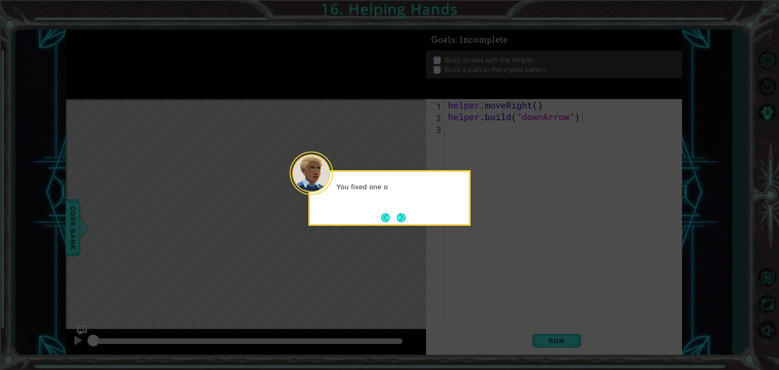
click at [401, 216] on button "Next" at bounding box center [401, 217] width 13 height 13
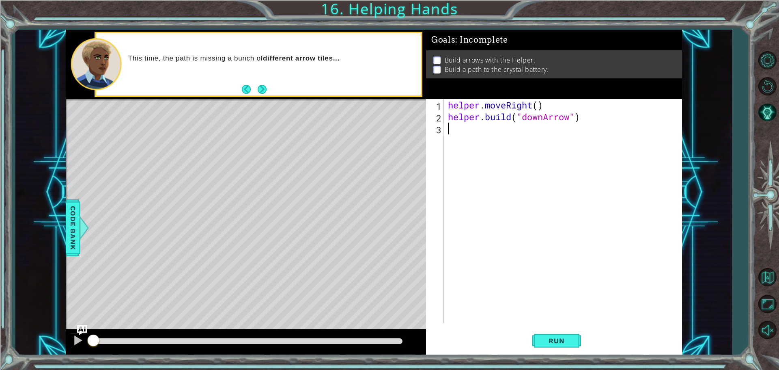
click at [507, 137] on div "helper . moveRight ( ) helper . build ( "downArrow" )" at bounding box center [564, 222] width 237 height 247
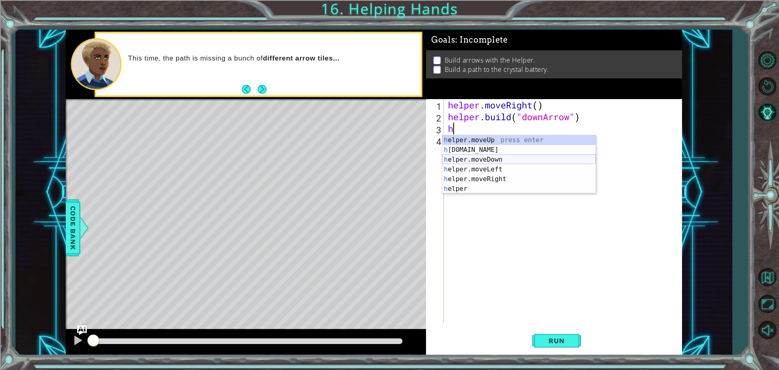
click at [486, 159] on div "h elper.moveUp press enter h [DOMAIN_NAME] press enter h elper.moveDown press e…" at bounding box center [518, 174] width 153 height 78
type textarea "helper.moveDown(1)"
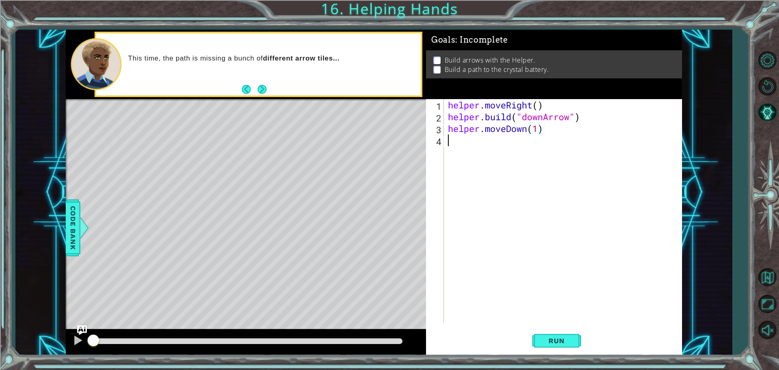
click at [493, 147] on div "helper . moveRight ( ) helper . build ( "downArrow" ) helper . moveDown ( 1 )" at bounding box center [564, 222] width 237 height 247
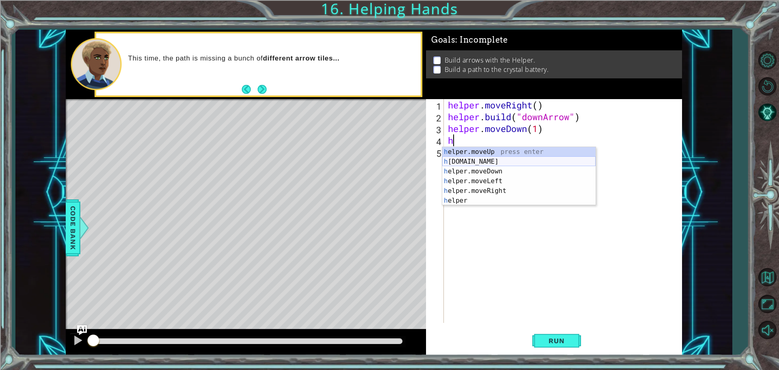
click at [504, 158] on div "h elper.moveUp press enter h [DOMAIN_NAME] press enter h elper.moveDown press e…" at bounding box center [518, 186] width 153 height 78
type textarea "[DOMAIN_NAME]("rightArrow")"
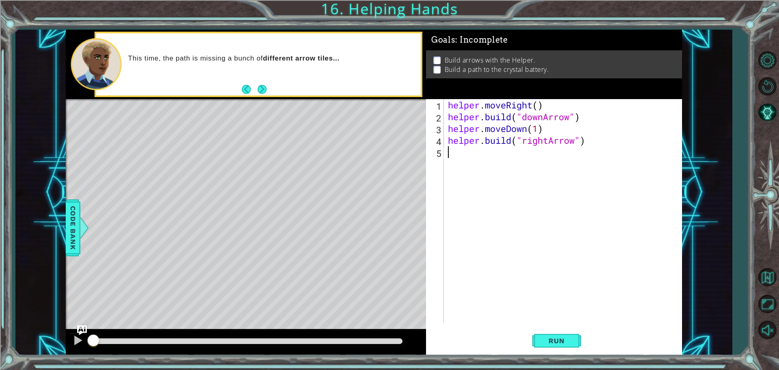
click at [511, 162] on div "helper . moveRight ( ) helper . build ( "downArrow" ) helper . moveDown ( 1 ) h…" at bounding box center [564, 222] width 237 height 247
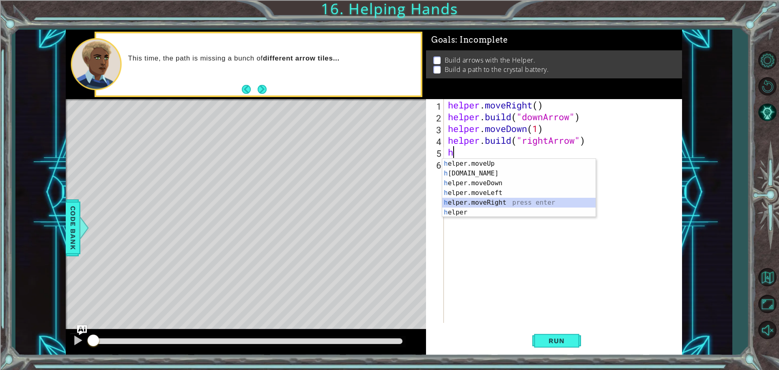
click at [509, 203] on div "h elper.moveUp press enter h [DOMAIN_NAME] press enter h elper.moveDown press e…" at bounding box center [518, 198] width 153 height 78
type textarea "helper.moveRight(1)"
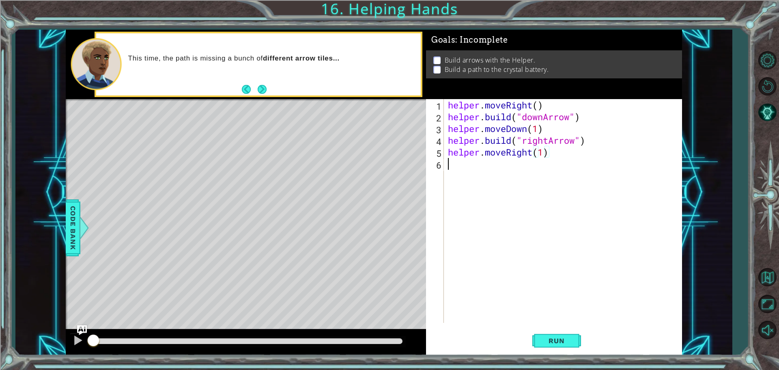
click at [537, 170] on div "helper . moveRight ( ) helper . build ( "downArrow" ) helper . moveDown ( 1 ) h…" at bounding box center [564, 222] width 237 height 247
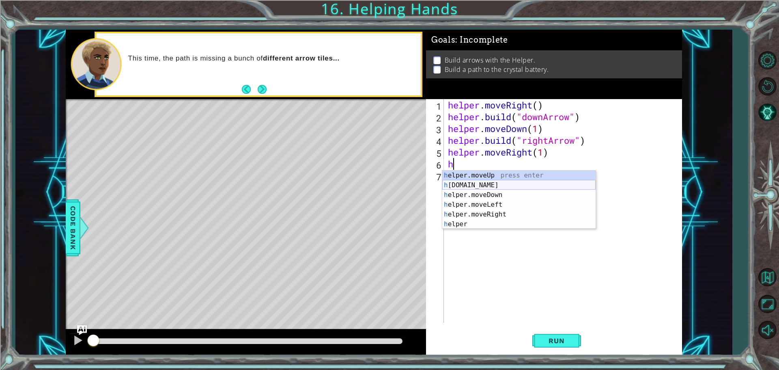
click at [519, 184] on div "h elper.moveUp press enter h [DOMAIN_NAME] press enter h elper.moveDown press e…" at bounding box center [518, 209] width 153 height 78
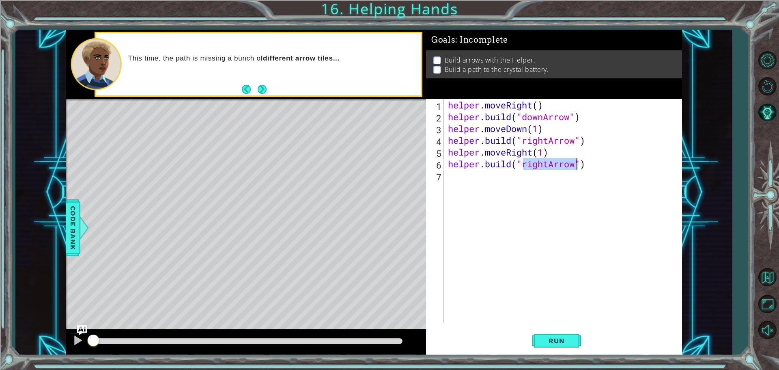
type textarea "[DOMAIN_NAME]("rightArrow")"
click at [537, 179] on div "helper . moveRight ( ) helper . build ( "downArrow" ) helper . moveDown ( 1 ) h…" at bounding box center [564, 222] width 237 height 247
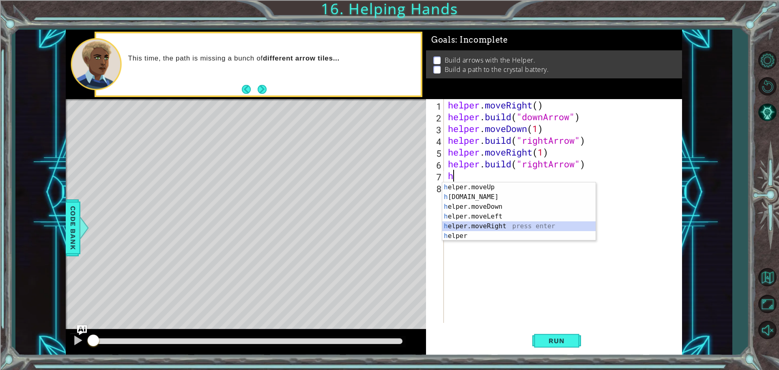
click at [494, 224] on div "h elper.moveUp press enter h [DOMAIN_NAME] press enter h elper.moveDown press e…" at bounding box center [518, 221] width 153 height 78
type textarea "helper.moveRight(1)"
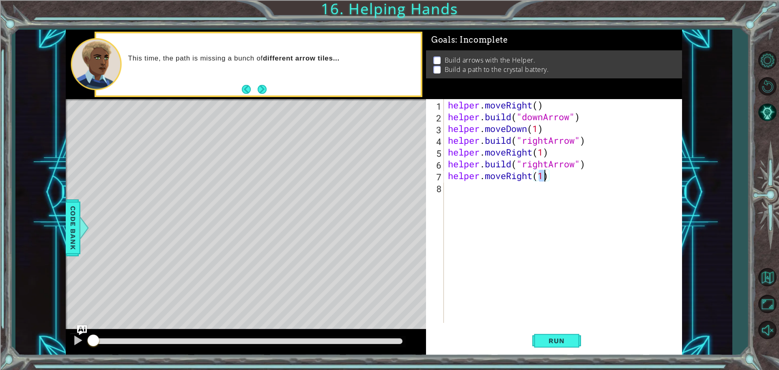
click at [494, 200] on div "helper . moveRight ( ) helper . build ( "downArrow" ) helper . moveDown ( 1 ) h…" at bounding box center [564, 222] width 237 height 247
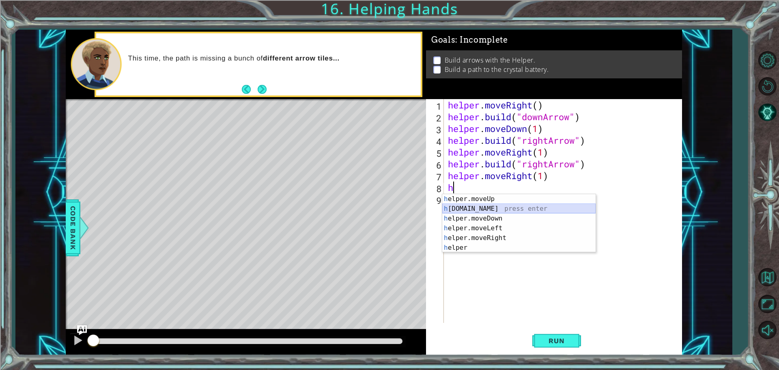
click at [490, 208] on div "h elper.moveUp press enter h [DOMAIN_NAME] press enter h elper.moveDown press e…" at bounding box center [518, 233] width 153 height 78
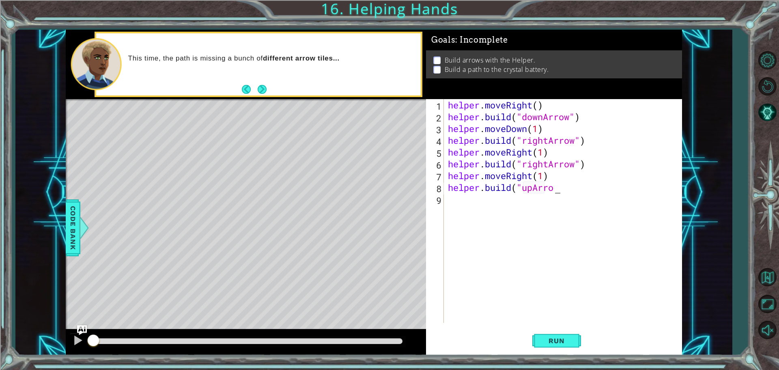
scroll to position [0, 4]
click at [555, 334] on button "Run" at bounding box center [556, 340] width 49 height 26
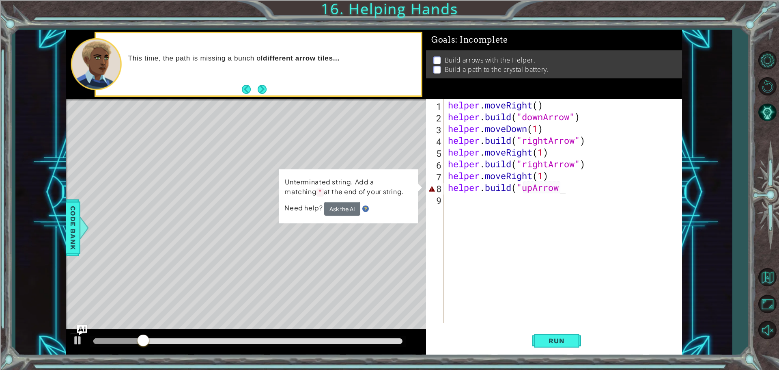
scroll to position [0, 5]
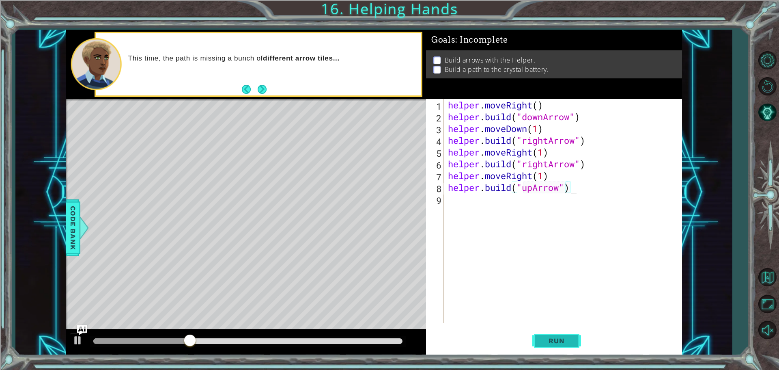
type textarea "[DOMAIN_NAME]("upArrow")"
click at [549, 338] on span "Run" at bounding box center [556, 340] width 32 height 8
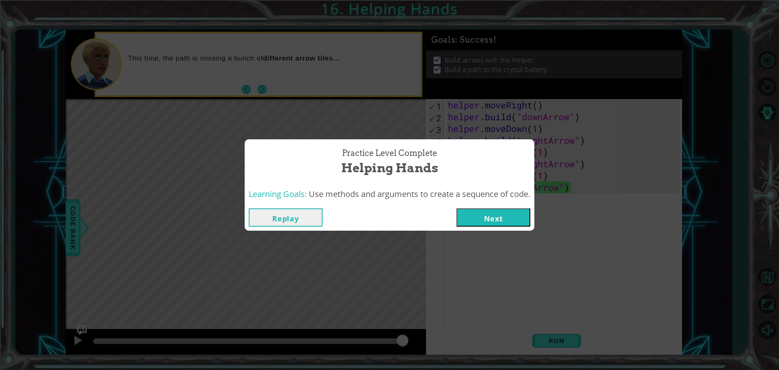
click at [506, 221] on button "Next" at bounding box center [493, 217] width 74 height 18
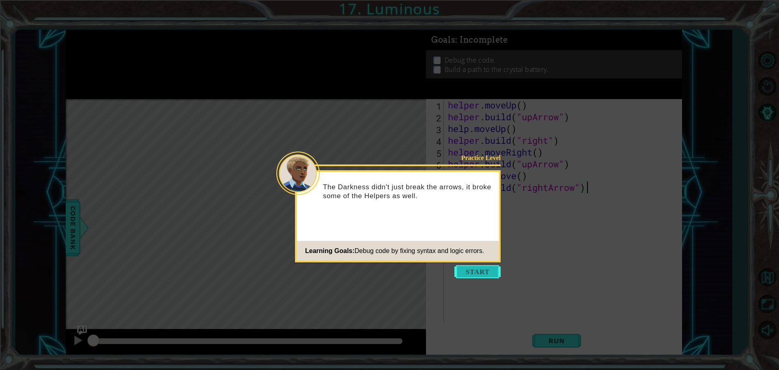
click at [473, 272] on button "Start" at bounding box center [477, 271] width 46 height 13
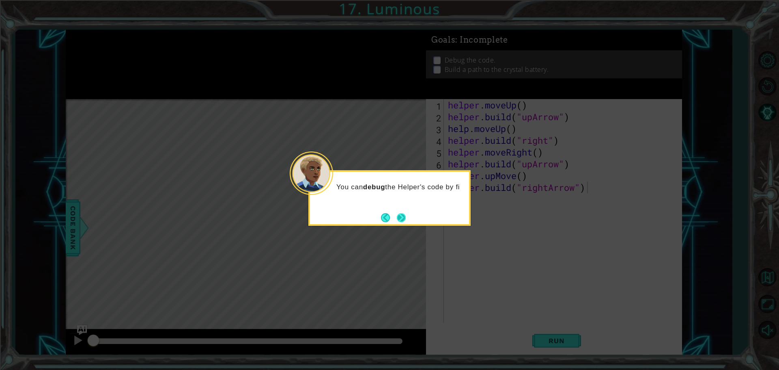
click at [406, 220] on button "Next" at bounding box center [401, 217] width 9 height 9
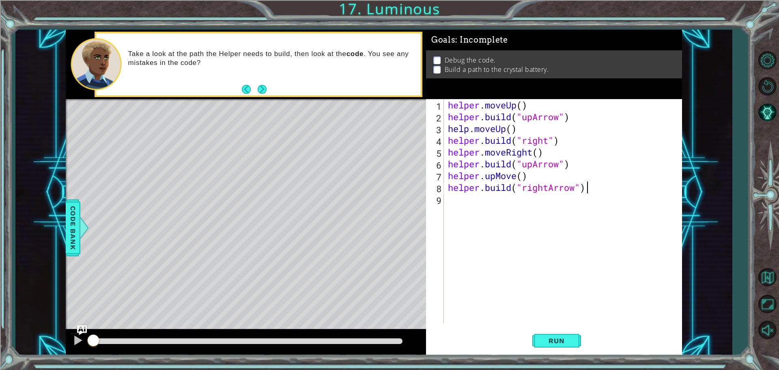
click at [549, 142] on div "helper . moveUp ( ) helper . build ( "upArrow" ) help . moveUp ( ) helper . bui…" at bounding box center [564, 222] width 237 height 247
click at [563, 175] on div "helper . moveUp ( ) helper . build ( "upArrow" ) help . moveUp ( ) helper . bui…" at bounding box center [564, 222] width 237 height 247
click at [530, 164] on div "helper . moveUp ( ) helper . build ( "upArrow" ) help . moveUp ( ) helper . bui…" at bounding box center [564, 222] width 237 height 247
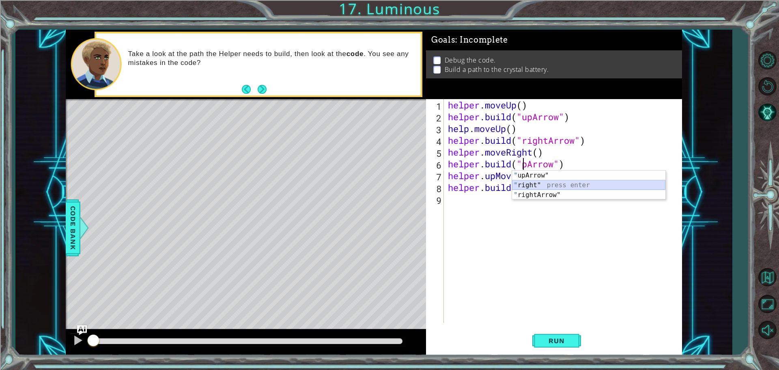
click at [544, 186] on div "" upArrow" press enter " right" press enter " rightArrow" press enter" at bounding box center [588, 194] width 153 height 49
type textarea "[DOMAIN_NAME]("rightArrow")"
click at [584, 215] on div "helper . moveUp ( ) helper . build ( "upArrow" ) help . moveUp ( ) helper . bui…" at bounding box center [564, 222] width 237 height 247
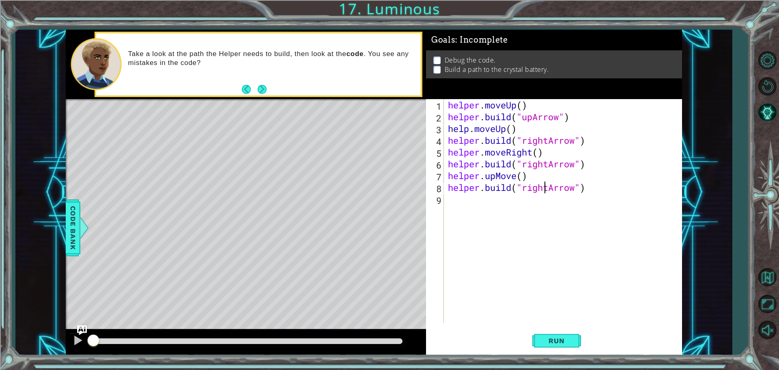
click at [542, 187] on div "helper . moveUp ( ) helper . build ( "upArrow" ) help . moveUp ( ) helper . bui…" at bounding box center [564, 222] width 237 height 247
drag, startPoint x: 550, startPoint y: 187, endPoint x: 523, endPoint y: 190, distance: 27.3
click at [523, 190] on div "helper . moveUp ( ) helper . build ( "upArrow" ) help . moveUp ( ) helper . bui…" at bounding box center [564, 222] width 237 height 247
click at [557, 340] on span "Run" at bounding box center [556, 340] width 32 height 8
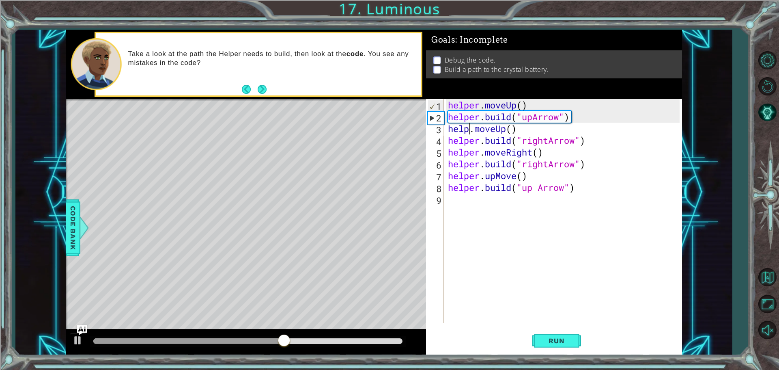
click at [471, 127] on div "helper . moveUp ( ) helper . build ( "upArrow" ) help . moveUp ( ) helper . bui…" at bounding box center [564, 222] width 237 height 247
click at [469, 131] on div "helper . moveUp ( ) helper . build ( "upArrow" ) help . moveUp ( ) helper . bui…" at bounding box center [564, 222] width 237 height 247
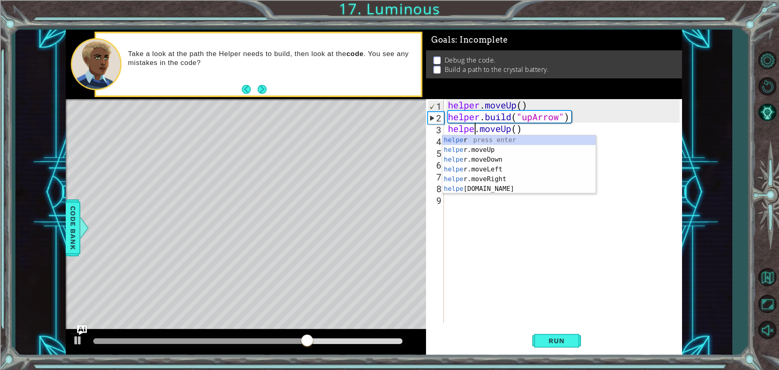
scroll to position [0, 2]
click at [556, 341] on span "Run" at bounding box center [556, 340] width 32 height 8
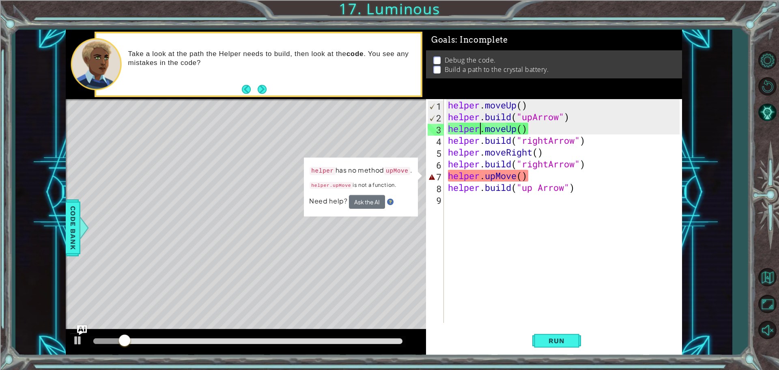
click at [485, 177] on div "helper . moveUp ( ) helper . build ( "upArrow" ) helper . moveUp ( ) helper . b…" at bounding box center [564, 222] width 237 height 247
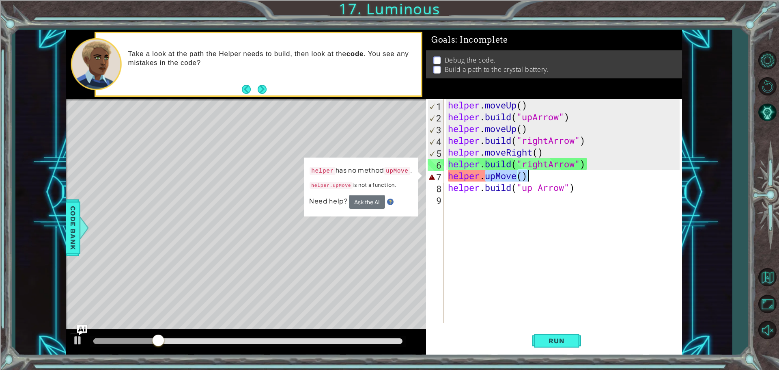
drag, startPoint x: 486, startPoint y: 176, endPoint x: 553, endPoint y: 177, distance: 67.4
click at [553, 177] on div "helper . moveUp ( ) helper . build ( "upArrow" ) helper . moveUp ( ) helper . b…" at bounding box center [564, 222] width 237 height 247
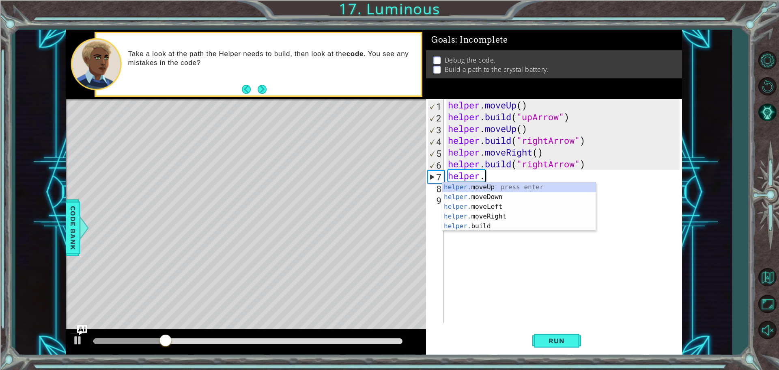
scroll to position [0, 1]
click at [483, 187] on div "helper. moveUp press enter helper. moveDown press enter helper. moveLeft press …" at bounding box center [518, 216] width 153 height 68
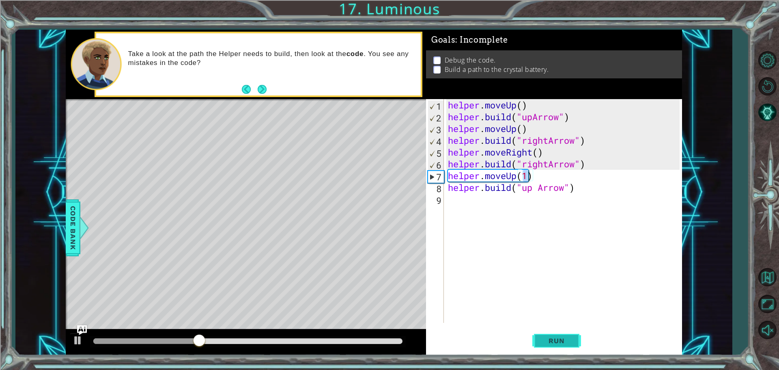
click at [551, 336] on span "Run" at bounding box center [556, 340] width 32 height 8
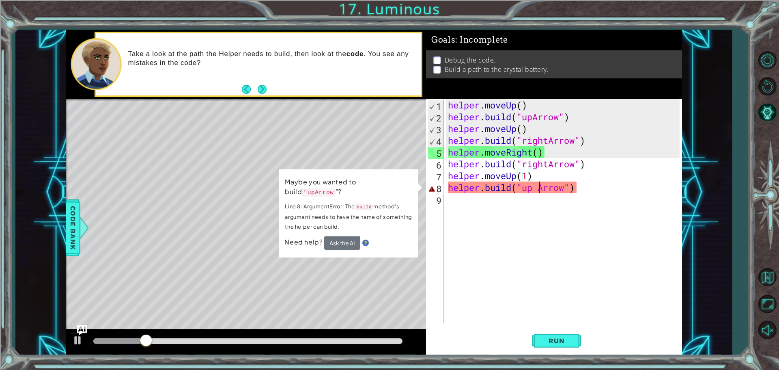
click at [540, 190] on div "helper . moveUp ( ) helper . build ( "upArrow" ) helper . moveUp ( ) helper . b…" at bounding box center [564, 222] width 237 height 247
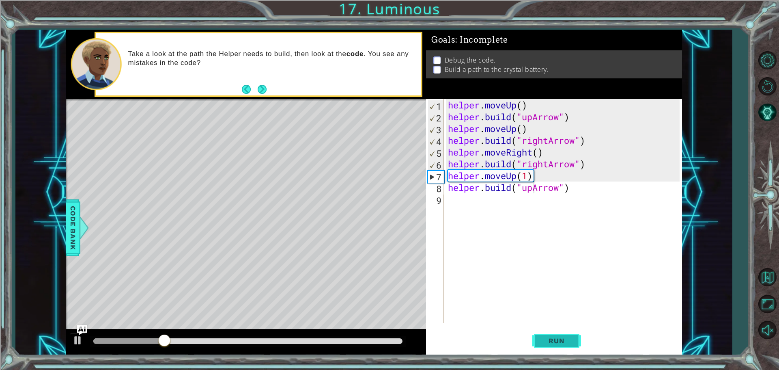
click at [556, 348] on button "Run" at bounding box center [556, 340] width 49 height 26
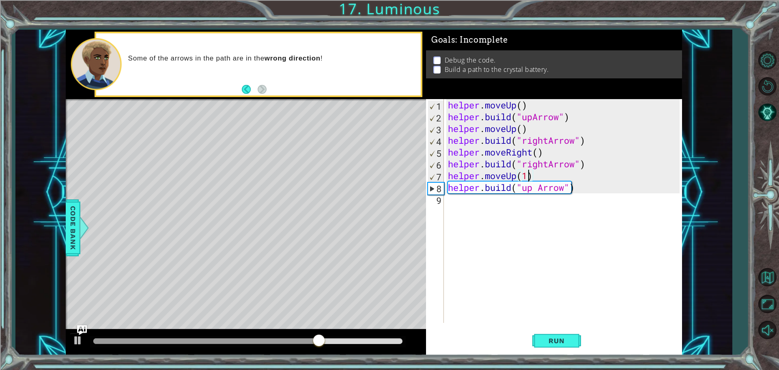
click at [527, 178] on div "helper . moveUp ( ) helper . build ( "upArrow" ) helper . moveUp ( ) helper . b…" at bounding box center [564, 222] width 237 height 247
click at [515, 175] on div "helper . moveUp ( ) helper . build ( "upArrow" ) helper . moveUp ( ) helper . b…" at bounding box center [564, 222] width 237 height 247
click at [516, 175] on div "helper . moveUp ( ) helper . build ( "upArrow" ) helper . moveUp ( ) helper . b…" at bounding box center [564, 222] width 237 height 247
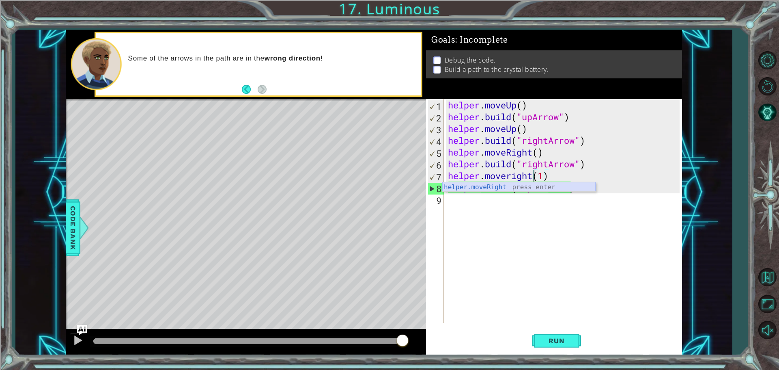
click at [480, 187] on div "helper.moveRight press enter" at bounding box center [518, 196] width 153 height 29
type textarea "helper.moveRight(1)(1)"
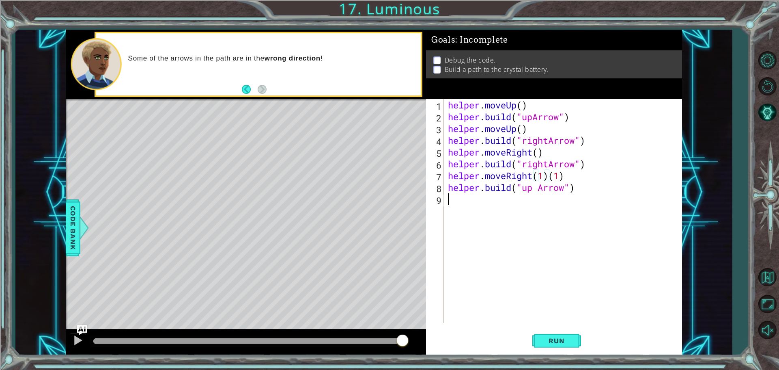
click at [535, 203] on div "helper . moveUp ( ) helper . build ( "upArrow" ) helper . moveUp ( ) helper . b…" at bounding box center [564, 222] width 237 height 247
click at [552, 341] on span "Run" at bounding box center [556, 340] width 32 height 8
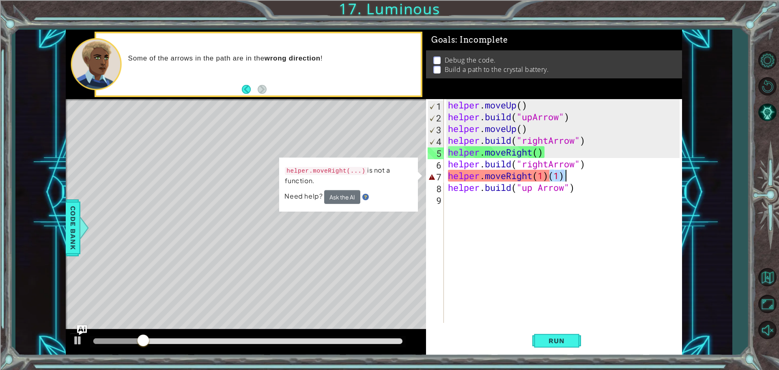
drag, startPoint x: 547, startPoint y: 175, endPoint x: 688, endPoint y: 173, distance: 140.8
click at [688, 174] on div "1 ההההההההההההההההההההההההההההההההההההההההההההההההההההההההההההההההההההההההההההה…" at bounding box center [373, 192] width 717 height 325
type textarea "helper.moveRight(1)"
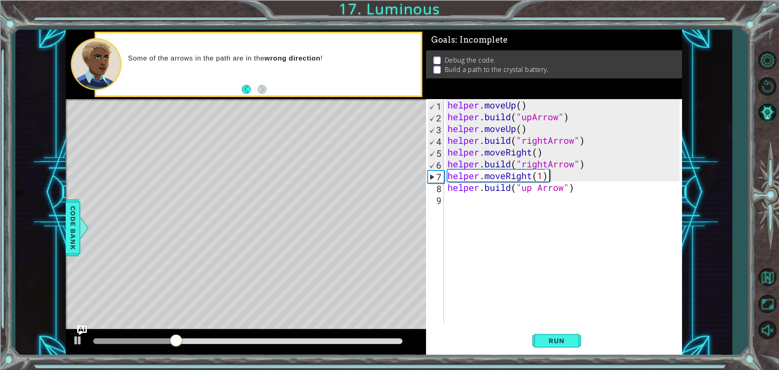
click at [559, 353] on div "helper.moveRight(1) 1 2 3 4 5 6 7 8 9 helper . moveUp ( ) helper . build ( "upA…" at bounding box center [554, 227] width 256 height 256
click at [557, 346] on button "Run" at bounding box center [556, 340] width 49 height 26
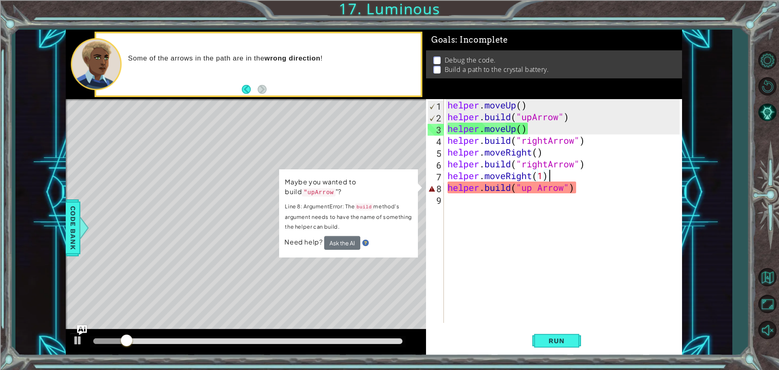
click at [538, 188] on div "helper . moveUp ( ) helper . build ( "upArrow" ) helper . moveUp ( ) helper . b…" at bounding box center [565, 222] width 238 height 247
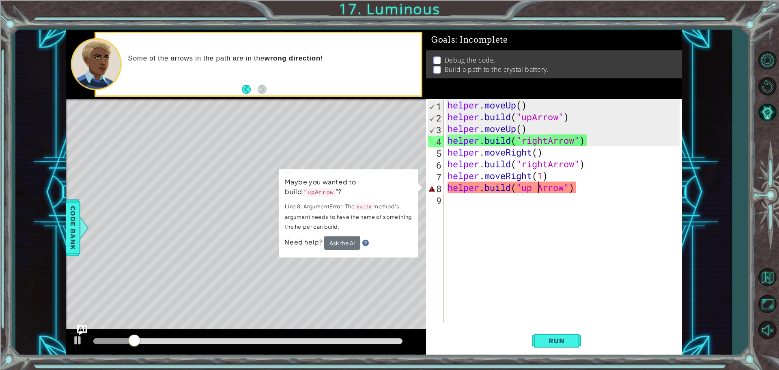
type textarea "[DOMAIN_NAME]("upArrow")"
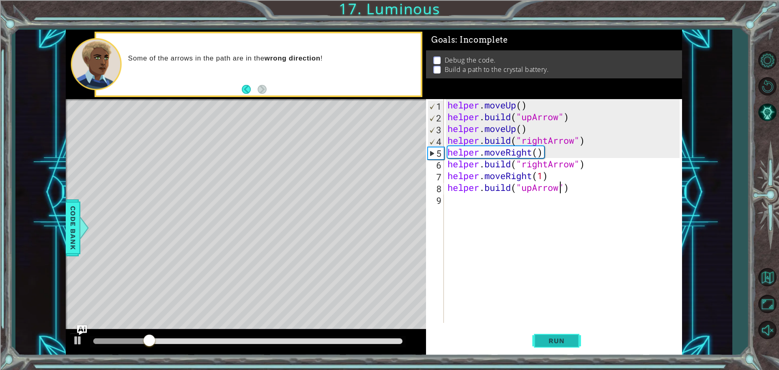
click at [565, 353] on button "Run" at bounding box center [556, 340] width 49 height 26
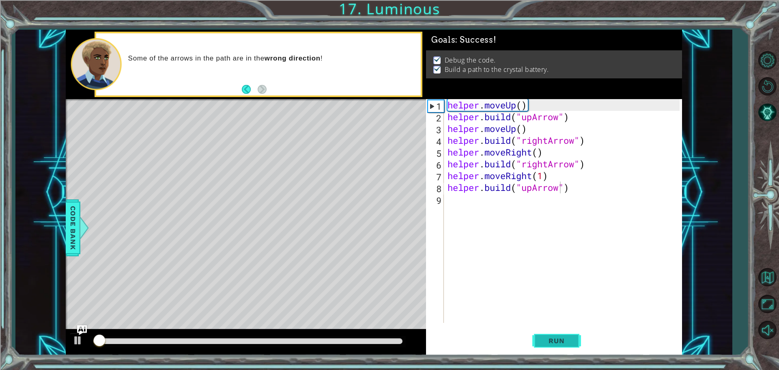
click at [562, 342] on span "Run" at bounding box center [556, 340] width 32 height 8
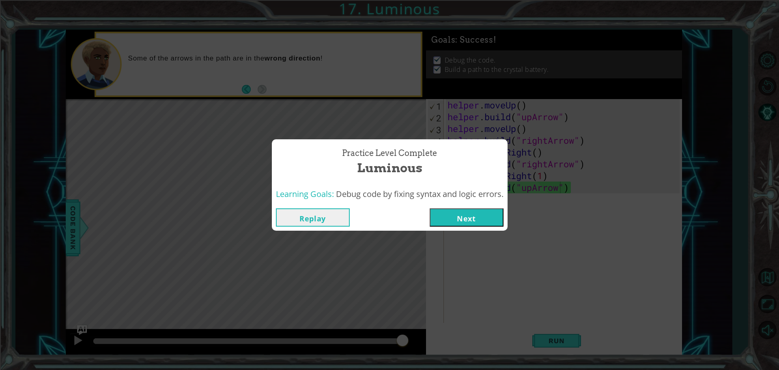
click at [483, 224] on button "Next" at bounding box center [467, 217] width 74 height 18
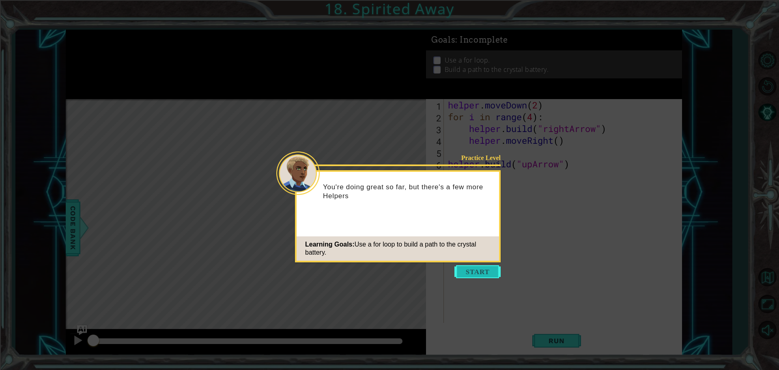
click at [485, 276] on button "Start" at bounding box center [477, 271] width 46 height 13
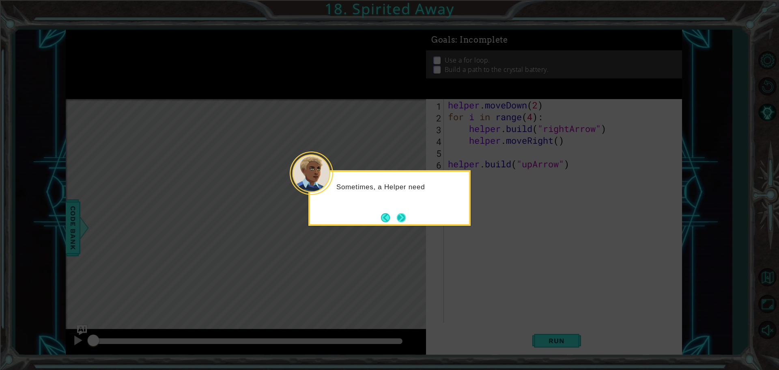
click at [406, 219] on button "Next" at bounding box center [401, 217] width 9 height 9
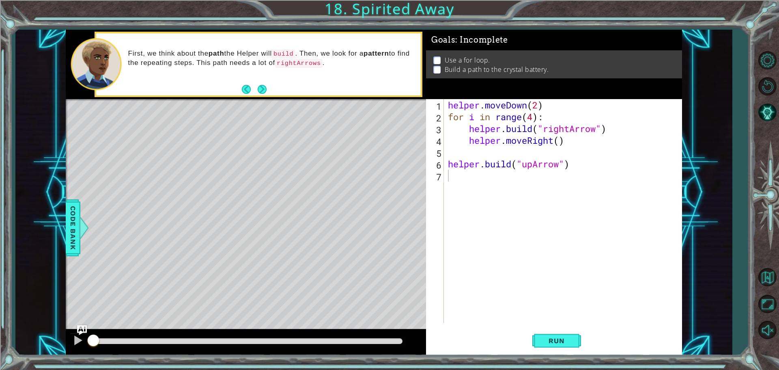
drag, startPoint x: 445, startPoint y: 103, endPoint x: 454, endPoint y: 112, distance: 12.3
click at [454, 112] on div "1 2 3 4 5 6 7 helper . moveDown ( 2 ) for i in range ( 4 ) : helper . build ( "…" at bounding box center [553, 211] width 254 height 224
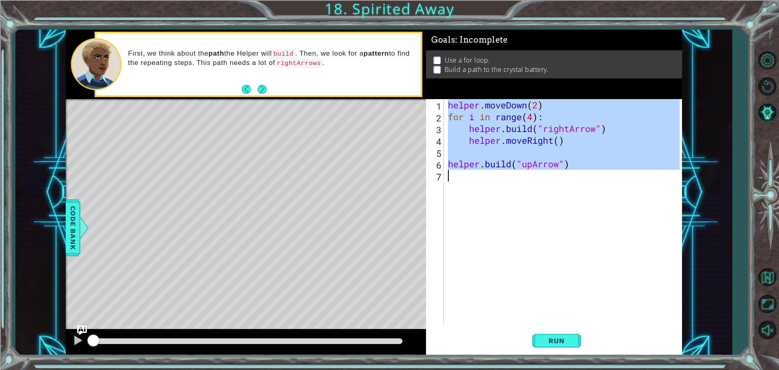
drag, startPoint x: 447, startPoint y: 103, endPoint x: 563, endPoint y: 256, distance: 191.8
click at [563, 256] on div "helper . moveDown ( 2 ) for i in range ( 4 ) : helper . build ( "rightArrow" ) …" at bounding box center [564, 222] width 237 height 247
type textarea "[DOMAIN_NAME]("upArrow")"
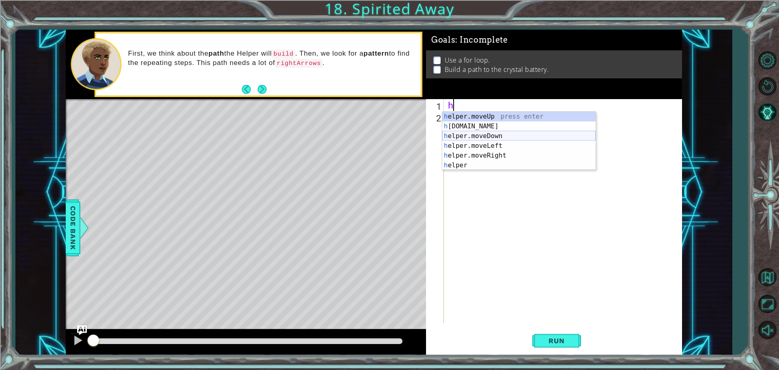
click at [494, 136] on div "h elper.moveUp press enter h [DOMAIN_NAME] press enter h elper.moveDown press e…" at bounding box center [518, 151] width 153 height 78
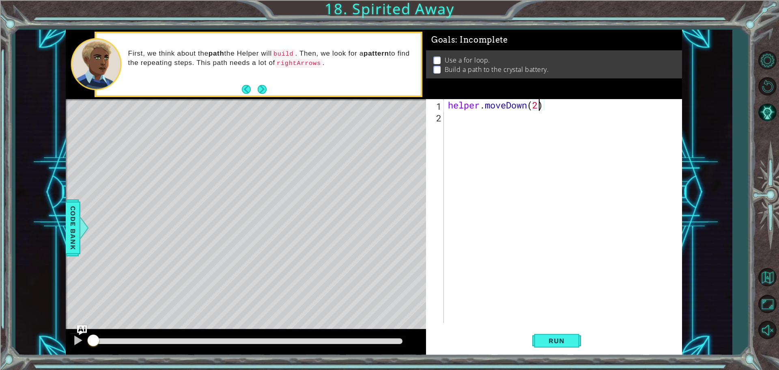
scroll to position [0, 4]
click at [517, 122] on div "helper . moveDown ( 2 )" at bounding box center [564, 222] width 237 height 247
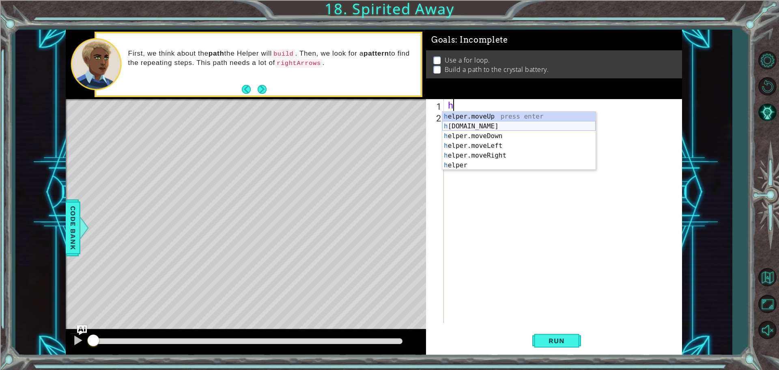
scroll to position [0, 0]
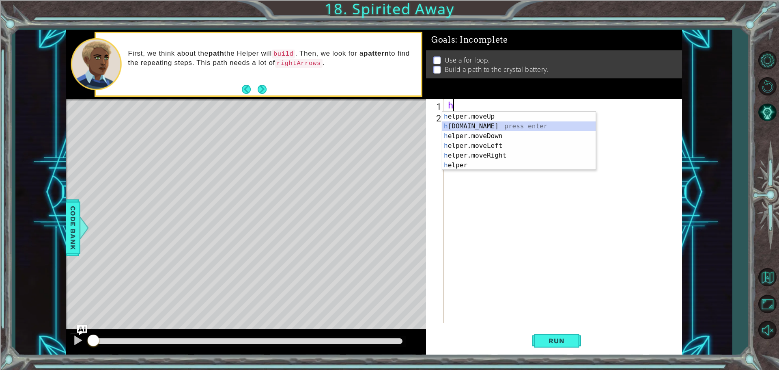
click at [486, 125] on div "h elper.moveUp press enter h [DOMAIN_NAME] press enter h elper.moveDown press e…" at bounding box center [518, 151] width 153 height 78
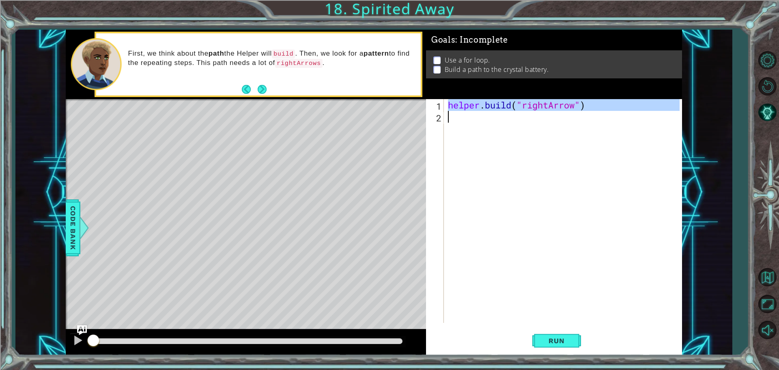
drag, startPoint x: 450, startPoint y: 104, endPoint x: 511, endPoint y: 99, distance: 61.5
click at [511, 99] on div "[DOMAIN_NAME]("rightArrow") 1 2 helper . build ( "rightArrow" ) ההההההההההההההה…" at bounding box center [553, 211] width 254 height 224
type textarea "[DOMAIN_NAME]("rightArrow")"
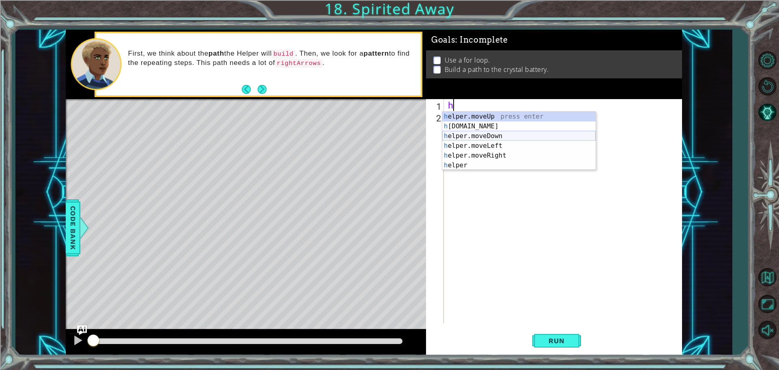
click at [496, 133] on div "h elper.moveUp press enter h [DOMAIN_NAME] press enter h elper.moveDown press e…" at bounding box center [518, 151] width 153 height 78
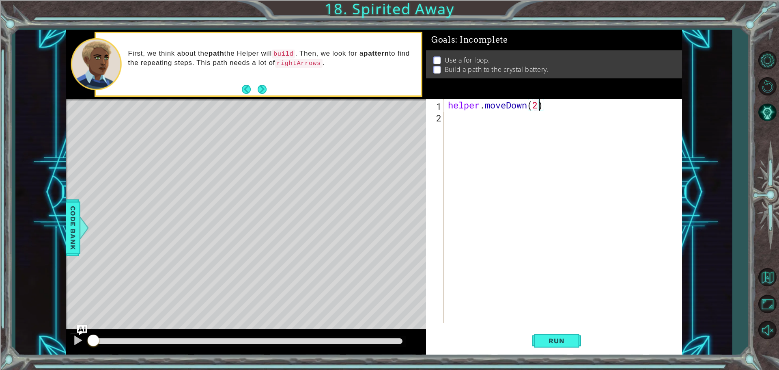
type textarea "helper.moveDown(2)"
click at [513, 118] on div "helper . moveDown ( 2 )" at bounding box center [564, 222] width 237 height 247
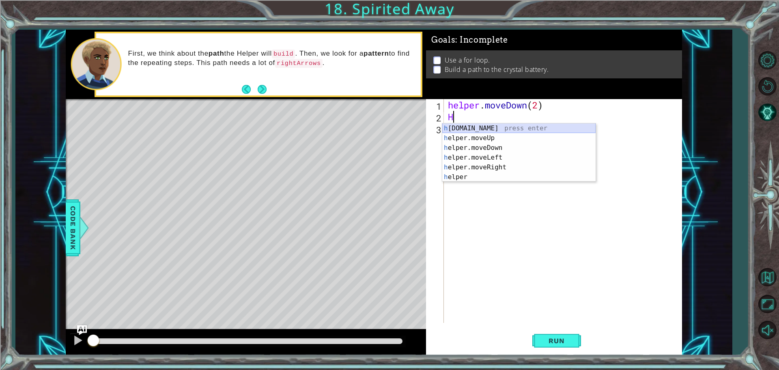
click at [478, 127] on div "h [DOMAIN_NAME] press enter h elper.moveUp press enter h elper.moveDown press e…" at bounding box center [518, 162] width 153 height 78
type textarea "[DOMAIN_NAME]("rightArrow")"
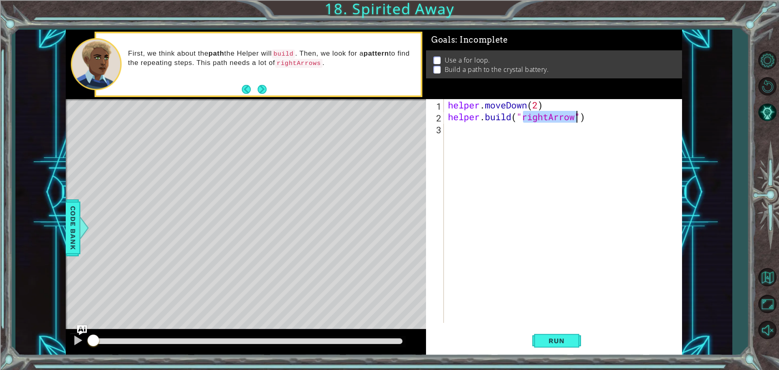
click at [553, 159] on div "helper . moveDown ( 2 ) helper . build ( "rightArrow" )" at bounding box center [564, 222] width 237 height 247
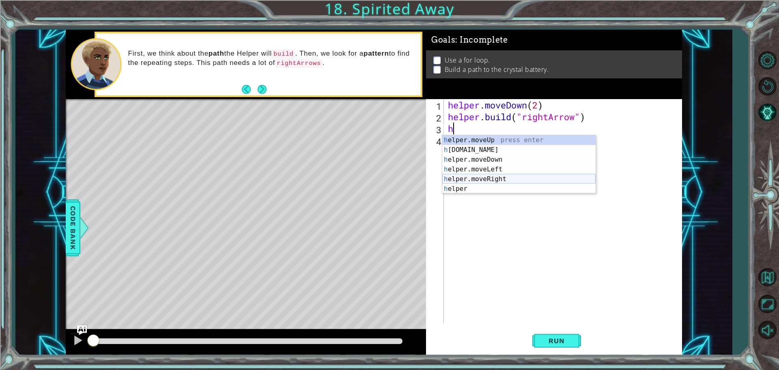
click at [503, 175] on div "h elper.moveUp press enter h [DOMAIN_NAME] press enter h elper.moveDown press e…" at bounding box center [518, 174] width 153 height 78
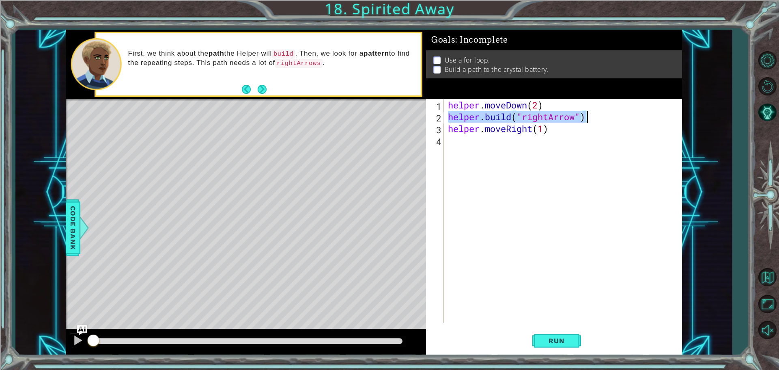
drag, startPoint x: 450, startPoint y: 122, endPoint x: 587, endPoint y: 117, distance: 137.2
click at [587, 117] on div "helper . moveDown ( 2 ) helper . build ( "rightArrow" ) helper . moveRight ( 1 )" at bounding box center [564, 222] width 237 height 247
type textarea "[DOMAIN_NAME]("rightArrow")"
click at [510, 144] on div "helper . moveDown ( 2 ) helper . build ( "rightArrow" ) helper . moveRight ( 1 )" at bounding box center [564, 222] width 237 height 247
paste textarea "[DOMAIN_NAME]("rightArrow")"
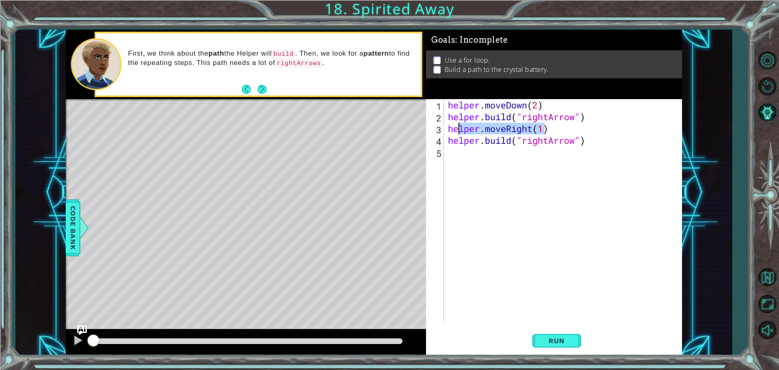
drag, startPoint x: 547, startPoint y: 127, endPoint x: 450, endPoint y: 134, distance: 96.8
click at [450, 134] on div "helper . moveDown ( 2 ) helper . build ( "rightArrow" ) helper . moveRight ( 1 …" at bounding box center [564, 222] width 237 height 247
click at [447, 126] on div "helper . moveDown ( 2 ) helper . build ( "rightArrow" ) helper . moveRight ( 1 …" at bounding box center [564, 222] width 237 height 247
type textarea "helper.moveRight(1)"
drag, startPoint x: 448, startPoint y: 127, endPoint x: 552, endPoint y: 130, distance: 103.9
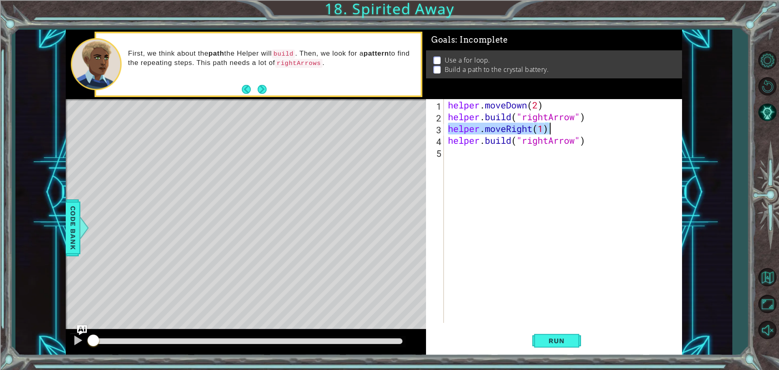
click at [552, 130] on div "helper . moveDown ( 2 ) helper . build ( "rightArrow" ) helper . moveRight ( 1 …" at bounding box center [564, 222] width 237 height 247
click at [536, 151] on div "helper . moveDown ( 2 ) helper . build ( "rightArrow" ) helper . moveRight ( 1 …" at bounding box center [564, 222] width 237 height 247
paste textarea "helper.moveRight(1)"
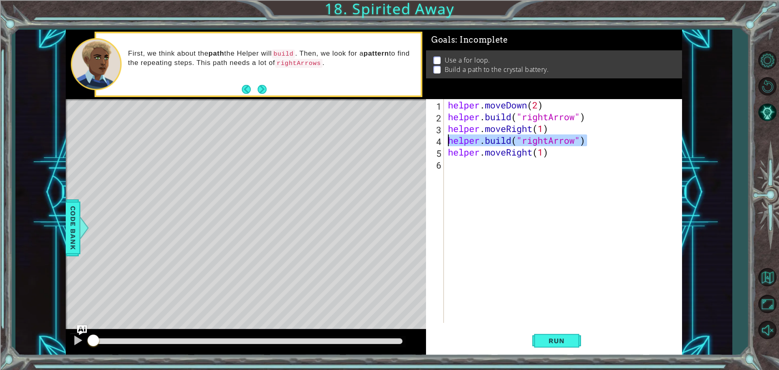
drag, startPoint x: 586, startPoint y: 141, endPoint x: 445, endPoint y: 142, distance: 140.8
click at [445, 142] on div "helper.moveRight(1) 1 2 3 4 5 6 helper . moveDown ( 2 ) helper . build ( "right…" at bounding box center [553, 211] width 254 height 224
type textarea "[DOMAIN_NAME]("rightArrow")"
click at [473, 167] on div "helper . moveDown ( 2 ) helper . build ( "rightArrow" ) helper . moveRight ( 1 …" at bounding box center [564, 222] width 237 height 247
paste textarea "[DOMAIN_NAME]("rightArrow")"
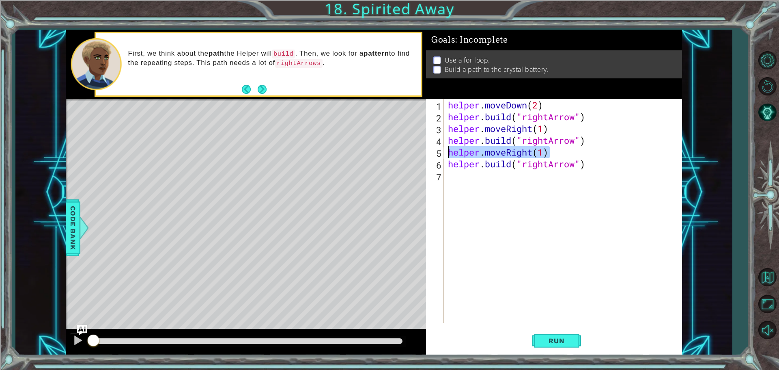
drag, startPoint x: 549, startPoint y: 153, endPoint x: 450, endPoint y: 157, distance: 99.1
click at [450, 157] on div "helper . moveDown ( 2 ) helper . build ( "rightArrow" ) helper . moveRight ( 1 …" at bounding box center [564, 222] width 237 height 247
type textarea "helper.moveRight(1)"
click at [486, 177] on div "helper . moveDown ( 2 ) helper . build ( "rightArrow" ) helper . moveRight ( 1 …" at bounding box center [564, 222] width 237 height 247
paste textarea "helper.moveRight(1)"
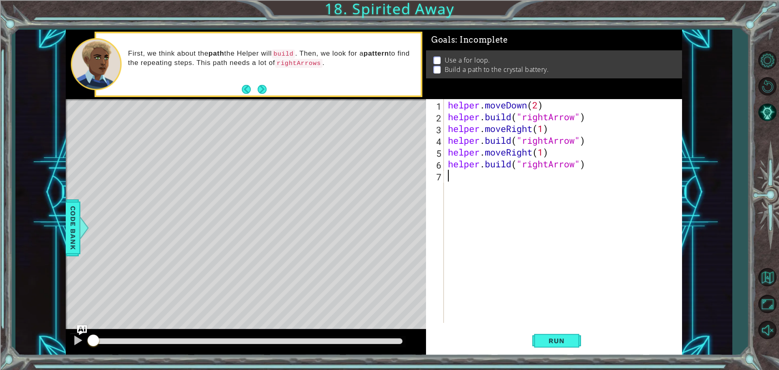
type textarea "helper.moveRight(1)"
click at [512, 189] on div "helper . moveDown ( 2 ) helper . build ( "rightArrow" ) helper . moveRight ( 1 …" at bounding box center [564, 222] width 237 height 247
click at [587, 163] on div "helper . moveDown ( 2 ) helper . build ( "rightArrow" ) helper . moveRight ( 1 …" at bounding box center [564, 222] width 237 height 247
type textarea "[DOMAIN_NAME]("rightArrow")"
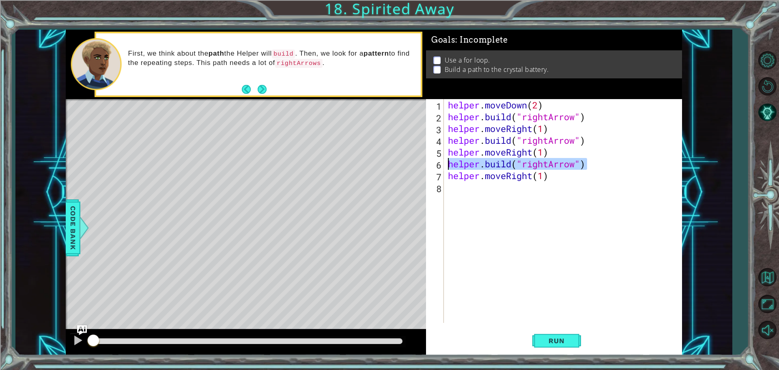
drag, startPoint x: 585, startPoint y: 165, endPoint x: 446, endPoint y: 163, distance: 139.2
click at [446, 163] on div "helper . moveDown ( 2 ) helper . build ( "rightArrow" ) helper . moveRight ( 1 …" at bounding box center [564, 222] width 237 height 247
click at [467, 190] on div "helper . moveDown ( 2 ) helper . build ( "rightArrow" ) helper . moveRight ( 1 …" at bounding box center [564, 222] width 237 height 247
paste textarea "[DOMAIN_NAME]("rightArrow")"
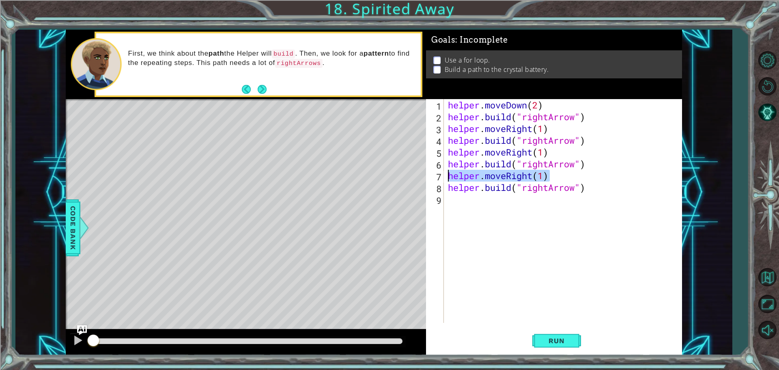
drag, startPoint x: 549, startPoint y: 176, endPoint x: 449, endPoint y: 174, distance: 99.8
click at [449, 174] on div "helper . moveDown ( 2 ) helper . build ( "rightArrow" ) helper . moveRight ( 1 …" at bounding box center [564, 222] width 237 height 247
type textarea "helper.moveRight(1)"
click at [482, 201] on div "helper . moveDown ( 2 ) helper . build ( "rightArrow" ) helper . moveRight ( 1 …" at bounding box center [564, 222] width 237 height 247
paste textarea "helper.moveRight(1)"
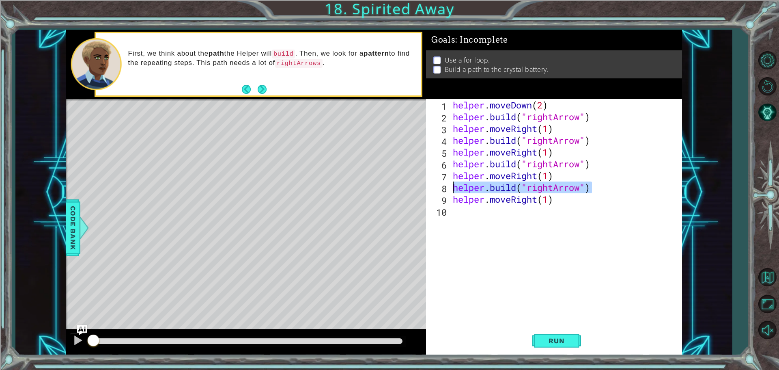
drag, startPoint x: 590, startPoint y: 189, endPoint x: 452, endPoint y: 186, distance: 138.4
click at [452, 186] on div "helper . moveDown ( 2 ) helper . build ( "rightArrow" ) helper . moveRight ( 1 …" at bounding box center [567, 222] width 232 height 247
type textarea "[DOMAIN_NAME]("rightArrow")"
click at [497, 212] on div "helper . moveDown ( 2 ) helper . build ( "rightArrow" ) helper . moveRight ( 1 …" at bounding box center [567, 222] width 232 height 247
paste textarea "[DOMAIN_NAME]("rightArrow")"
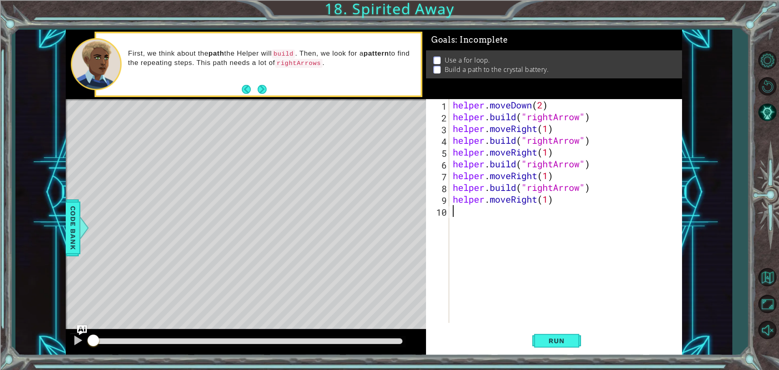
type textarea "[DOMAIN_NAME]("rightArrow")"
click at [480, 223] on div "helper . moveDown ( 2 ) helper . build ( "rightArrow" ) helper . moveRight ( 1 …" at bounding box center [567, 222] width 232 height 247
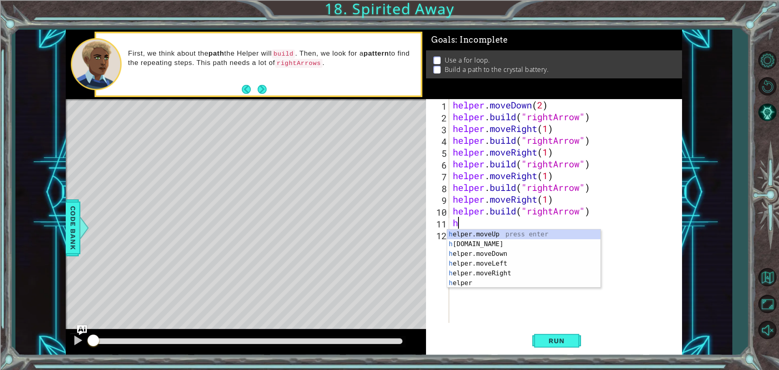
click at [523, 220] on div "helper . moveDown ( 2 ) helper . build ( "rightArrow" ) helper . moveRight ( 1 …" at bounding box center [567, 222] width 232 height 247
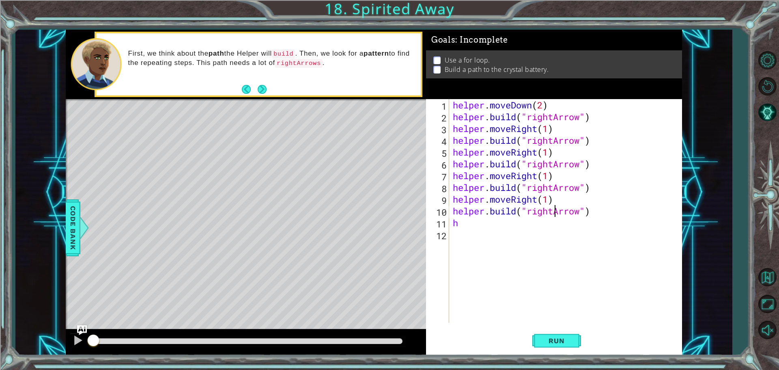
click at [552, 211] on div "helper . moveDown ( 2 ) helper . build ( "rightArrow" ) helper . moveRight ( 1 …" at bounding box center [567, 222] width 232 height 247
click at [559, 217] on div ""up Arrow" press enter" at bounding box center [593, 231] width 153 height 29
click at [553, 225] on div "helper . moveDown ( 2 ) helper . build ( "rightArrow" ) helper . moveRight ( 1 …" at bounding box center [567, 222] width 232 height 247
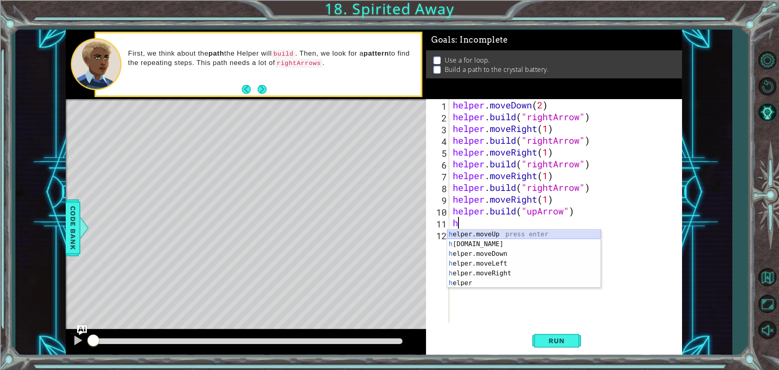
click at [484, 233] on div "h elper.moveUp press enter h [DOMAIN_NAME] press enter h elper.moveDown press e…" at bounding box center [523, 268] width 153 height 78
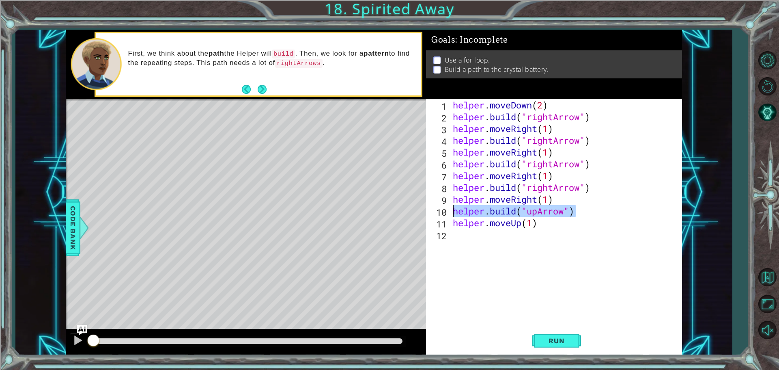
drag, startPoint x: 575, startPoint y: 212, endPoint x: 446, endPoint y: 213, distance: 128.2
click at [446, 213] on div "helper.moveUp(1) 1 2 3 4 5 6 7 8 9 10 11 12 helper . moveDown ( 2 ) helper . bu…" at bounding box center [553, 211] width 254 height 224
type textarea "[DOMAIN_NAME]("upArrow")"
click at [471, 237] on div "helper . moveDown ( 2 ) helper . build ( "rightArrow" ) helper . moveRight ( 1 …" at bounding box center [567, 222] width 232 height 247
paste textarea "[DOMAIN_NAME]("upArrow")"
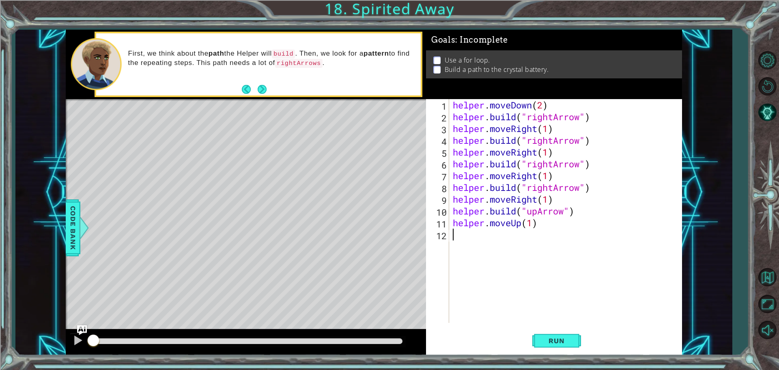
type textarea "[DOMAIN_NAME]("upArrow")"
click at [557, 342] on span "Run" at bounding box center [556, 340] width 32 height 8
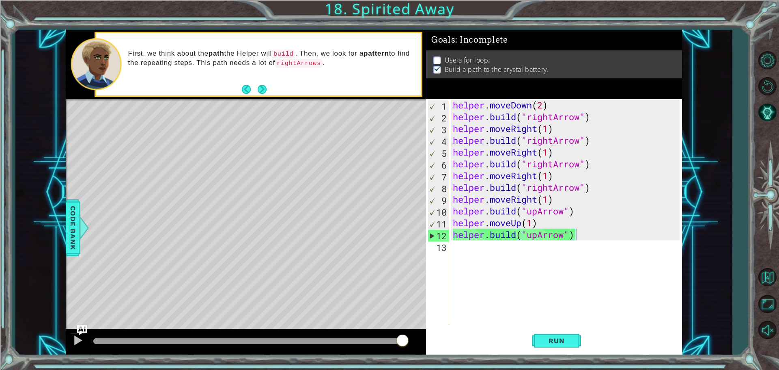
drag, startPoint x: 444, startPoint y: 55, endPoint x: 501, endPoint y: 60, distance: 57.0
click at [501, 60] on li "Use a for loop." at bounding box center [555, 60] width 244 height 9
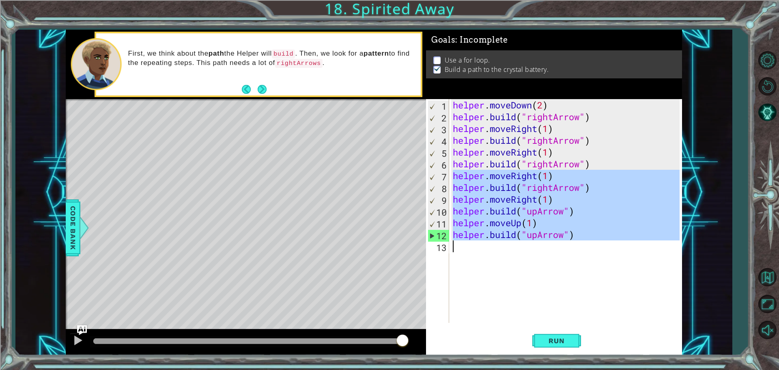
drag, startPoint x: 452, startPoint y: 176, endPoint x: 666, endPoint y: 290, distance: 242.3
click at [666, 290] on div "helper . moveDown ( 2 ) helper . build ( "rightArrow" ) helper . moveRight ( 1 …" at bounding box center [567, 222] width 232 height 247
type textarea "[DOMAIN_NAME]("upArrow")"
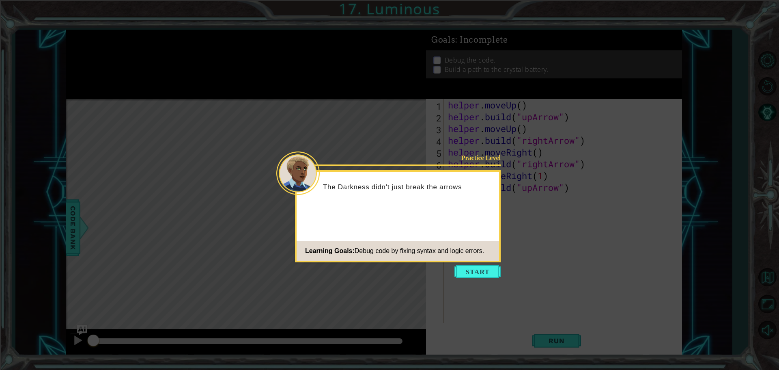
click at [488, 269] on button "Start" at bounding box center [477, 271] width 46 height 13
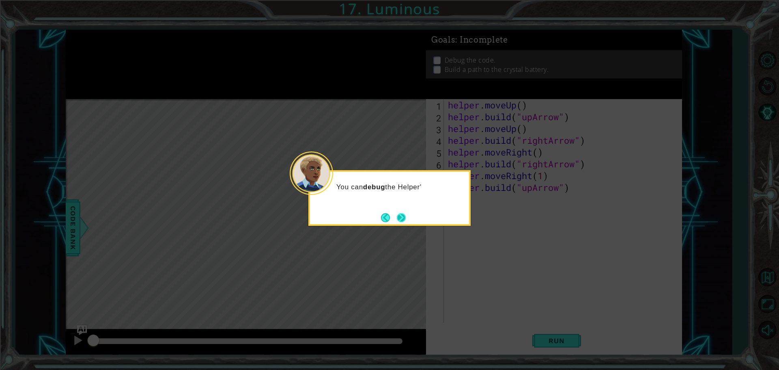
click at [407, 220] on button "Next" at bounding box center [401, 217] width 11 height 11
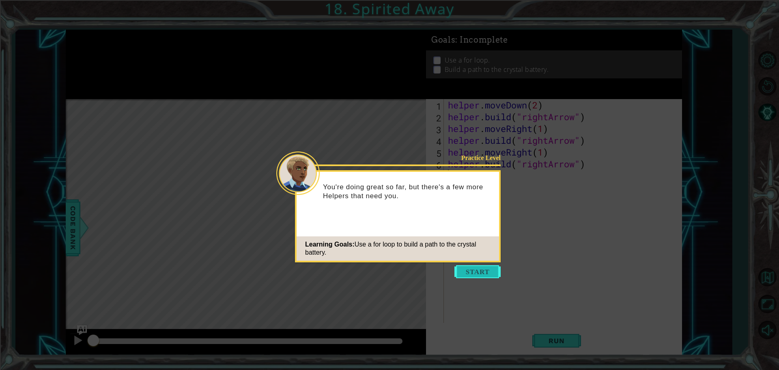
click at [475, 267] on button "Start" at bounding box center [477, 271] width 46 height 13
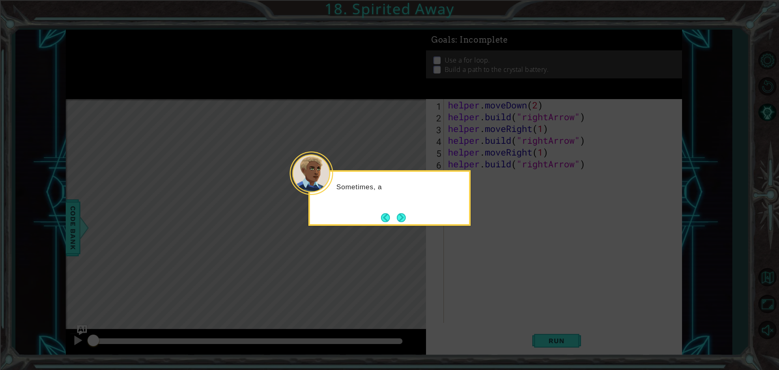
drag, startPoint x: 392, startPoint y: 208, endPoint x: 411, endPoint y: 223, distance: 23.6
click at [398, 213] on div "Sometimes, a" at bounding box center [389, 198] width 162 height 56
click at [411, 223] on div "Sometimes, a Helper" at bounding box center [389, 198] width 162 height 56
click at [406, 220] on button "Next" at bounding box center [401, 217] width 9 height 9
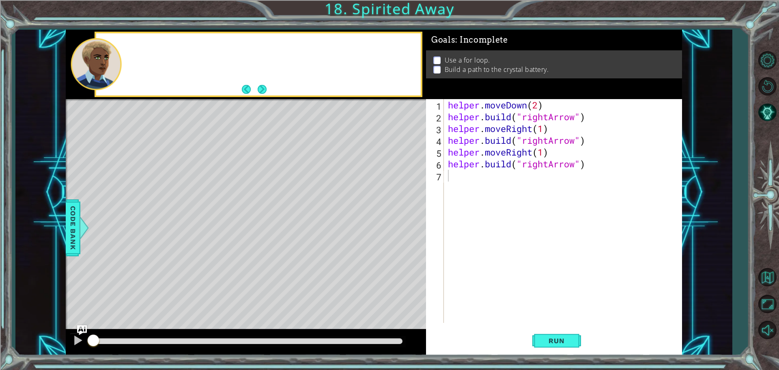
click at [406, 220] on div "Level Map" at bounding box center [253, 218] width 375 height 239
click at [466, 183] on div "helper . moveDown ( 2 ) helper . build ( "rightArrow" ) helper . moveRight ( 1 …" at bounding box center [564, 222] width 237 height 247
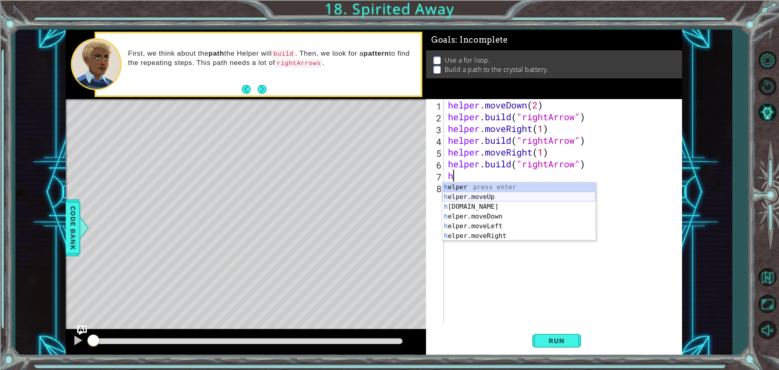
click at [485, 195] on div "h elper press enter h elper.moveUp press enter h [DOMAIN_NAME] press enter h el…" at bounding box center [518, 221] width 153 height 78
type textarea "helper.moveUp(1)"
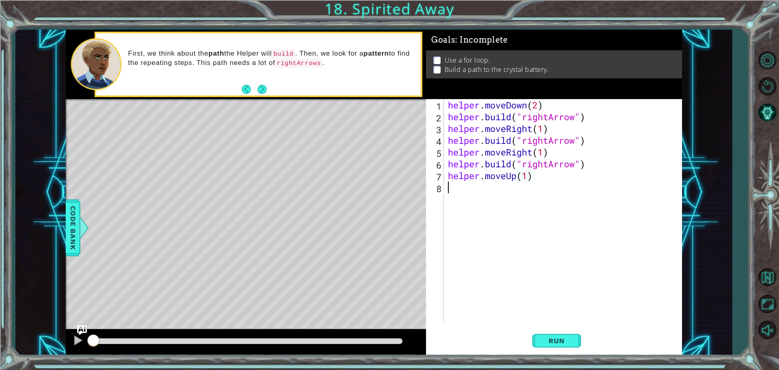
click at [506, 185] on div "helper . moveDown ( 2 ) helper . build ( "rightArrow" ) helper . moveRight ( 1 …" at bounding box center [564, 222] width 237 height 247
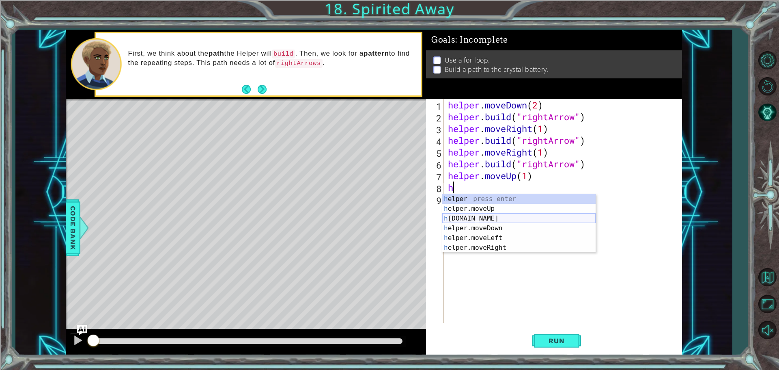
click at [485, 215] on div "h elper press enter h elper.moveUp press enter h [DOMAIN_NAME] press enter h el…" at bounding box center [518, 233] width 153 height 78
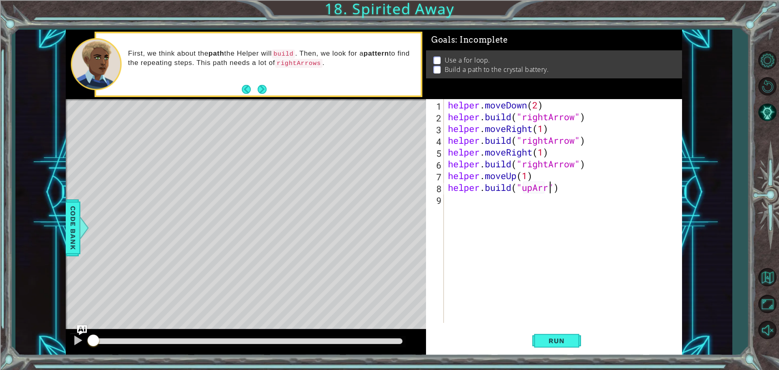
scroll to position [0, 5]
drag, startPoint x: 532, startPoint y: 175, endPoint x: 445, endPoint y: 179, distance: 87.3
click at [445, 179] on div "[DOMAIN_NAME]("upArrow") 1 2 3 4 5 6 7 8 9 helper . moveDown ( 2 ) helper . bui…" at bounding box center [553, 211] width 254 height 224
type textarea "helper.moveUp(1)"
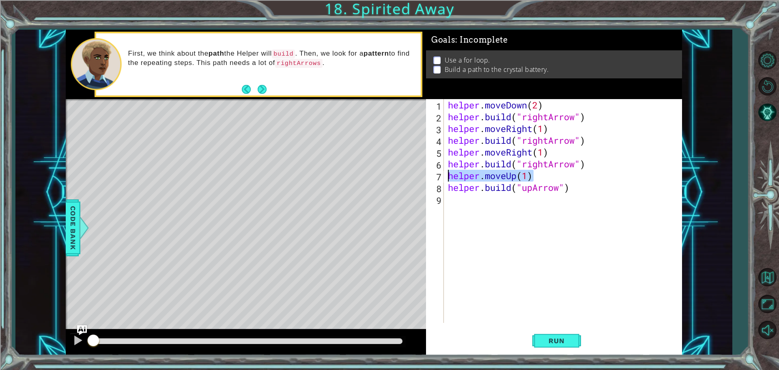
click at [504, 207] on div "helper . moveDown ( 2 ) helper . build ( "rightArrow" ) helper . moveRight ( 1 …" at bounding box center [564, 222] width 237 height 247
paste textarea "helper.moveUp(1)"
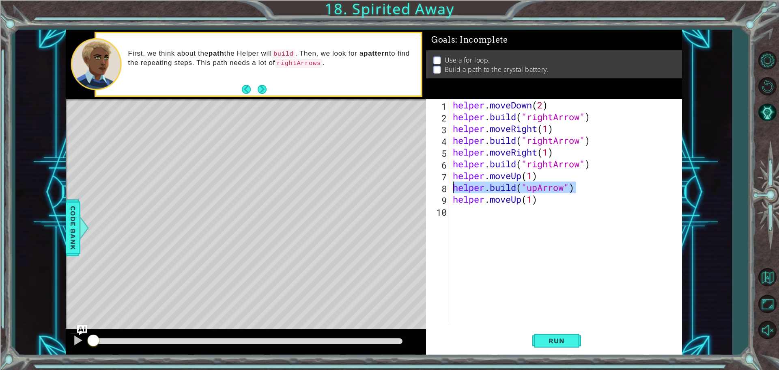
drag, startPoint x: 575, startPoint y: 186, endPoint x: 447, endPoint y: 187, distance: 128.2
click at [447, 187] on div "helper.moveUp(1) 1 2 3 4 5 6 7 8 9 10 helper . moveDown ( 2 ) helper . build ( …" at bounding box center [553, 211] width 254 height 224
paste textarea "moveUp(1"
drag, startPoint x: 541, startPoint y: 187, endPoint x: 493, endPoint y: 192, distance: 48.5
click at [493, 192] on div "helper . moveDown ( 2 ) helper . build ( "rightArrow" ) helper . moveRight ( 1 …" at bounding box center [567, 222] width 232 height 247
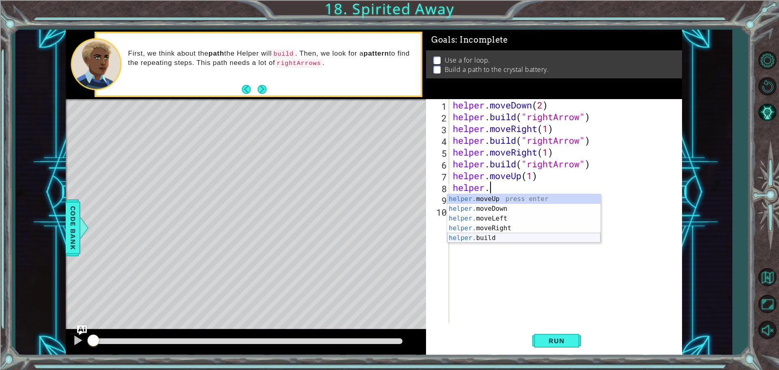
click at [467, 236] on div "helper. moveUp press enter helper. moveDown press enter helper. moveLeft press …" at bounding box center [523, 228] width 153 height 68
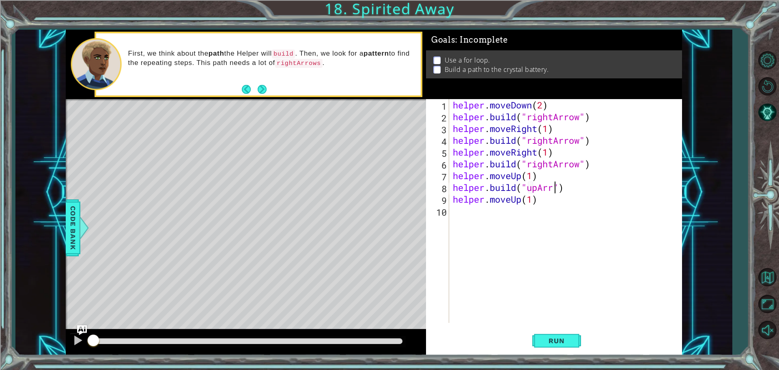
scroll to position [0, 5]
type textarea "[DOMAIN_NAME]("upArrow")"
drag, startPoint x: 574, startPoint y: 187, endPoint x: 451, endPoint y: 184, distance: 123.4
click at [451, 184] on div "[DOMAIN_NAME]("upArrow") 1 2 3 4 5 6 7 8 9 10 helper . moveDown ( 2 ) helper . …" at bounding box center [553, 211] width 254 height 224
click at [504, 209] on div "helper . moveDown ( 2 ) helper . build ( "rightArrow" ) helper . moveRight ( 1 …" at bounding box center [567, 222] width 232 height 247
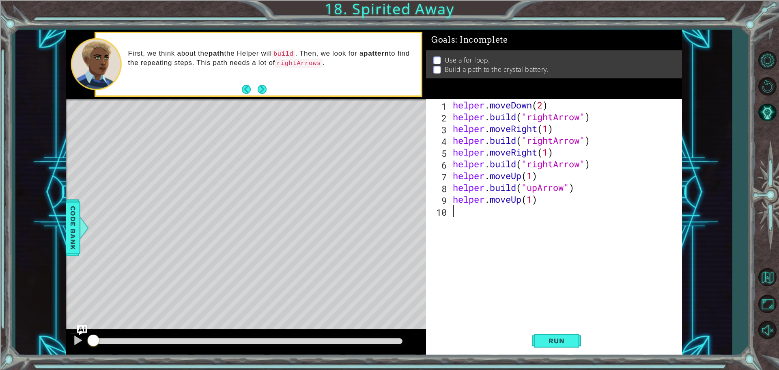
scroll to position [0, 0]
paste textarea "[DOMAIN_NAME]("upArrow")"
type textarea "[DOMAIN_NAME]("upArrow")"
click at [497, 231] on div "helper . moveDown ( 2 ) helper . build ( "rightArrow" ) helper . moveRight ( 1 …" at bounding box center [567, 222] width 232 height 247
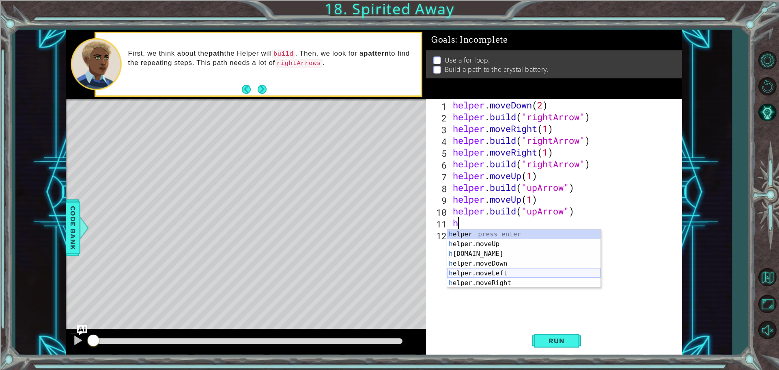
click at [497, 271] on div "h elper press enter h elper.moveUp press enter h [DOMAIN_NAME] press enter h el…" at bounding box center [523, 268] width 153 height 78
type textarea "helper.moveLeft(1)"
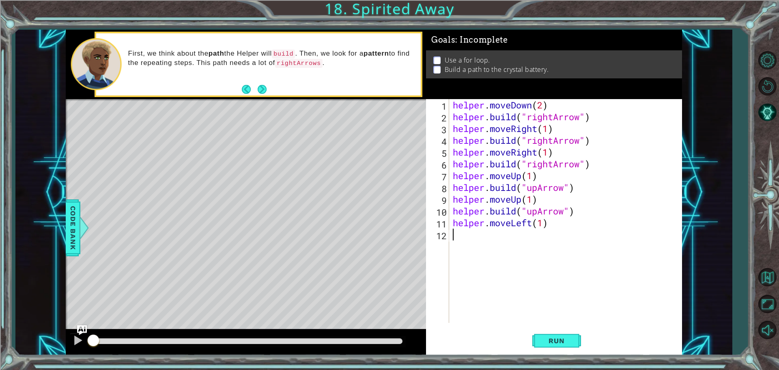
click at [506, 238] on div "helper . moveDown ( 2 ) helper . build ( "rightArrow" ) helper . moveRight ( 1 …" at bounding box center [567, 222] width 232 height 247
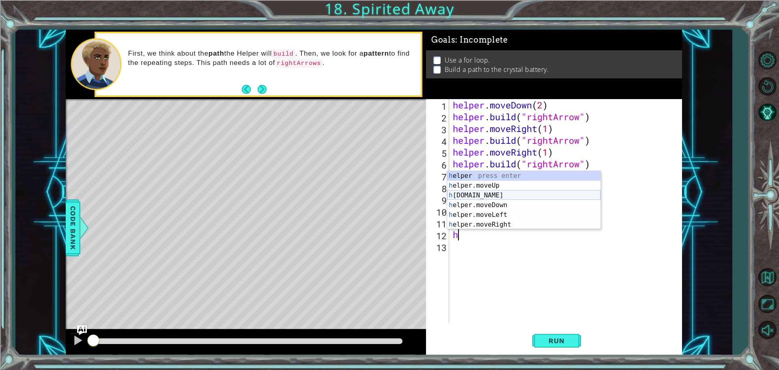
click at [492, 192] on div "h elper press enter h elper.moveUp press enter h [DOMAIN_NAME] press enter h el…" at bounding box center [523, 210] width 153 height 78
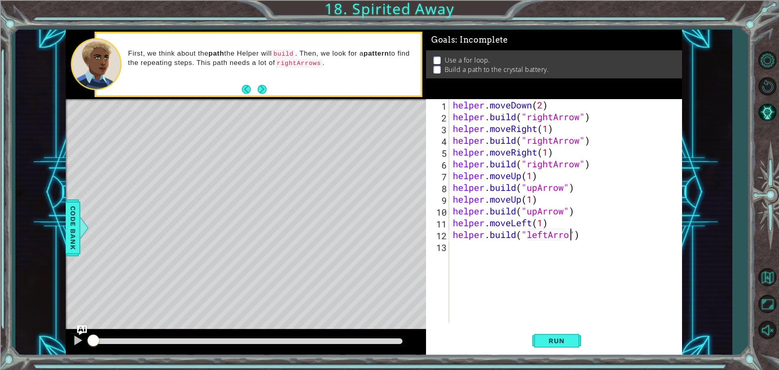
scroll to position [0, 5]
drag, startPoint x: 547, startPoint y: 224, endPoint x: 454, endPoint y: 226, distance: 92.9
click at [454, 226] on div "helper . moveDown ( 2 ) helper . build ( "rightArrow" ) helper . moveRight ( 1 …" at bounding box center [567, 222] width 232 height 247
type textarea "helper.moveLeft(1)"
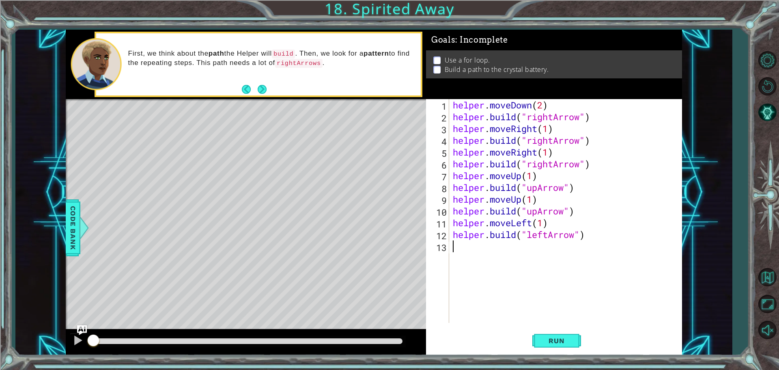
click at [527, 258] on div "helper . moveDown ( 2 ) helper . build ( "rightArrow" ) helper . moveRight ( 1 …" at bounding box center [567, 222] width 232 height 247
paste textarea "helper.moveLeft(1)"
type textarea "helper.moveLeft(1)"
click at [542, 260] on div "helper . moveDown ( 2 ) helper . build ( "rightArrow" ) helper . moveRight ( 1 …" at bounding box center [567, 222] width 232 height 247
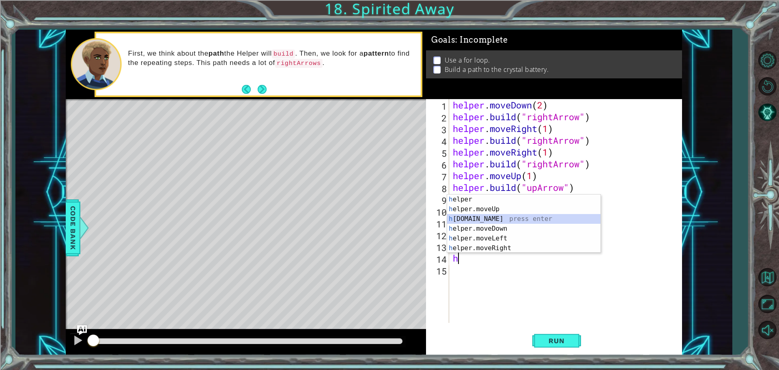
click at [497, 219] on div "h elper press enter h elper.moveUp press enter h [DOMAIN_NAME] press enter h el…" at bounding box center [523, 233] width 153 height 78
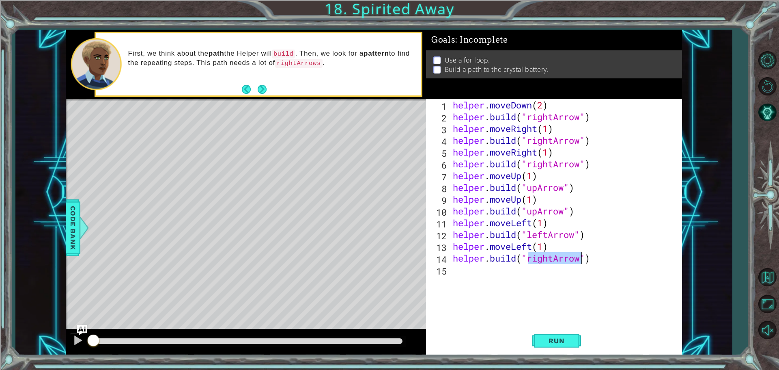
click at [553, 254] on div "helper . moveDown ( 2 ) helper . build ( "rightArrow" ) helper . moveRight ( 1 …" at bounding box center [565, 211] width 228 height 224
drag, startPoint x: 545, startPoint y: 104, endPoint x: 532, endPoint y: 103, distance: 13.4
click at [532, 103] on div "helper . moveDown ( 2 ) helper . build ( "rightArrow" ) helper . moveRight ( 1 …" at bounding box center [567, 222] width 232 height 247
type textarea "helper.moveDown(2)"
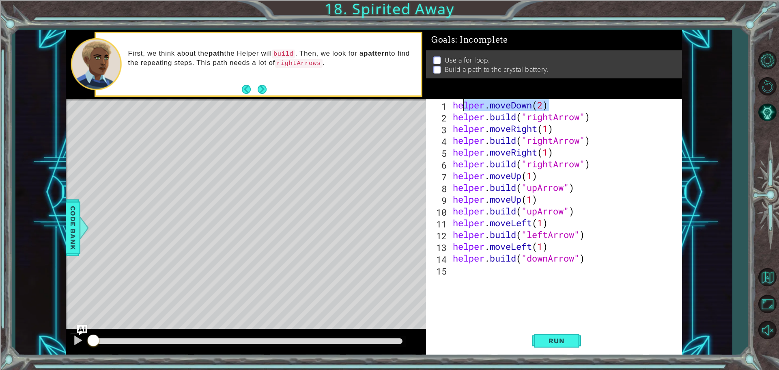
drag, startPoint x: 548, startPoint y: 102, endPoint x: 466, endPoint y: 100, distance: 81.6
click at [466, 100] on div "helper . moveDown ( 2 ) helper . build ( "rightArrow" ) helper . moveRight ( 1 …" at bounding box center [567, 222] width 232 height 247
drag, startPoint x: 452, startPoint y: 102, endPoint x: 558, endPoint y: 103, distance: 106.3
click at [558, 103] on div "helper . moveDown ( 2 ) helper . build ( "rightArrow" ) helper . moveRight ( 1 …" at bounding box center [567, 222] width 232 height 247
click at [536, 279] on div "helper . moveDown ( 2 ) helper . build ( "rightArrow" ) helper . moveRight ( 1 …" at bounding box center [567, 222] width 232 height 247
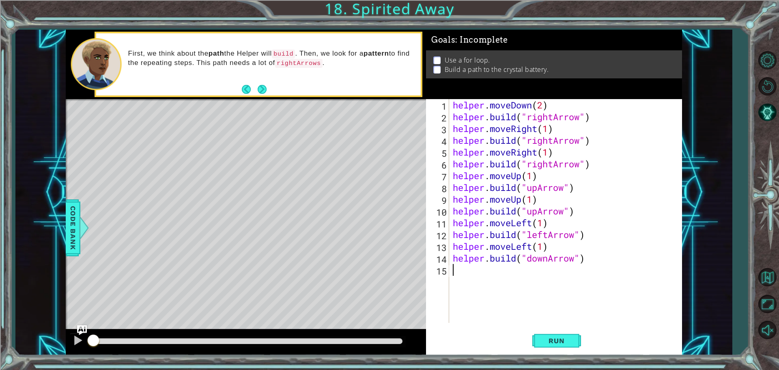
scroll to position [0, 0]
paste textarea "helper.moveDown(2)"
click at [543, 267] on div "helper . moveDown ( 2 ) helper . build ( "rightArrow" ) helper . moveRight ( 1 …" at bounding box center [567, 222] width 232 height 247
drag, startPoint x: 587, startPoint y: 259, endPoint x: 439, endPoint y: 258, distance: 148.1
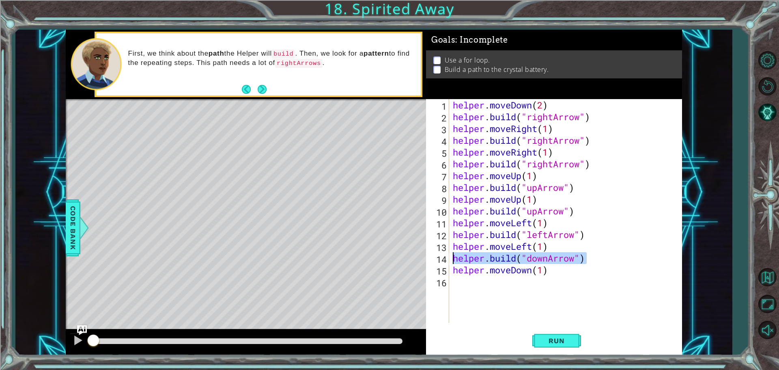
click at [439, 258] on div "helper.moveDown(1) 1 2 3 4 5 6 7 8 9 10 11 12 13 14 15 16 helper . moveDown ( 2…" at bounding box center [553, 211] width 254 height 224
type textarea "[DOMAIN_NAME]("downArrow")"
click at [468, 283] on div "helper . moveDown ( 2 ) helper . build ( "rightArrow" ) helper . moveRight ( 1 …" at bounding box center [567, 222] width 232 height 247
paste textarea "[DOMAIN_NAME]("downArrow")"
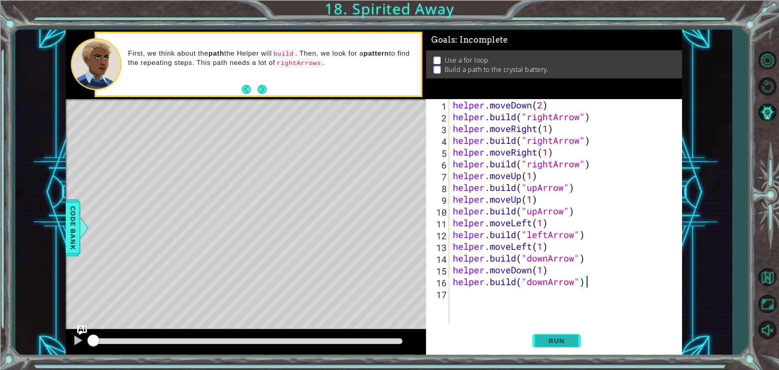
type textarea "[DOMAIN_NAME]("downArrow")"
click at [559, 342] on span "Run" at bounding box center [556, 340] width 32 height 8
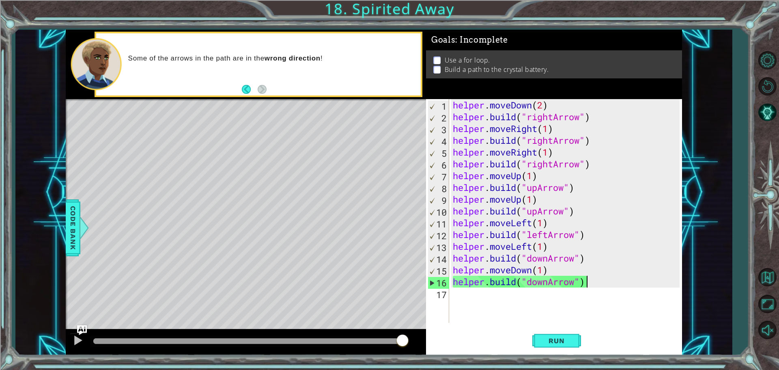
click at [506, 292] on div "helper . moveDown ( 2 ) helper . build ( "rightArrow" ) helper . moveRight ( 1 …" at bounding box center [567, 222] width 232 height 247
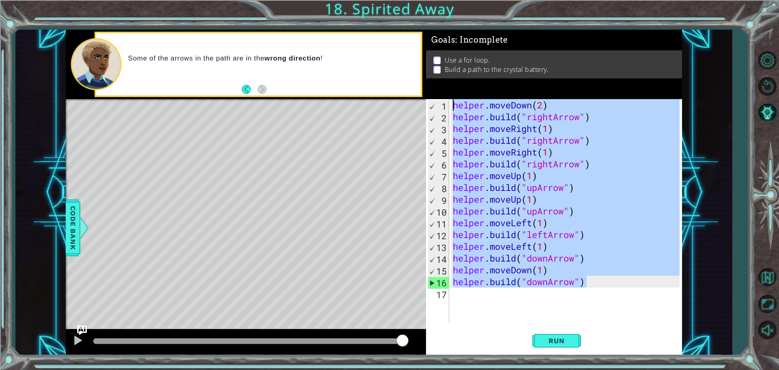
drag, startPoint x: 595, startPoint y: 286, endPoint x: 179, endPoint y: -49, distance: 535.0
click at [179, 0] on html "1 ההההההההההההההההההההההההההההההההההההההההההההההההההההההההההההההההההההההההההההה…" at bounding box center [389, 215] width 779 height 431
type textarea "helper.moveDown(2) [DOMAIN_NAME]("rightArrow")"
type textarea "\"
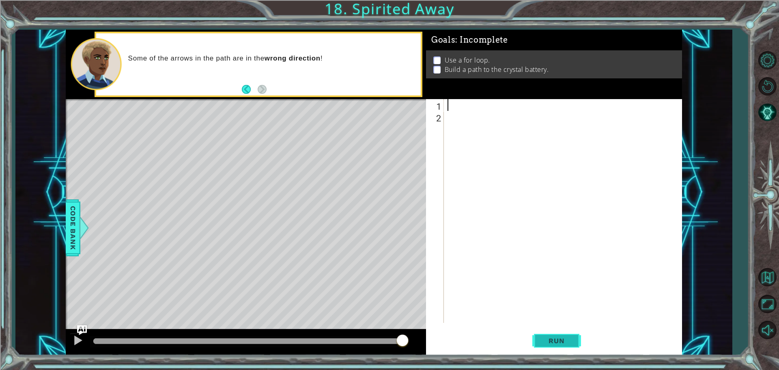
click at [567, 337] on span "Run" at bounding box center [556, 340] width 32 height 8
click at [76, 335] on div at bounding box center [78, 340] width 11 height 11
drag, startPoint x: 115, startPoint y: 339, endPoint x: 469, endPoint y: 217, distance: 374.8
click at [469, 217] on div "1 ההההההההההההההההההההההההההההההההההההההההההההההההההההההההההההההההההההההההההההה…" at bounding box center [374, 192] width 616 height 325
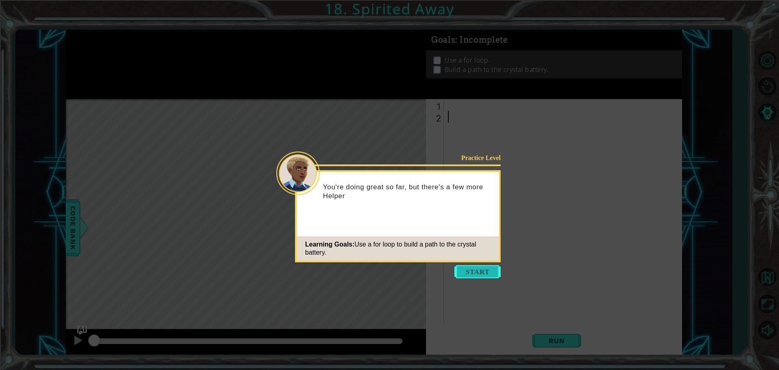
click at [464, 272] on button "Start" at bounding box center [477, 271] width 46 height 13
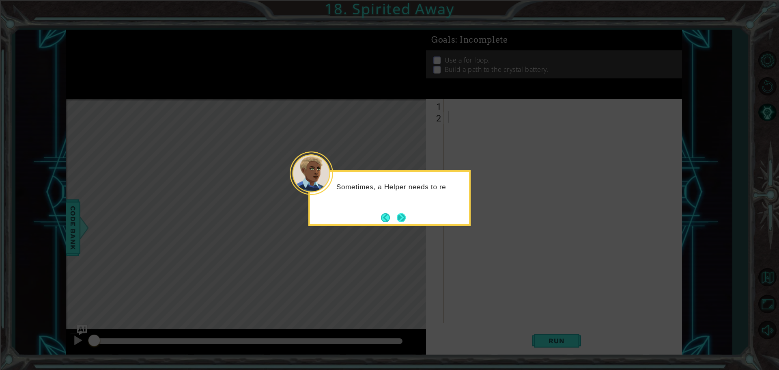
click at [401, 215] on button "Next" at bounding box center [401, 217] width 9 height 9
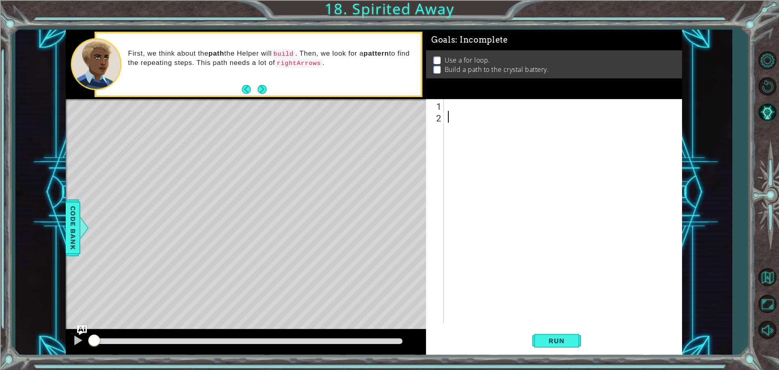
click at [463, 101] on div at bounding box center [564, 222] width 237 height 247
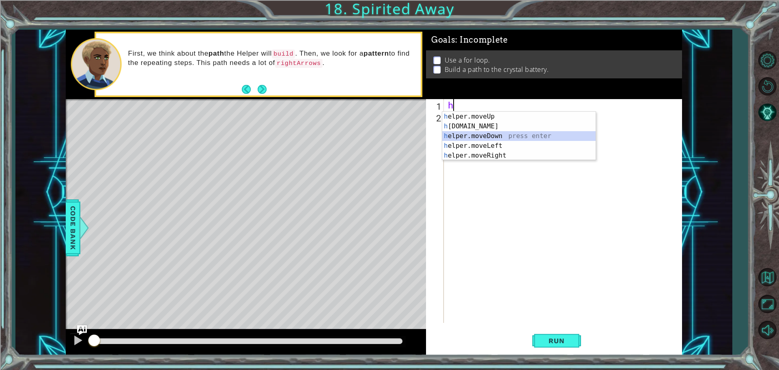
click at [498, 132] on div "h elper.moveUp press enter h [DOMAIN_NAME] press enter h elper.moveDown press e…" at bounding box center [518, 146] width 153 height 68
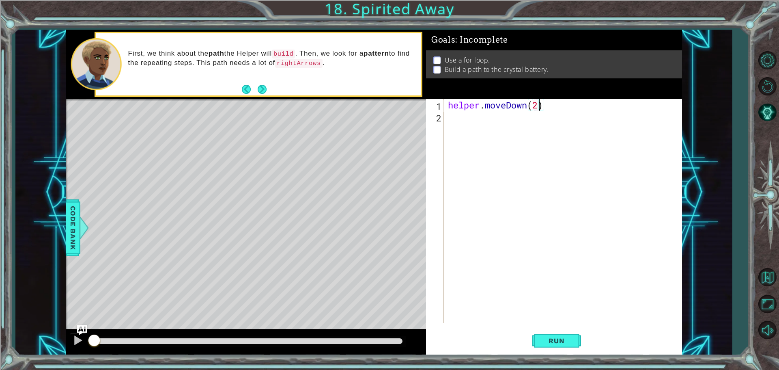
type textarea "helper.moveDown(2)"
click at [476, 120] on div "helper . moveDown ( 2 )" at bounding box center [564, 222] width 237 height 247
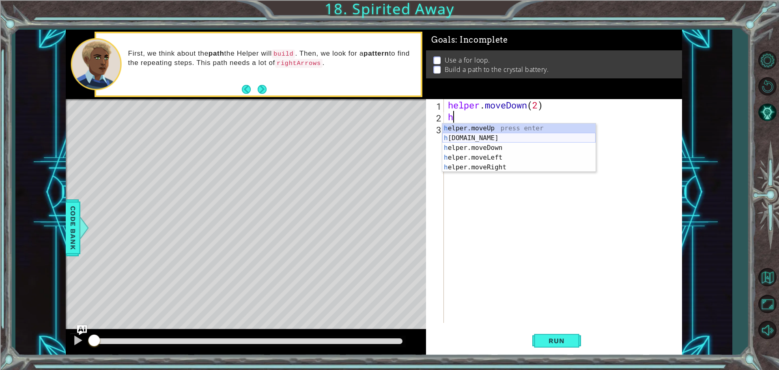
click at [489, 138] on div "h elper.moveUp press enter h elper.build press enter h elper.moveDown press ent…" at bounding box center [518, 157] width 153 height 68
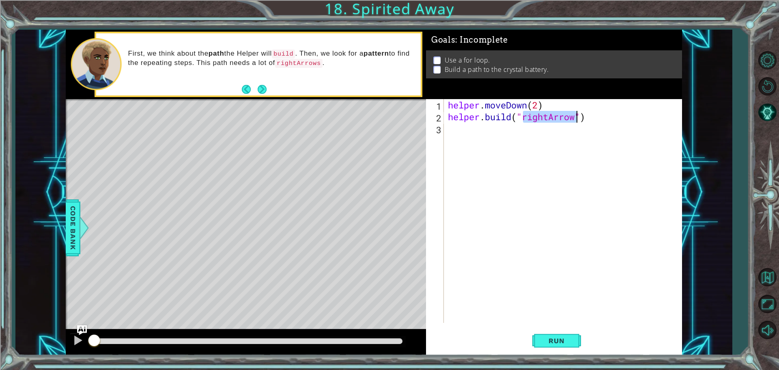
click at [548, 116] on div "helper . moveDown ( 2 ) helper . build ( "rightArrow" )" at bounding box center [562, 211] width 233 height 224
drag, startPoint x: 542, startPoint y: 105, endPoint x: 434, endPoint y: 96, distance: 109.1
click at [434, 96] on div "Goals : Incomplete Use a for loop. Build a path to the crystal battery. helper.…" at bounding box center [554, 192] width 256 height 325
type textarea "helper.moveDown(2)"
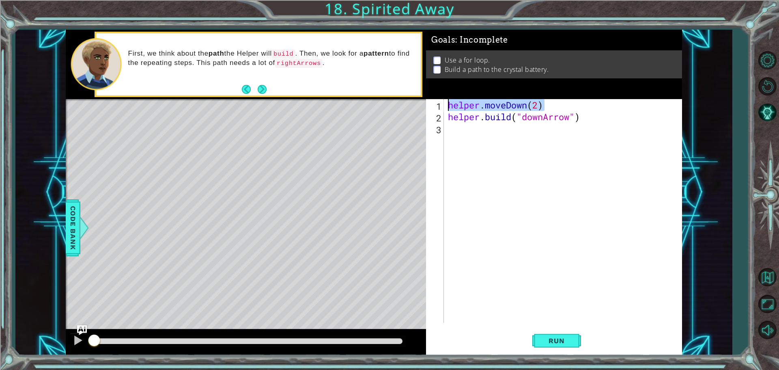
click at [509, 140] on div "helper . moveDown ( 2 ) helper . build ( "downArrow" )" at bounding box center [564, 222] width 237 height 247
paste textarea "helper.moveDown(2)"
click at [536, 129] on div "helper . moveDown ( 2 ) helper . build ( "downArrow" ) helper . moveDown ( 2 )" at bounding box center [564, 222] width 237 height 247
type textarea "helper.moveDown(1)"
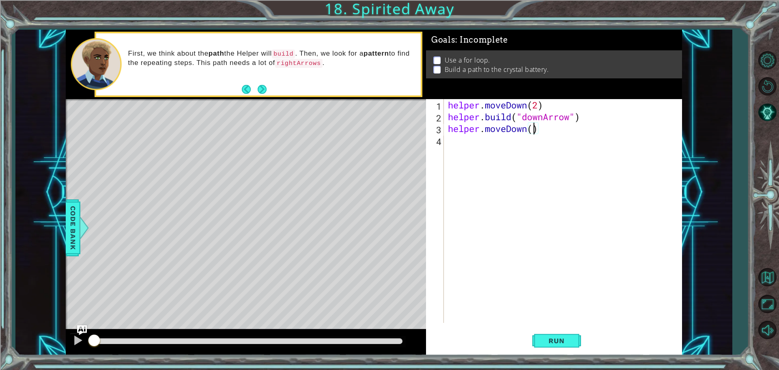
scroll to position [0, 4]
click at [552, 149] on div "helper . moveDown ( 2 ) helper . build ( "downArrow" ) helper . moveDown ( 1 )" at bounding box center [564, 222] width 237 height 247
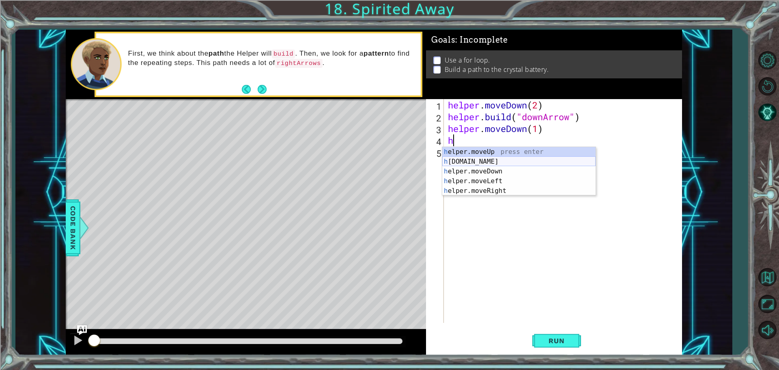
click at [505, 159] on div "h elper.moveUp press enter h elper.build press enter h elper.moveDown press ent…" at bounding box center [518, 181] width 153 height 68
type textarea "[DOMAIN_NAME]("rightArrow")"
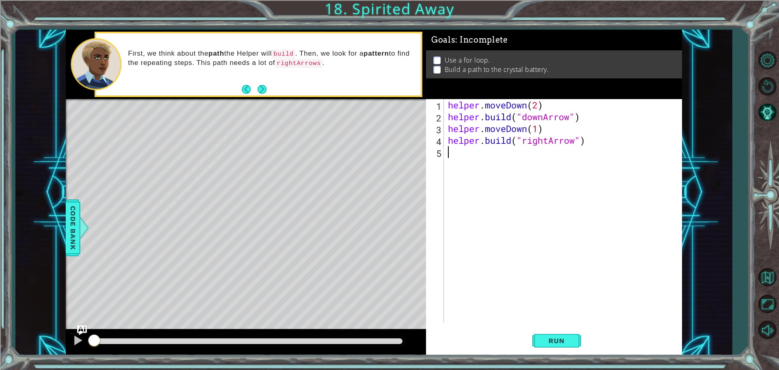
click at [529, 157] on div "helper . moveDown ( 2 ) helper . build ( "downArrow" ) helper . moveDown ( 1 ) …" at bounding box center [564, 222] width 237 height 247
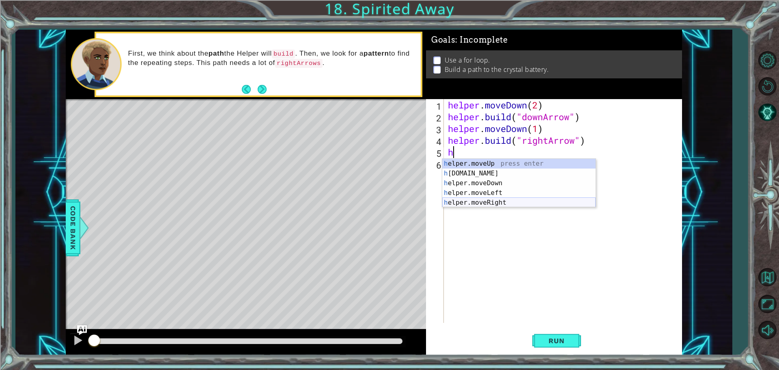
click at [499, 202] on div "h elper.moveUp press enter h elper.build press enter h elper.moveDown press ent…" at bounding box center [518, 193] width 153 height 68
type textarea "helper.moveRight(1)"
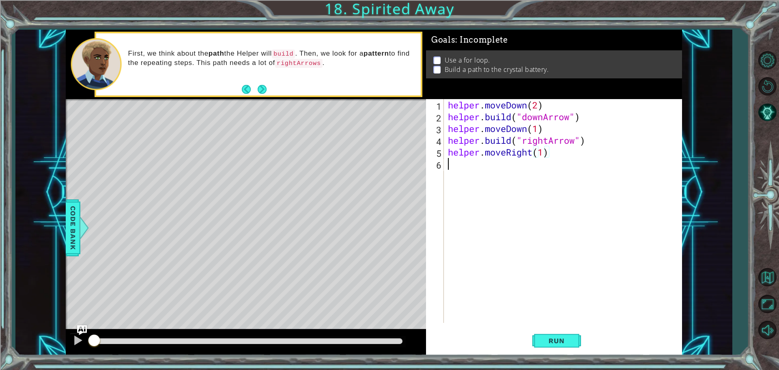
click at [503, 170] on div "helper . moveDown ( 2 ) helper . build ( "downArrow" ) helper . moveDown ( 1 ) …" at bounding box center [564, 222] width 237 height 247
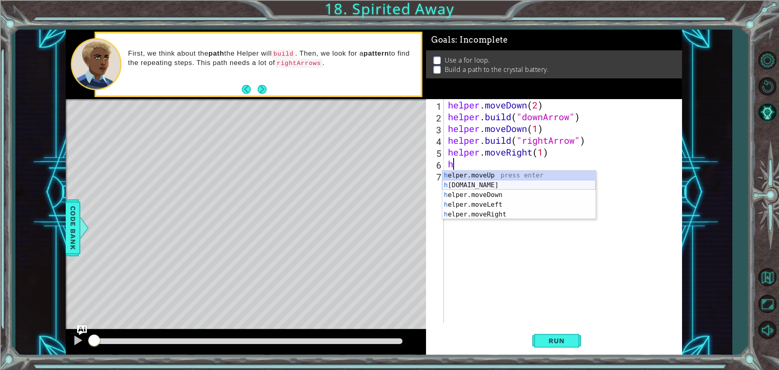
click at [493, 183] on div "h elper.moveUp press enter h elper.build press enter h elper.moveDown press ent…" at bounding box center [518, 204] width 153 height 68
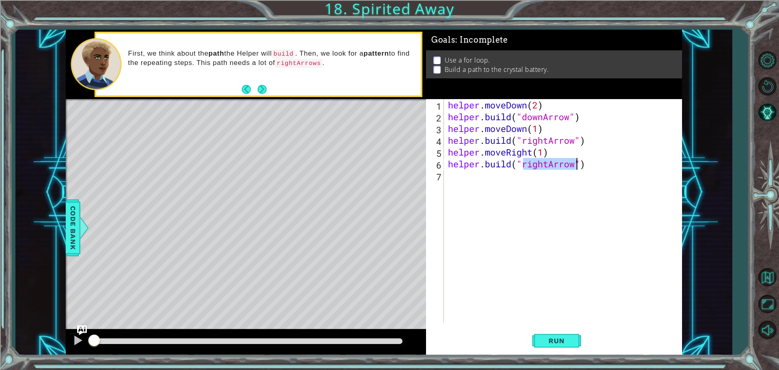
click at [548, 166] on div "helper . moveDown ( 2 ) helper . build ( "downArrow" ) helper . moveDown ( 1 ) …" at bounding box center [562, 211] width 233 height 224
type textarea "[DOMAIN_NAME]("upArrow")"
click at [557, 337] on span "Run" at bounding box center [556, 340] width 32 height 8
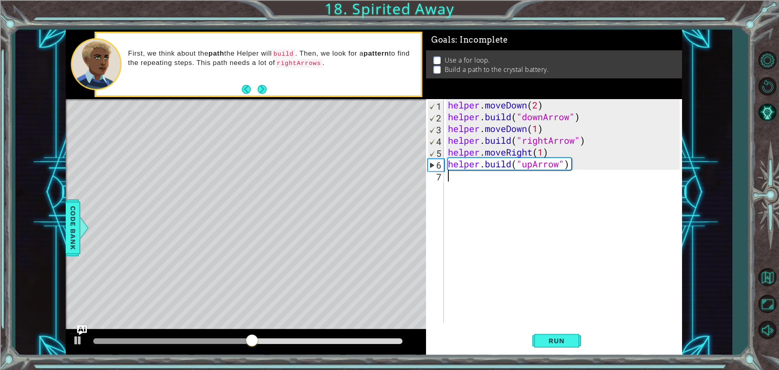
click at [525, 183] on div "helper . moveDown ( 2 ) helper . build ( "downArrow" ) helper . moveDown ( 1 ) …" at bounding box center [564, 222] width 237 height 247
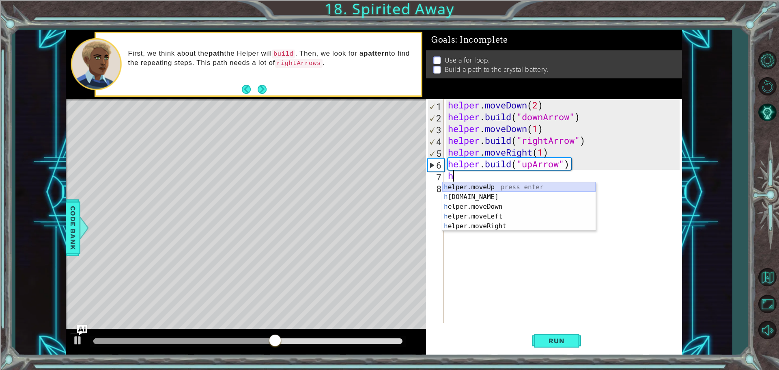
click at [491, 187] on div "h elper.moveUp press enter h elper.build press enter h elper.moveDown press ent…" at bounding box center [518, 216] width 153 height 68
type textarea "helper.moveUp(1)"
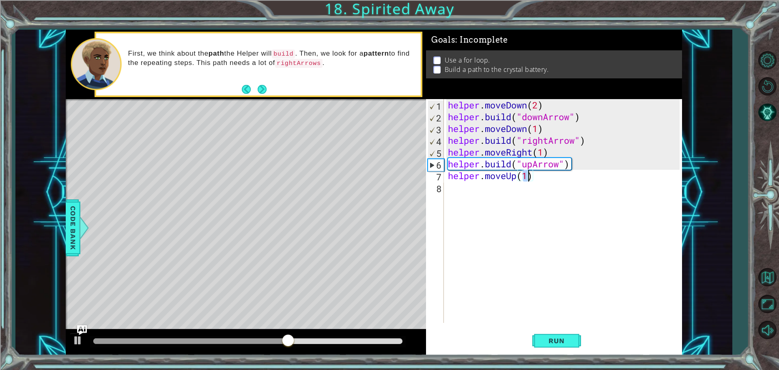
click at [529, 190] on div "helper . moveDown ( 2 ) helper . build ( "downArrow" ) helper . moveDown ( 1 ) …" at bounding box center [564, 222] width 237 height 247
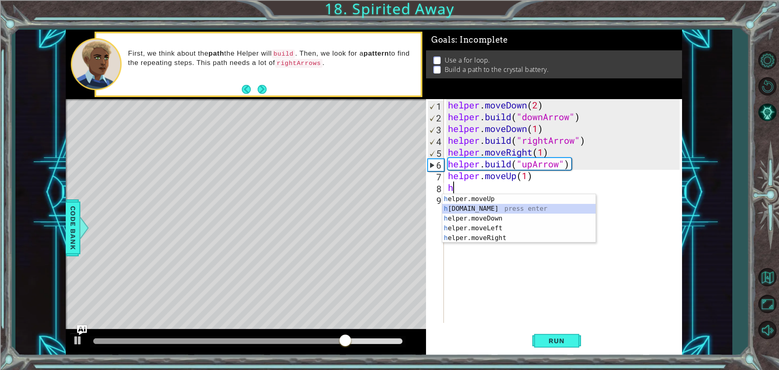
click at [501, 208] on div "h elper.moveUp press enter h elper.build press enter h elper.moveDown press ent…" at bounding box center [518, 228] width 153 height 68
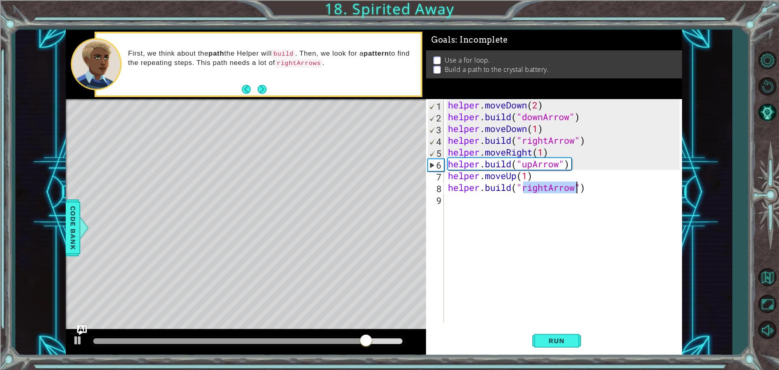
click at [550, 189] on div "helper . moveDown ( 2 ) helper . build ( "downArrow" ) helper . moveDown ( 1 ) …" at bounding box center [562, 211] width 233 height 224
type textarea "[DOMAIN_NAME]("leftArrow")"
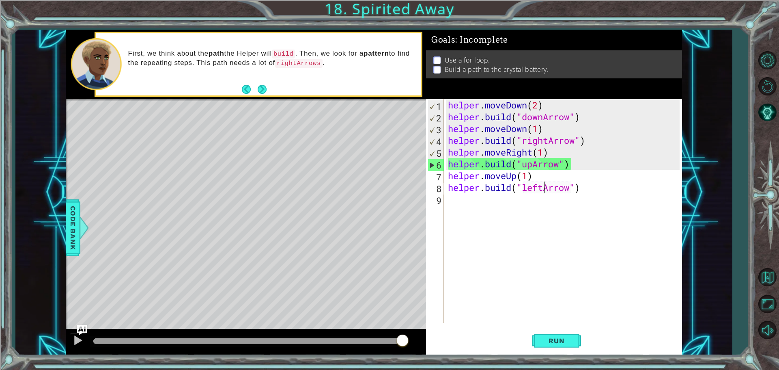
click at [528, 204] on div "helper . moveDown ( 2 ) helper . build ( "downArrow" ) helper . moveDown ( 1 ) …" at bounding box center [564, 222] width 237 height 247
click at [480, 168] on div "helper . moveDown ( 2 ) helper . build ( "downArrow" ) helper . moveDown ( 1 ) …" at bounding box center [564, 222] width 237 height 247
type textarea "[DOMAIN_NAME]("upArrow")"
click at [472, 204] on div "helper . moveDown ( 2 ) helper . build ( "downArrow" ) helper . moveDown ( 1 ) …" at bounding box center [564, 222] width 237 height 247
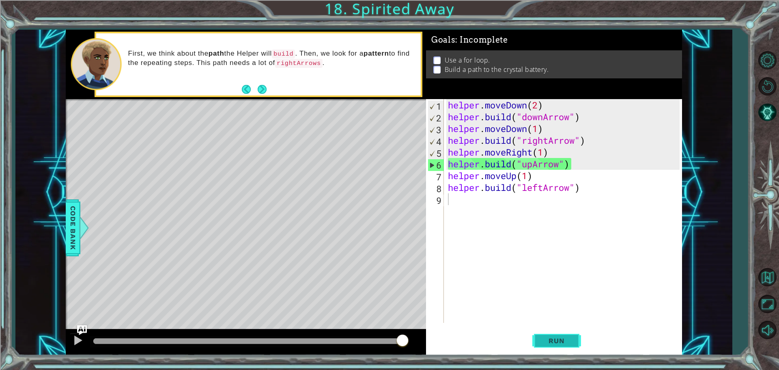
click at [560, 341] on span "Run" at bounding box center [556, 340] width 32 height 8
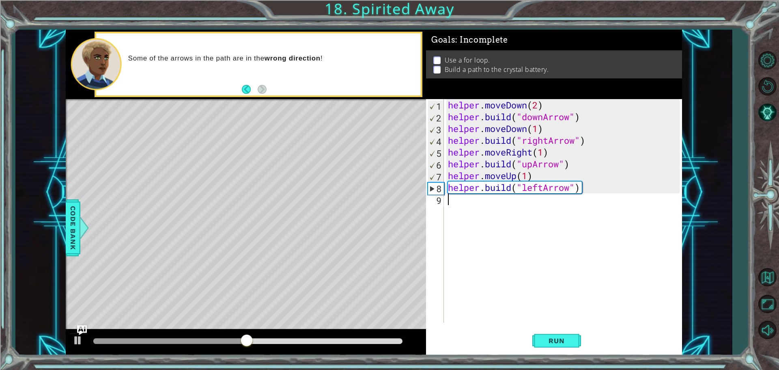
click at [572, 208] on div "helper . moveDown ( 2 ) helper . build ( "downArrow" ) helper . moveDown ( 1 ) …" at bounding box center [564, 222] width 237 height 247
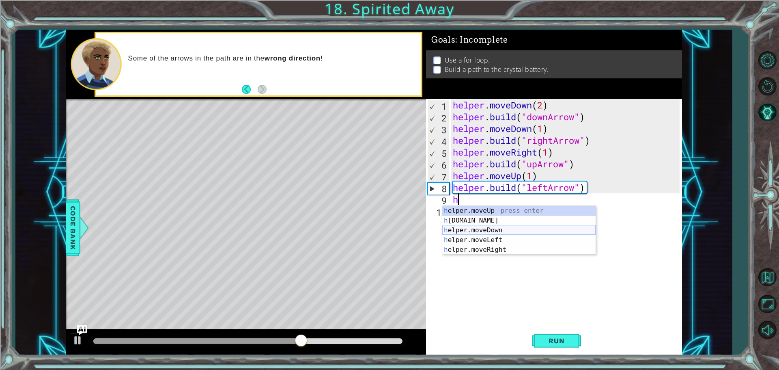
click at [486, 230] on div "h elper.moveUp press enter h elper.build press enter h elper.moveDown press ent…" at bounding box center [518, 240] width 153 height 68
type textarea "helper.moveDown(1)"
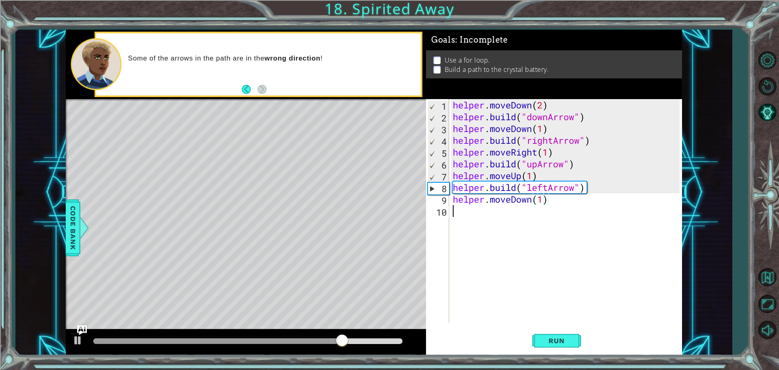
click at [511, 219] on div "helper . moveDown ( 2 ) helper . build ( "downArrow" ) helper . moveDown ( 1 ) …" at bounding box center [567, 222] width 232 height 247
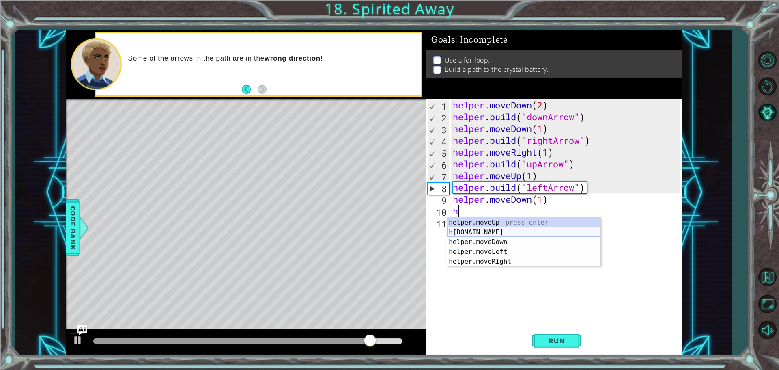
click at [493, 232] on div "h elper.moveUp press enter h elper.build press enter h elper.moveDown press ent…" at bounding box center [523, 251] width 153 height 68
type textarea "[DOMAIN_NAME]("rightArrow")"
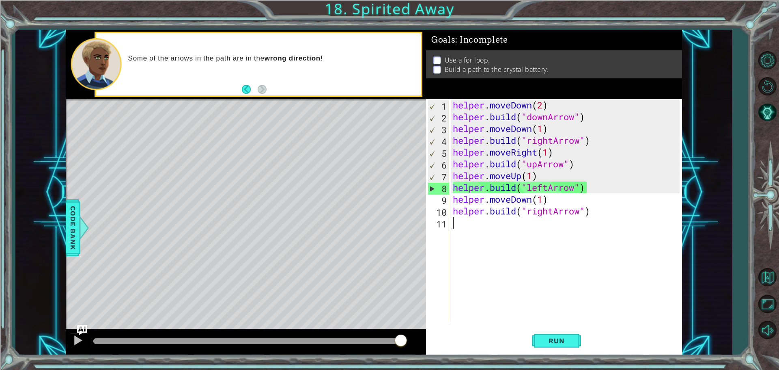
click at [551, 224] on div "helper . moveDown ( 2 ) helper . build ( "downArrow" ) helper . moveDown ( 1 ) …" at bounding box center [567, 222] width 232 height 247
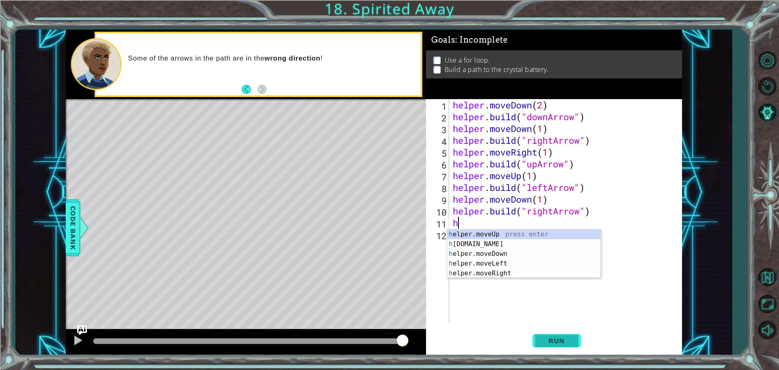
type textarea "h"
click at [557, 337] on span "Run" at bounding box center [556, 340] width 32 height 8
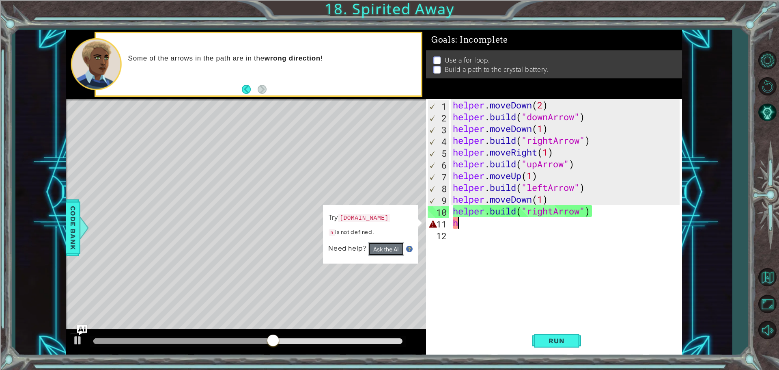
click at [373, 252] on button "Ask the AI" at bounding box center [386, 249] width 36 height 14
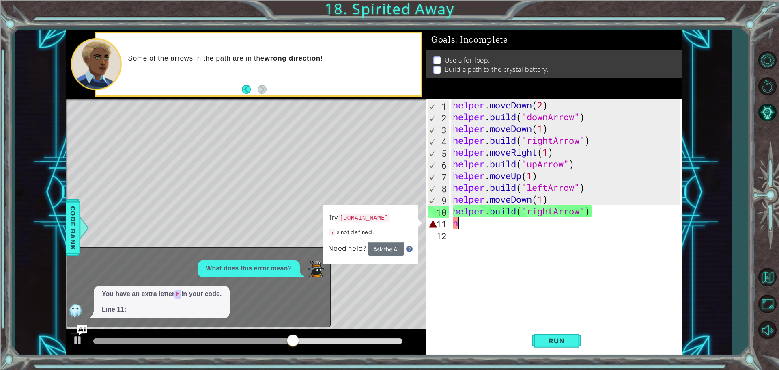
click at [327, 265] on div "x What does this error mean? You have an extra letter h in your code. Line 11:" at bounding box center [199, 287] width 264 height 80
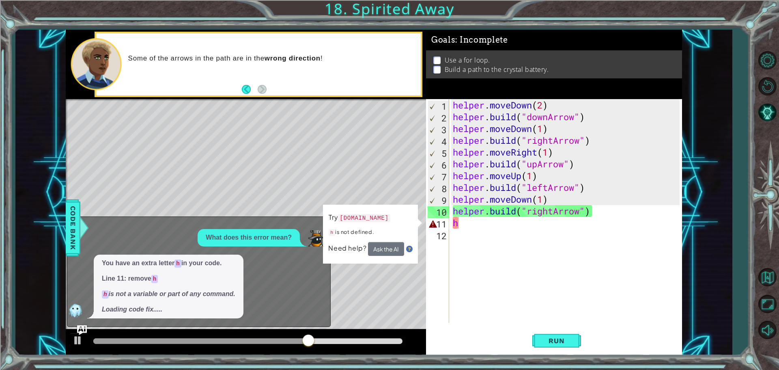
drag, startPoint x: 325, startPoint y: 227, endPoint x: 325, endPoint y: 222, distance: 4.5
click at [325, 224] on div "Try hero.helper.build h is not defined. Need help? Ask the AI" at bounding box center [370, 233] width 95 height 59
click at [325, 222] on div "Try hero.helper.build h is not defined. Need help? Ask the AI" at bounding box center [370, 233] width 95 height 59
click at [323, 222] on div "Try hero.helper.build h is not defined. Need help? Ask the AI" at bounding box center [370, 233] width 95 height 59
click at [322, 223] on div "1 ההההההההההההההההההההההההההההההההההההההההההההההההההההההההההההההההההההההההההההה…" at bounding box center [374, 192] width 616 height 325
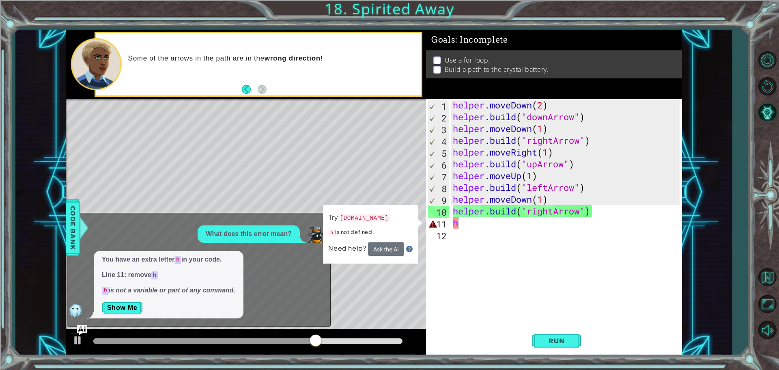
click at [322, 223] on div "x What does this error mean? You have an extra letter h in your code. Line 11: …" at bounding box center [199, 270] width 264 height 114
click at [324, 223] on div "Try hero.helper.build h is not defined. Need help? Ask the AI" at bounding box center [370, 233] width 95 height 59
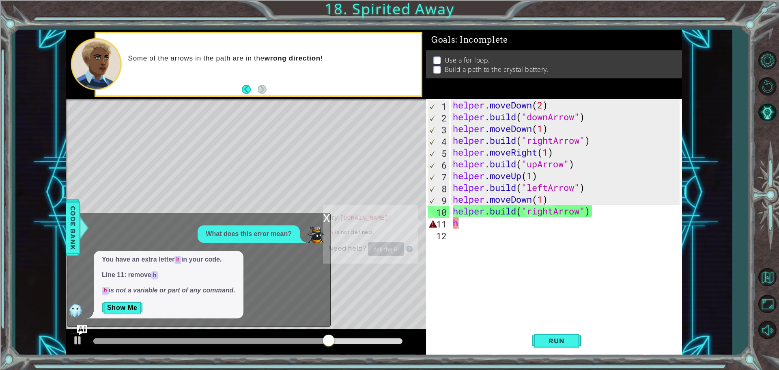
click at [324, 219] on div "Try hero.helper.build h is not defined. Need help? Ask the AI" at bounding box center [370, 233] width 95 height 59
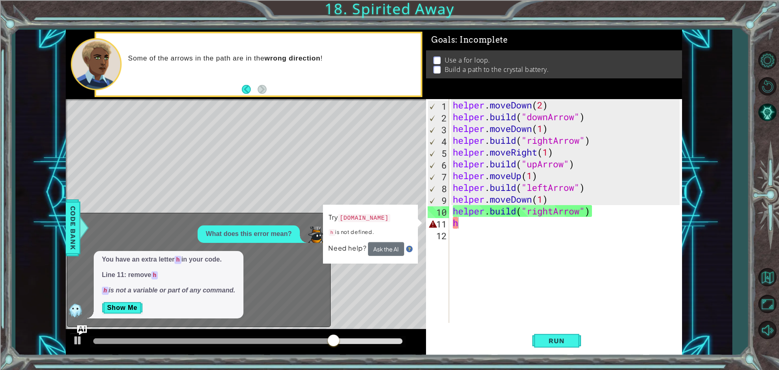
click at [324, 219] on div "Try hero.helper.build h is not defined. Need help? Ask the AI" at bounding box center [370, 233] width 95 height 59
click at [479, 224] on div "helper . moveDown ( 2 ) helper . build ( "downArrow" ) helper . moveDown ( 1 ) …" at bounding box center [567, 222] width 232 height 247
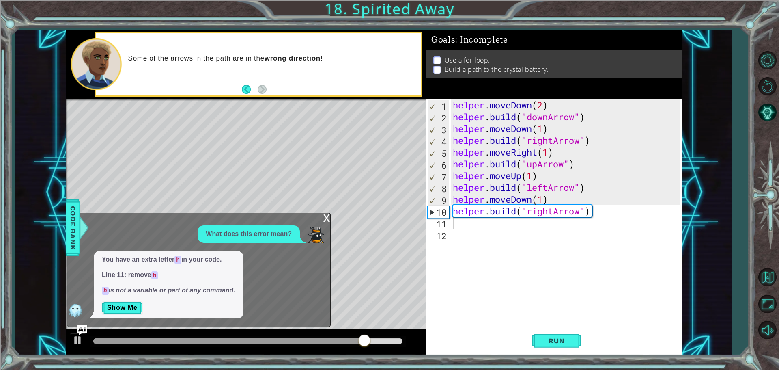
click at [328, 214] on div "x" at bounding box center [326, 217] width 7 height 8
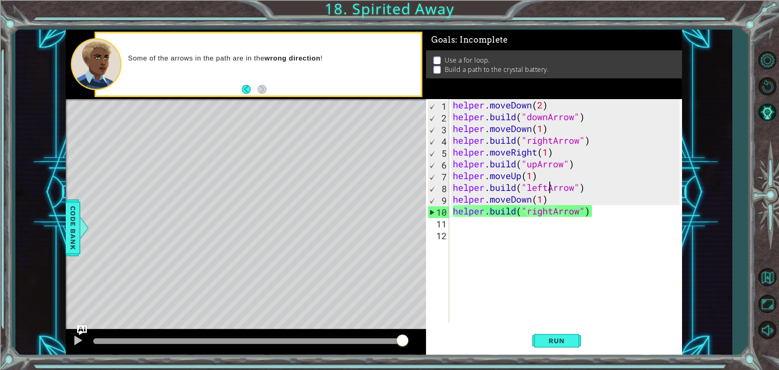
click at [547, 190] on div "helper . moveDown ( 2 ) helper . build ( "downArrow" ) helper . moveDown ( 1 ) …" at bounding box center [567, 222] width 232 height 247
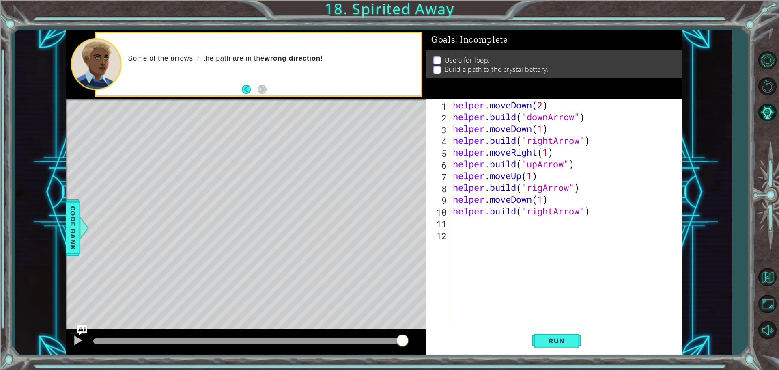
type textarea "[DOMAIN_NAME]("rightArrow")"
